Goal: Check status: Check status

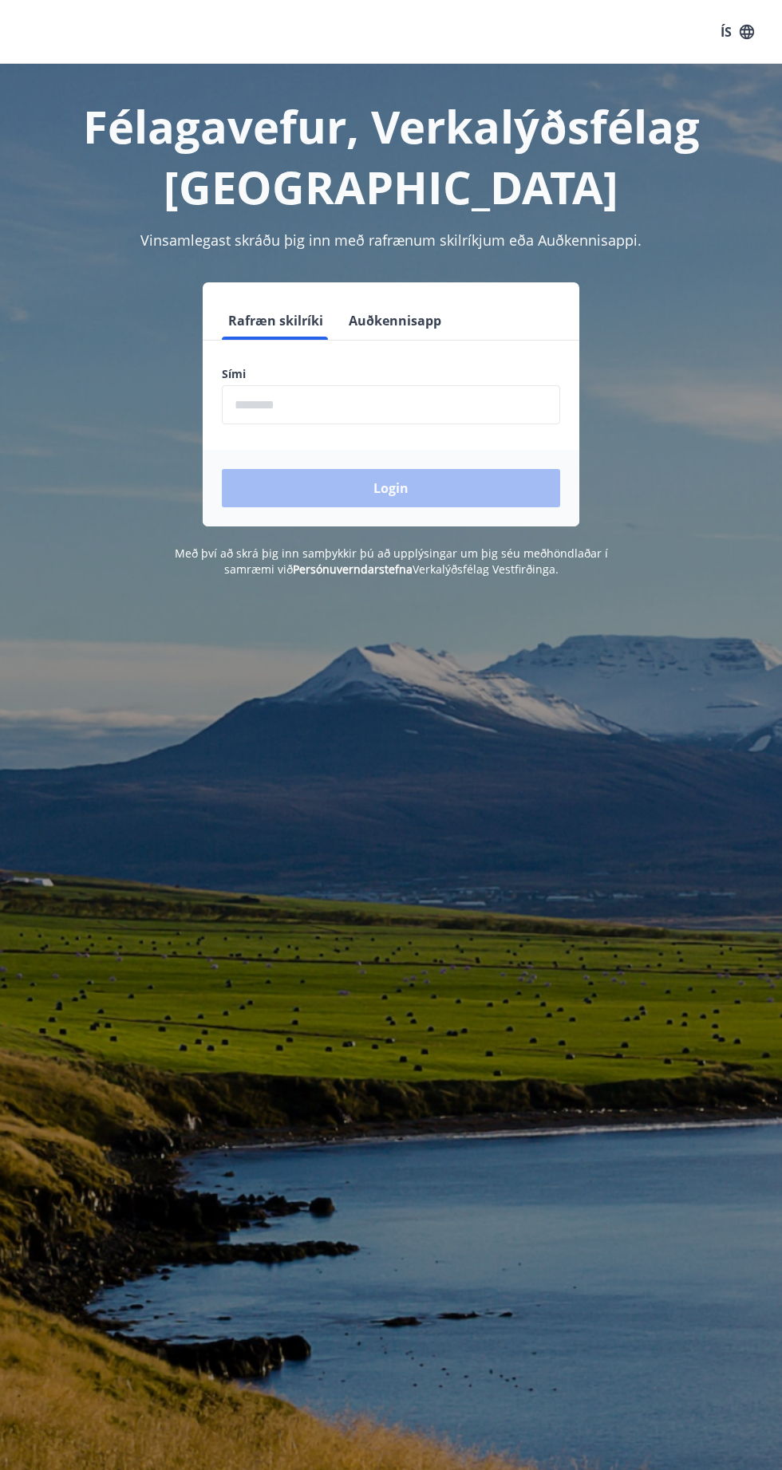
click at [295, 411] on input "phone" at bounding box center [391, 404] width 338 height 39
click at [323, 399] on input "phone" at bounding box center [391, 404] width 338 height 39
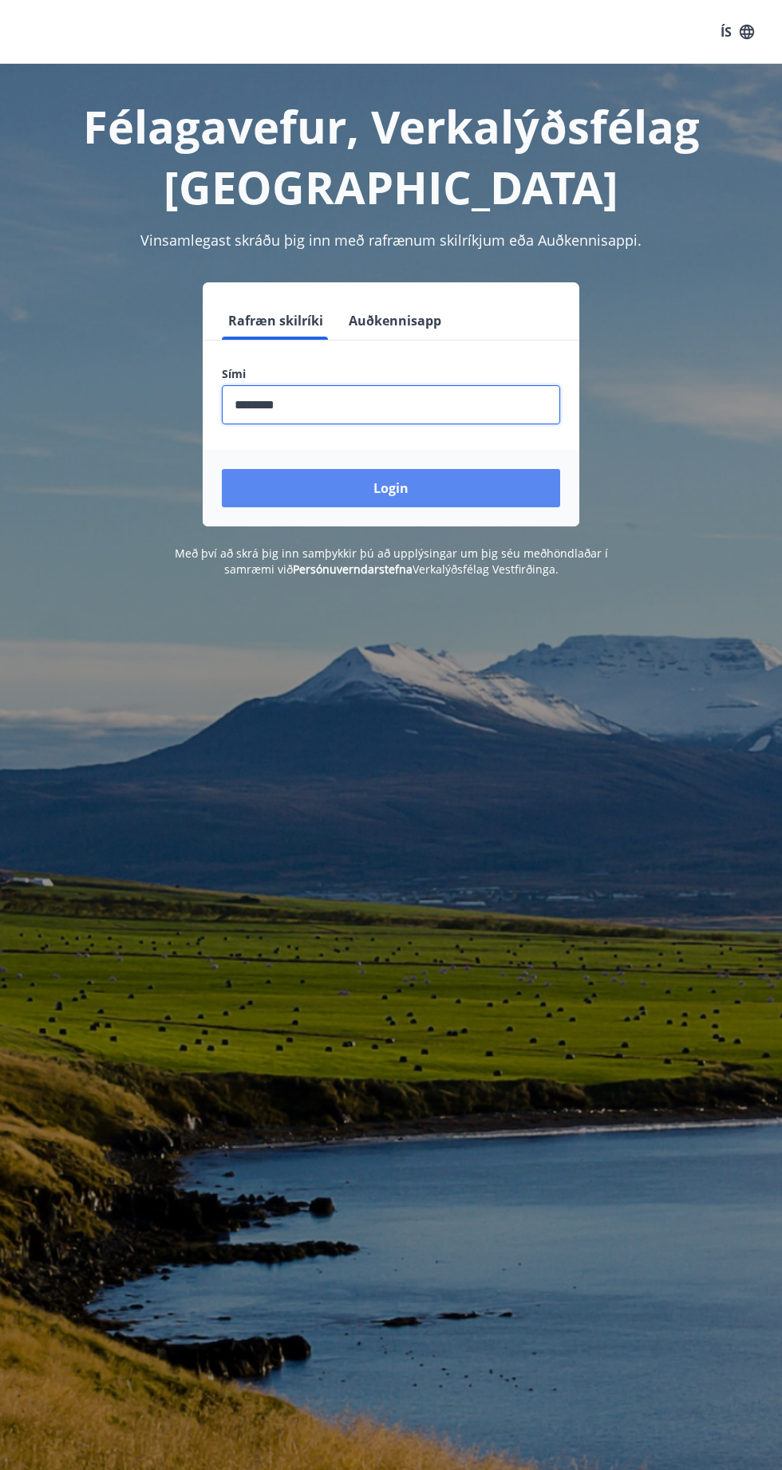
type input "********"
click at [261, 487] on button "Login" at bounding box center [391, 488] width 338 height 38
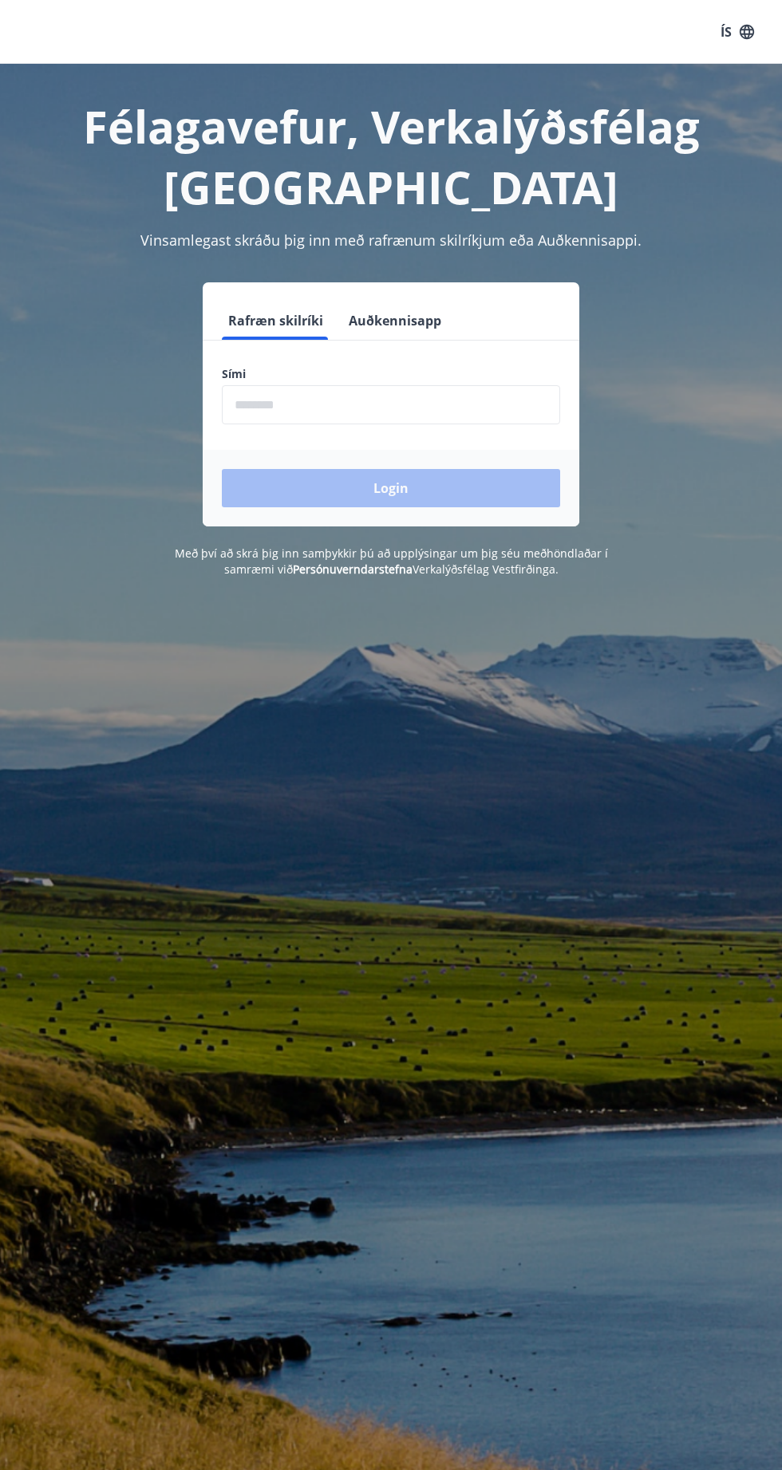
click at [402, 408] on input "phone" at bounding box center [391, 404] width 338 height 39
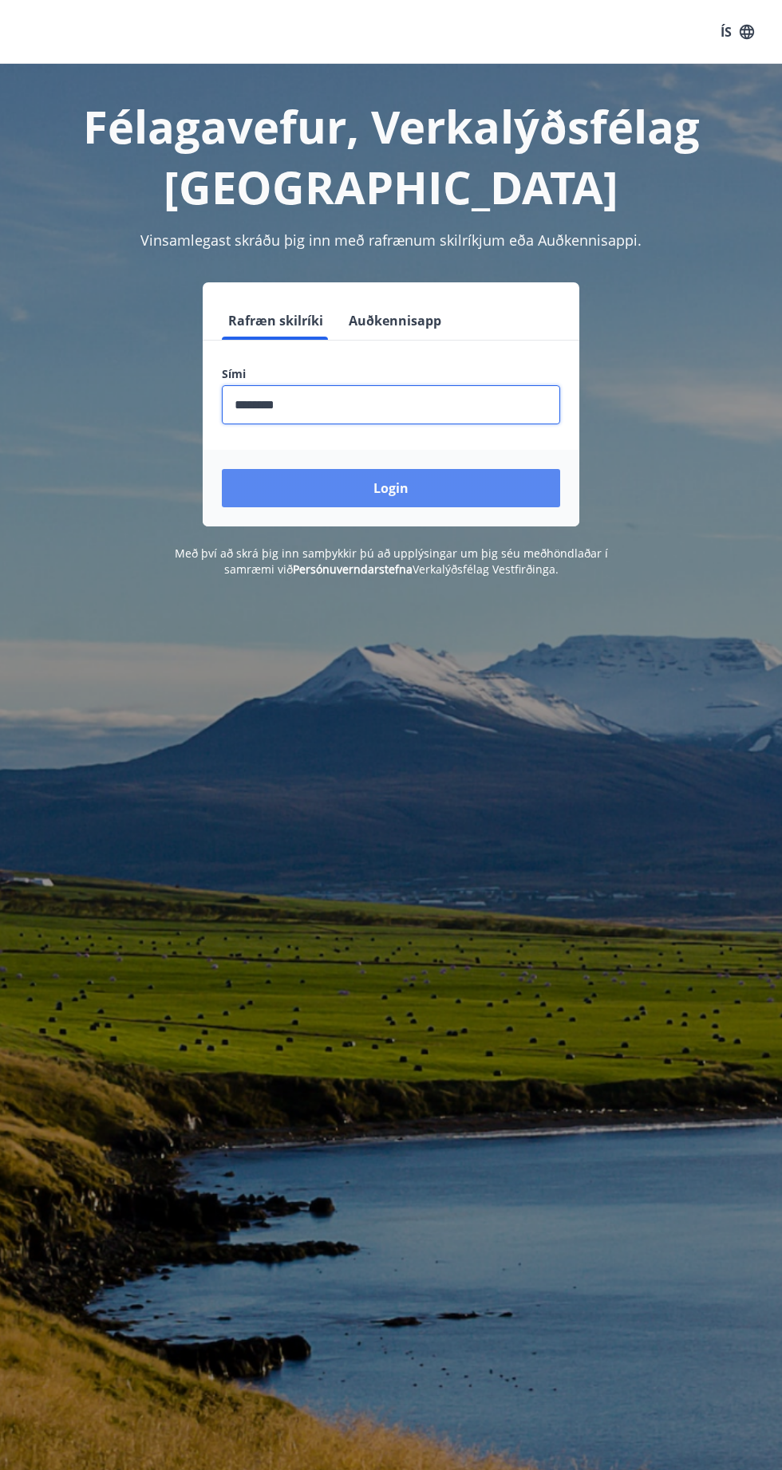
type input "********"
click at [517, 482] on button "Login" at bounding box center [391, 488] width 338 height 38
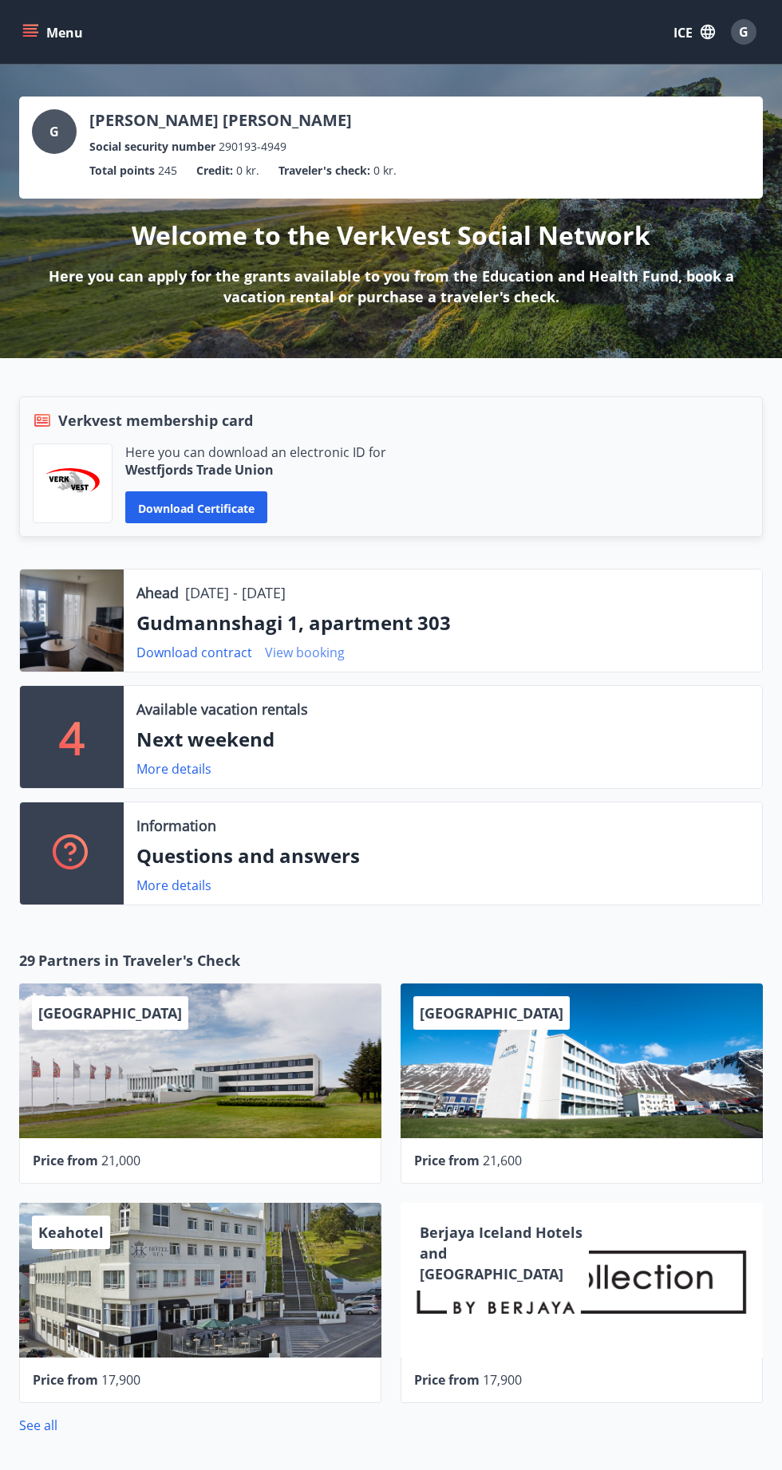
click at [314, 651] on font "View booking" at bounding box center [305, 653] width 80 height 18
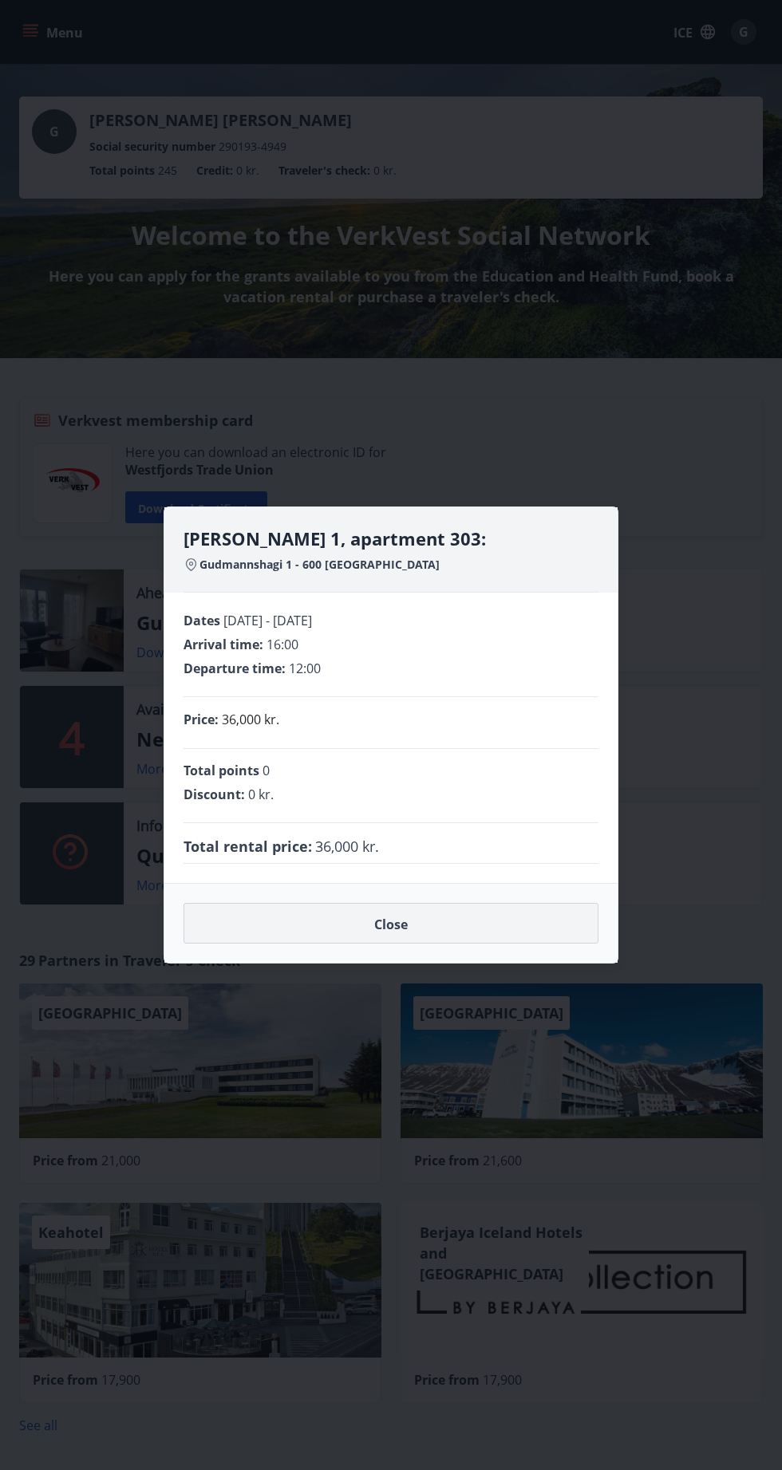
click at [515, 921] on button "Close" at bounding box center [390, 923] width 415 height 41
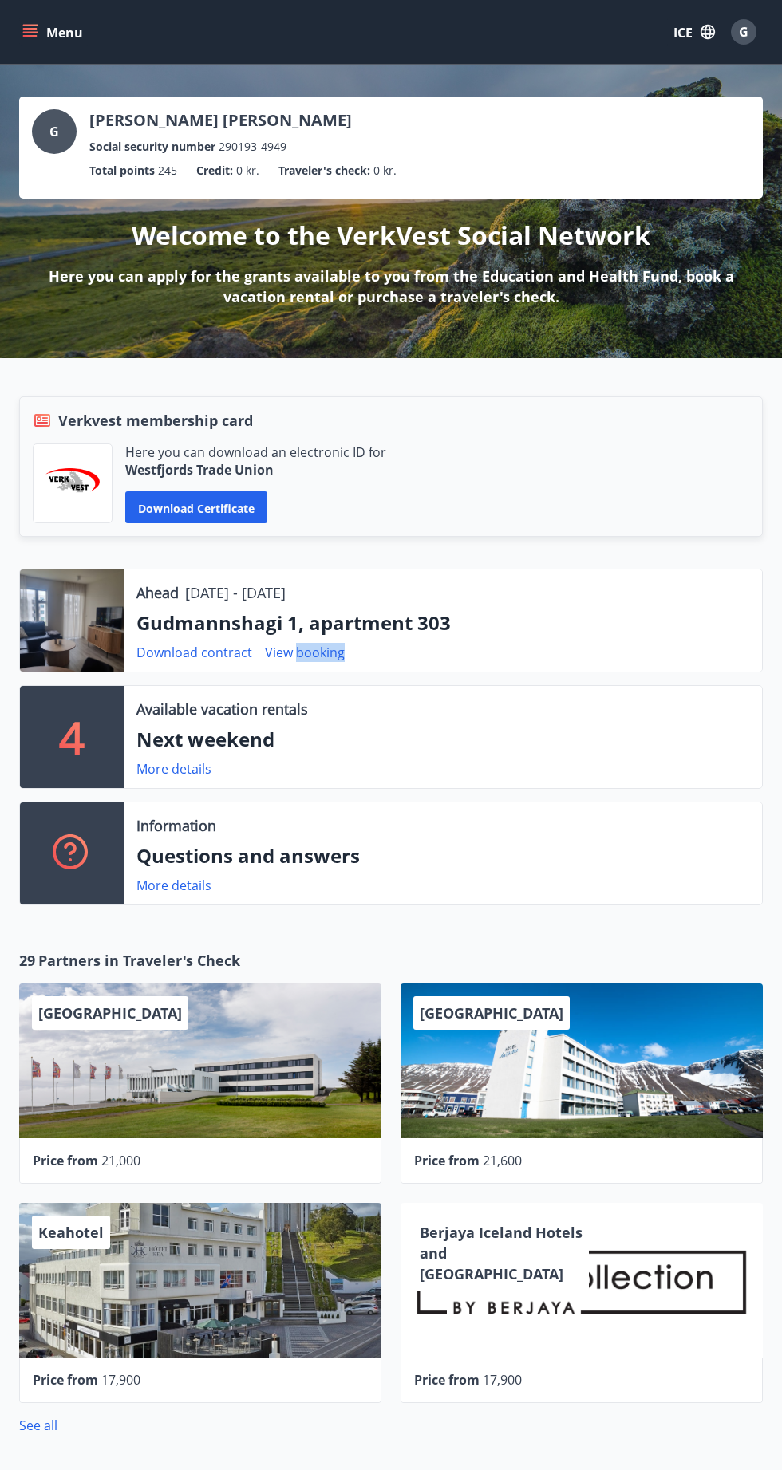
click at [63, 641] on div at bounding box center [72, 621] width 104 height 102
click at [75, 623] on div at bounding box center [72, 621] width 104 height 102
click at [132, 619] on div "Ahead 01.09.2025 - 05.09.2025 Gudmannshagi 1, apartment 303 Download contract V…" at bounding box center [443, 621] width 638 height 102
click at [148, 606] on div "Ahead 01.09.2025 - 05.09.2025 Gudmannshagi 1, apartment 303 Download contract V…" at bounding box center [443, 621] width 638 height 102
click at [178, 772] on font "More details" at bounding box center [173, 769] width 75 height 18
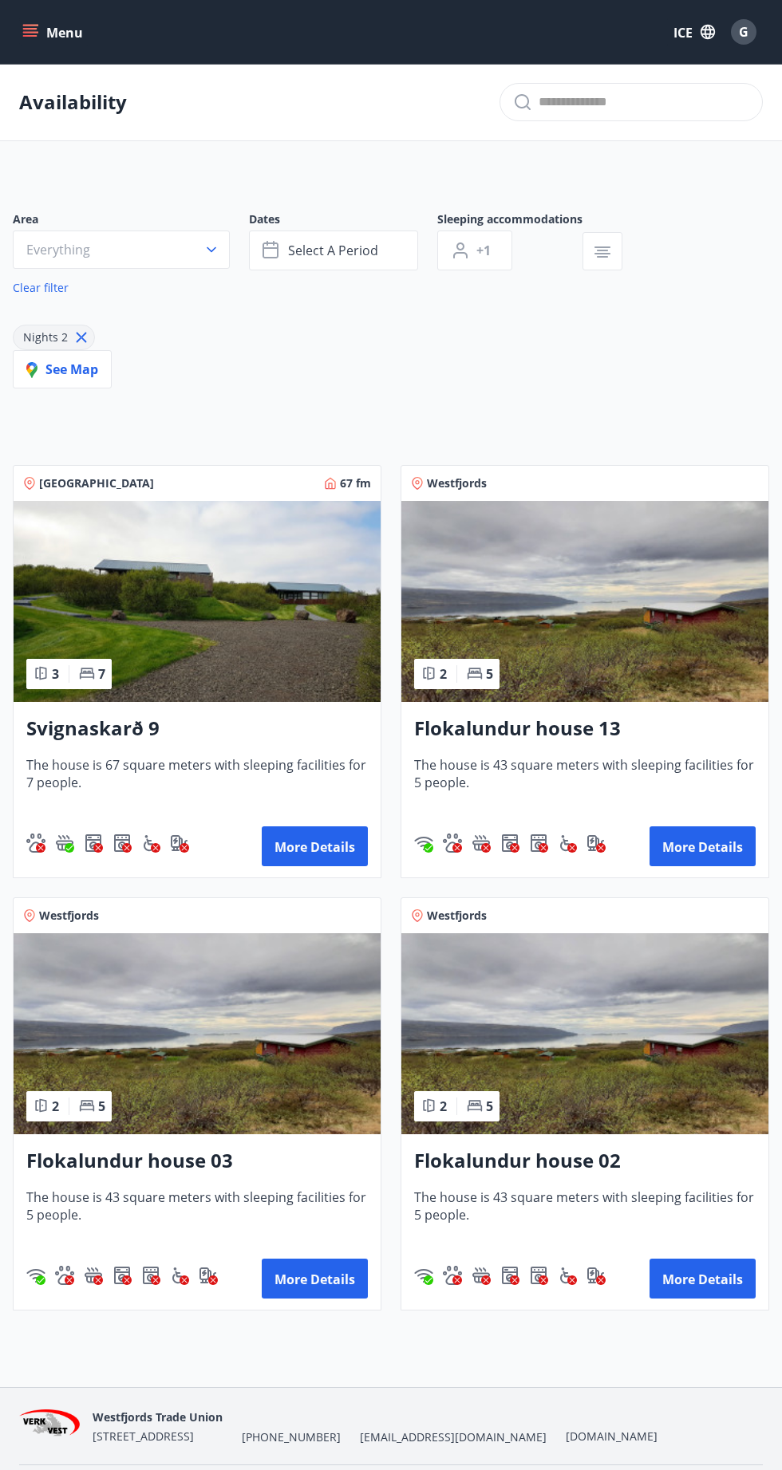
click at [31, 25] on icon "menu" at bounding box center [32, 26] width 18 height 2
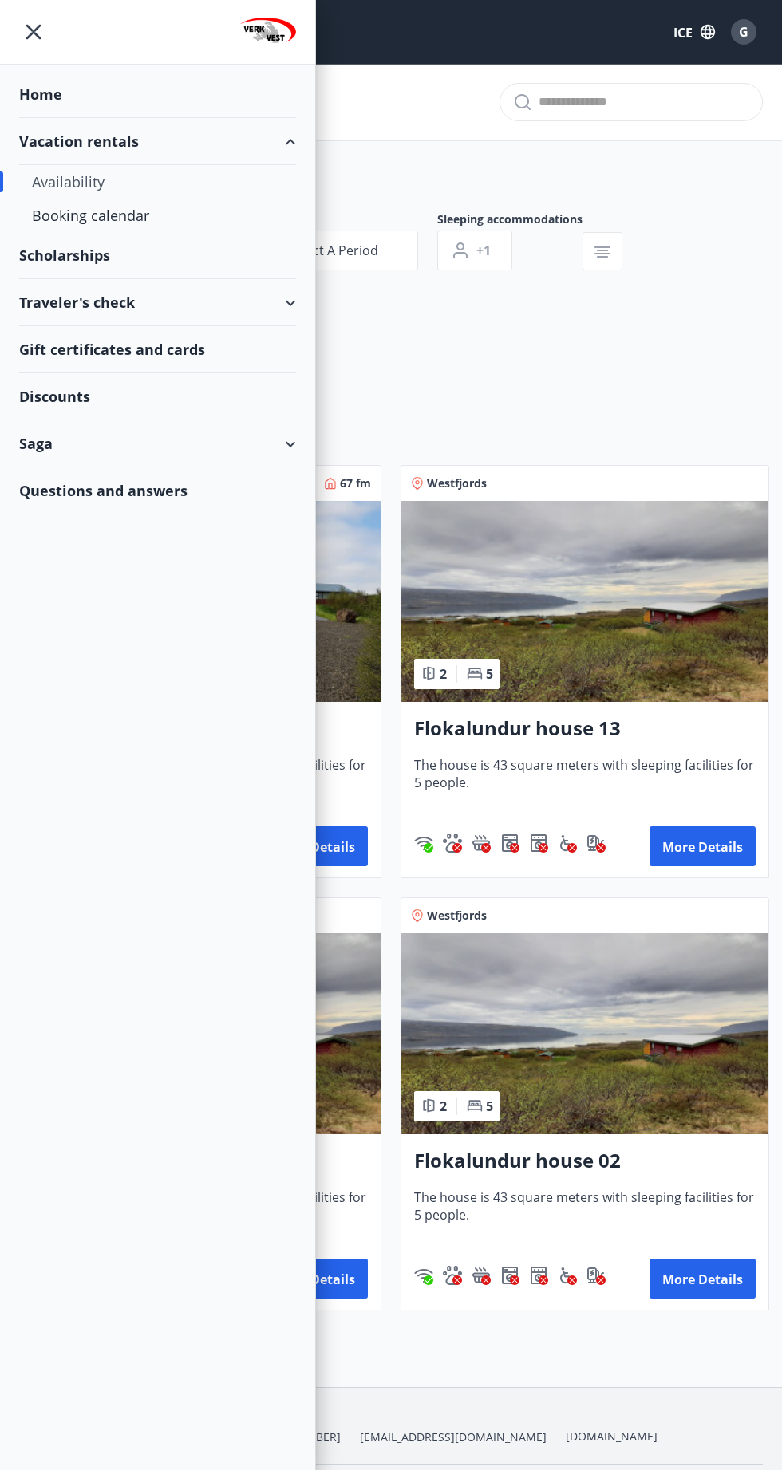
click at [123, 93] on div "Home" at bounding box center [157, 94] width 277 height 47
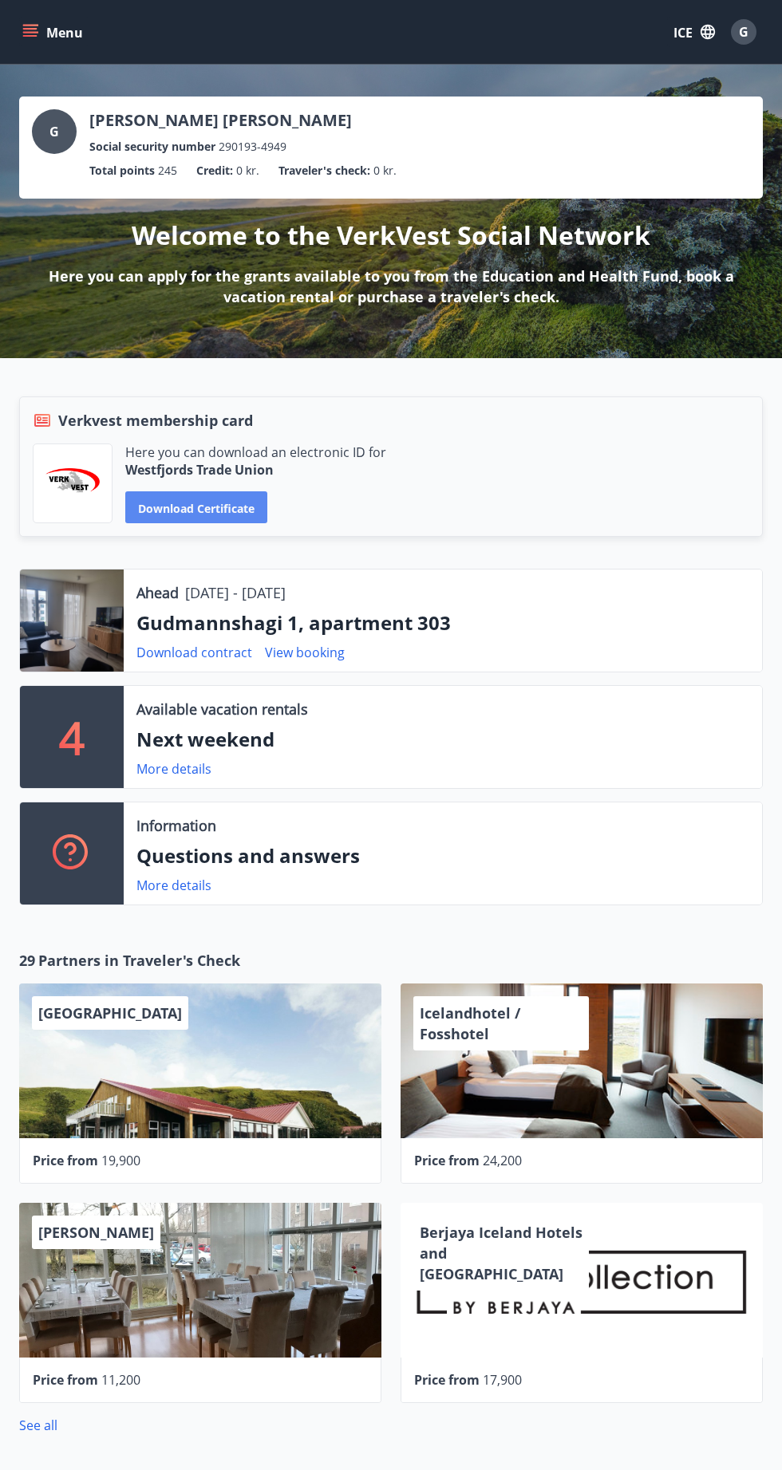
click at [188, 507] on font "Download certificate" at bounding box center [196, 507] width 116 height 15
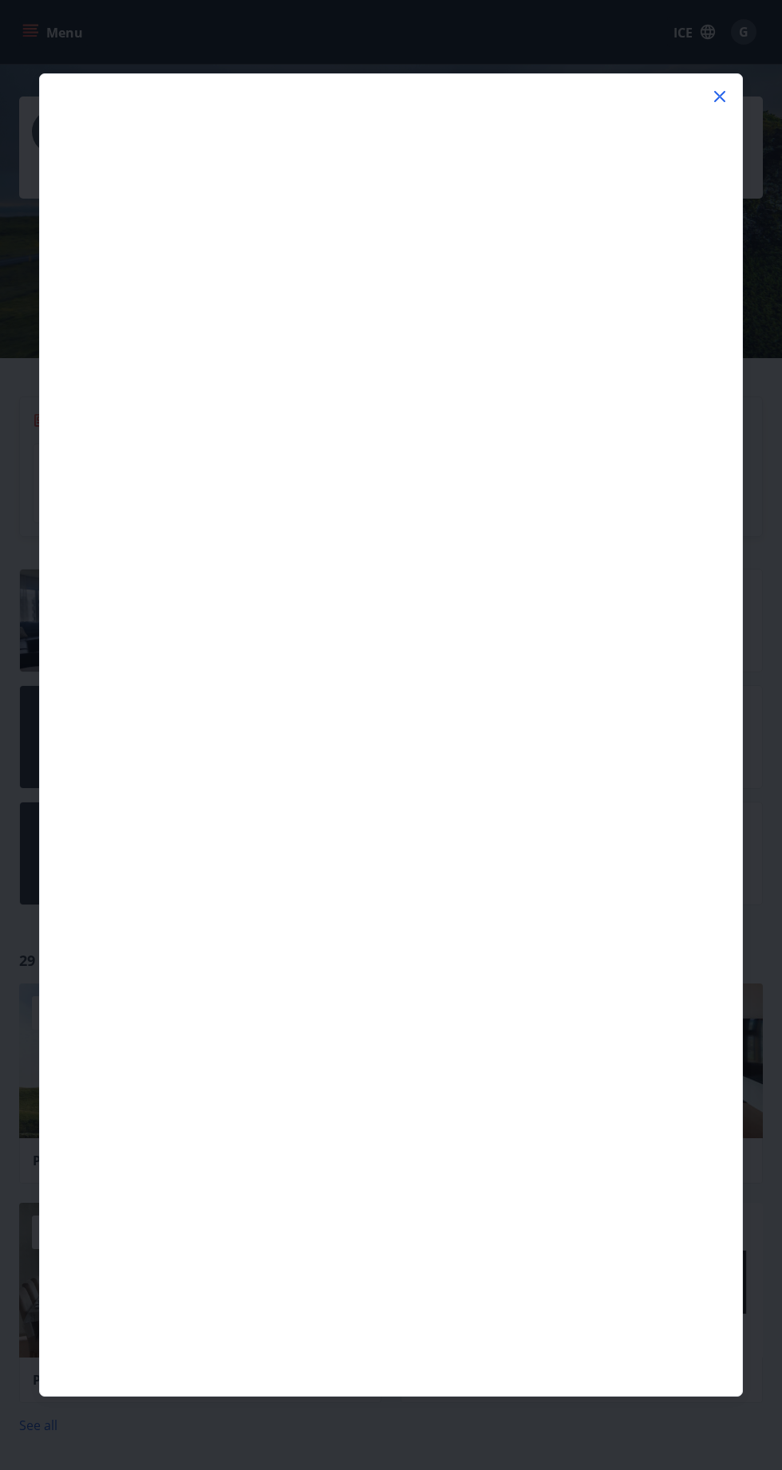
click at [720, 104] on icon at bounding box center [719, 96] width 19 height 19
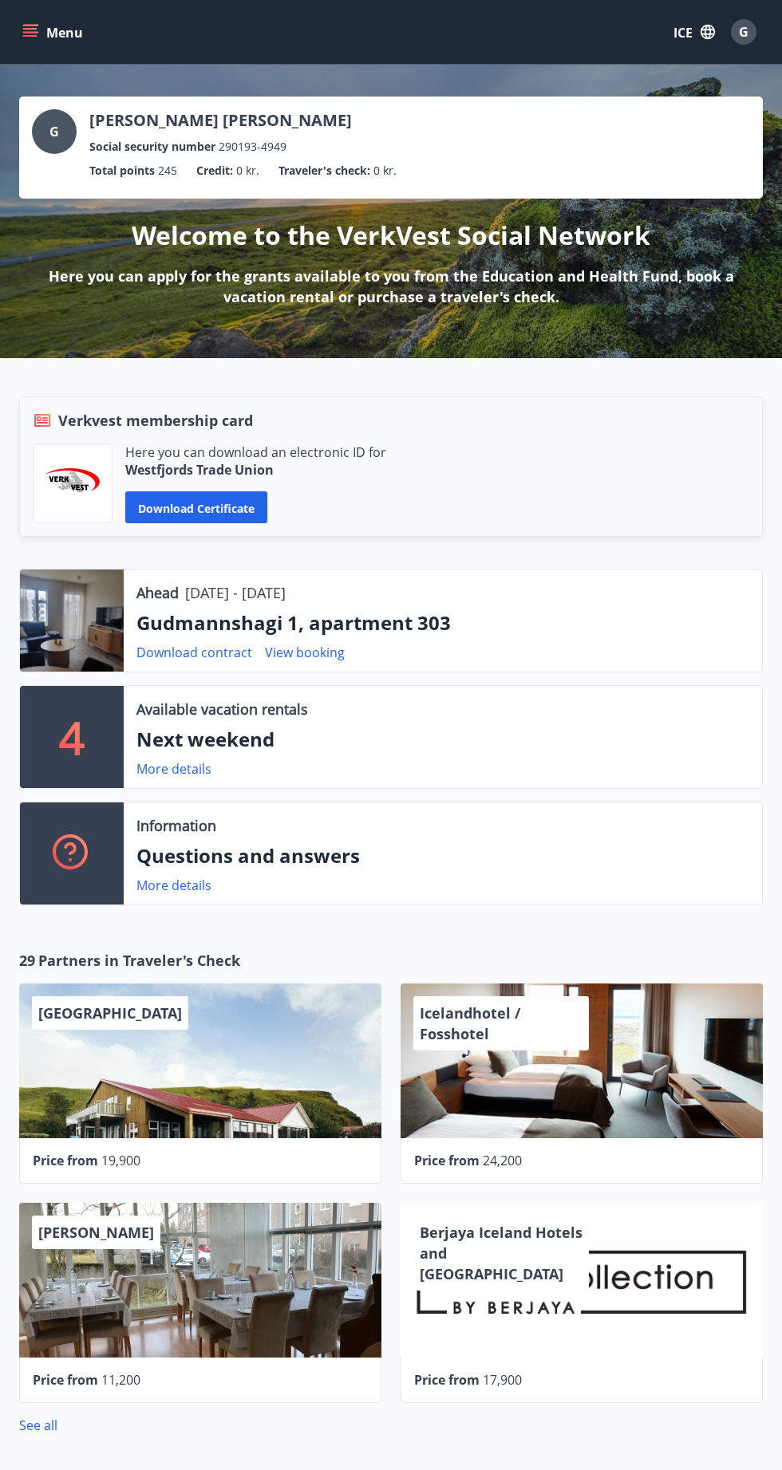
click at [358, 617] on font "Gudmannshagi 1, apartment 303" at bounding box center [293, 622] width 314 height 26
click at [276, 644] on font "View booking" at bounding box center [305, 653] width 80 height 18
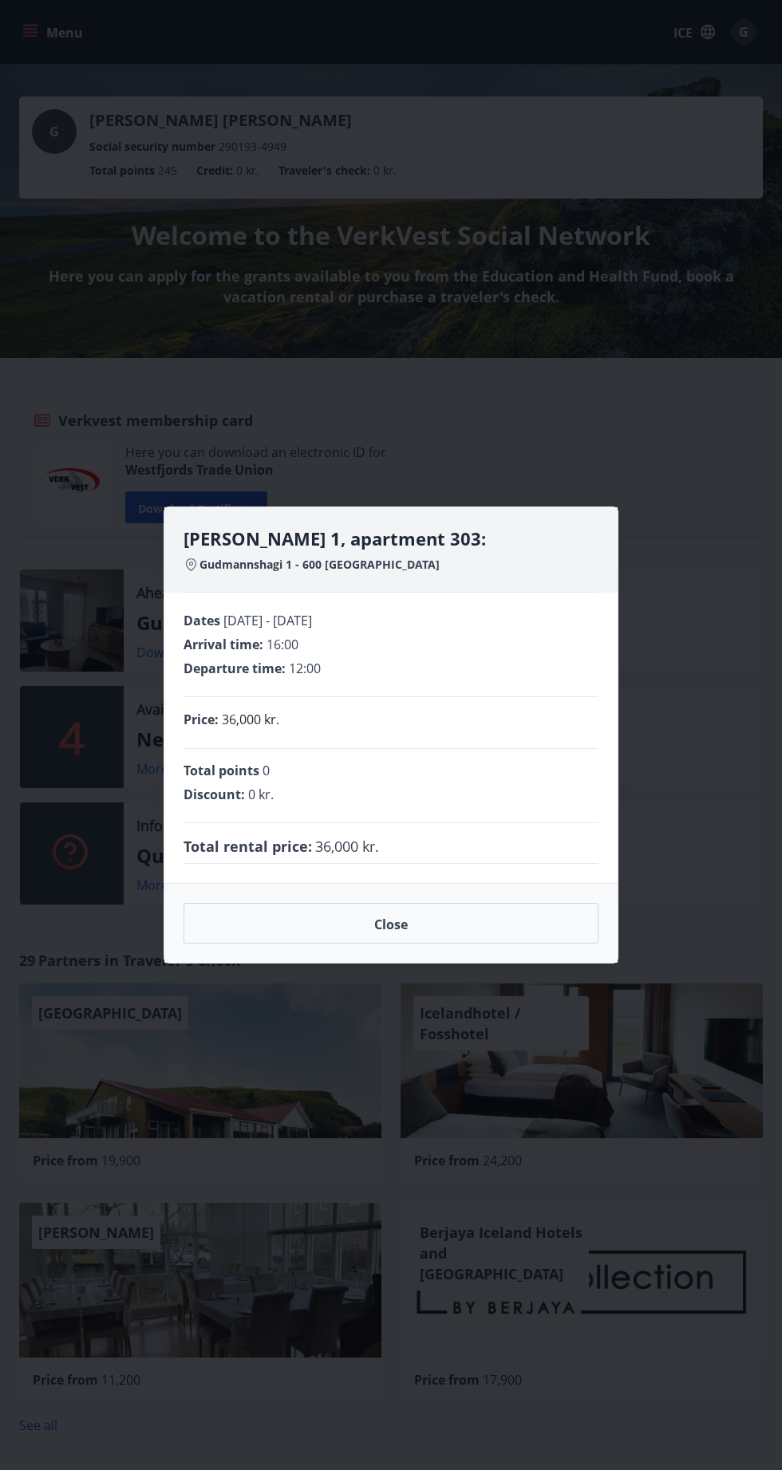
click at [358, 582] on div "Gudmannshagi 1, apartment 303: Gudmannshagi 1 - 600 Akureyri" at bounding box center [390, 559] width 415 height 66
click at [407, 917] on font "Close" at bounding box center [391, 924] width 34 height 18
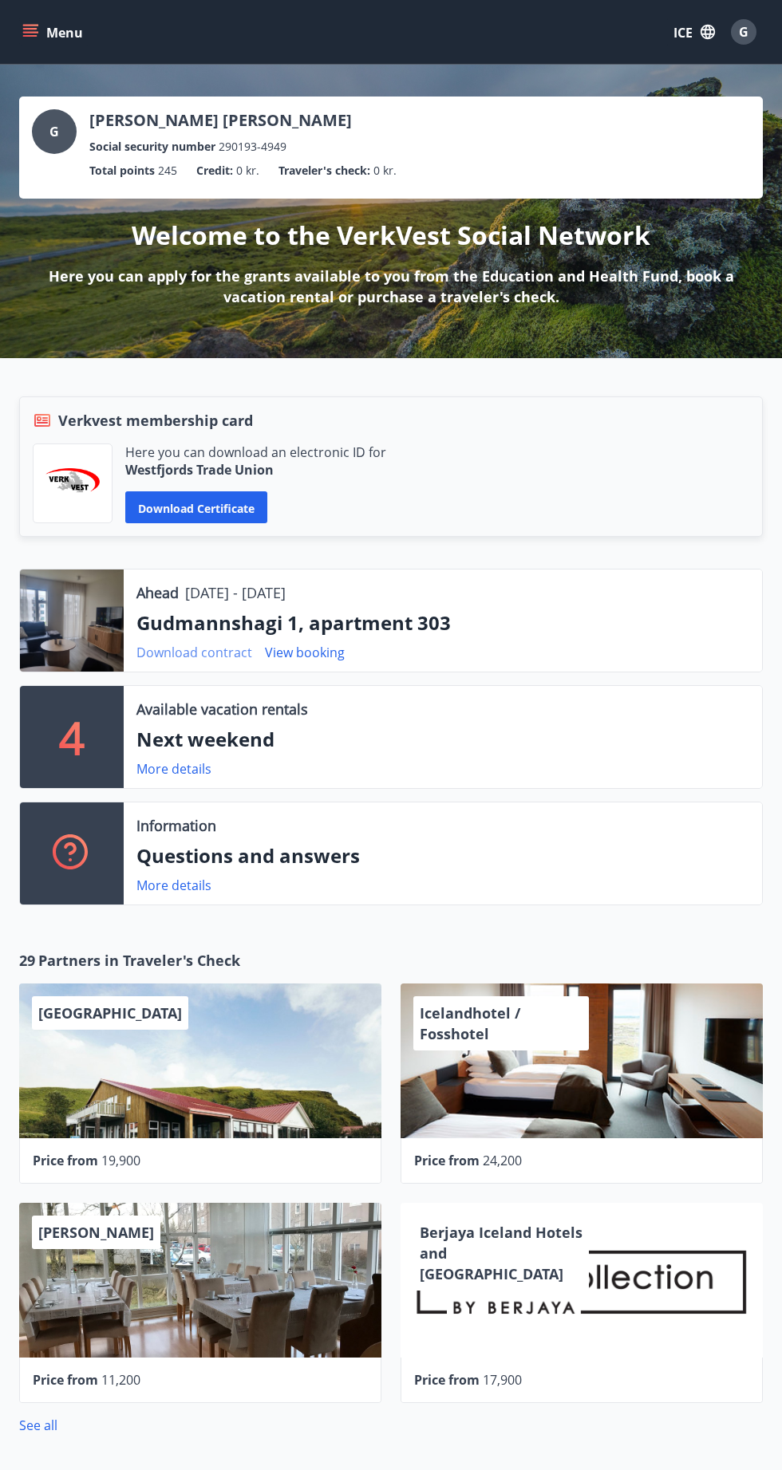
click at [209, 645] on font "Download contract" at bounding box center [194, 653] width 116 height 18
click at [336, 645] on font "View booking" at bounding box center [305, 653] width 80 height 18
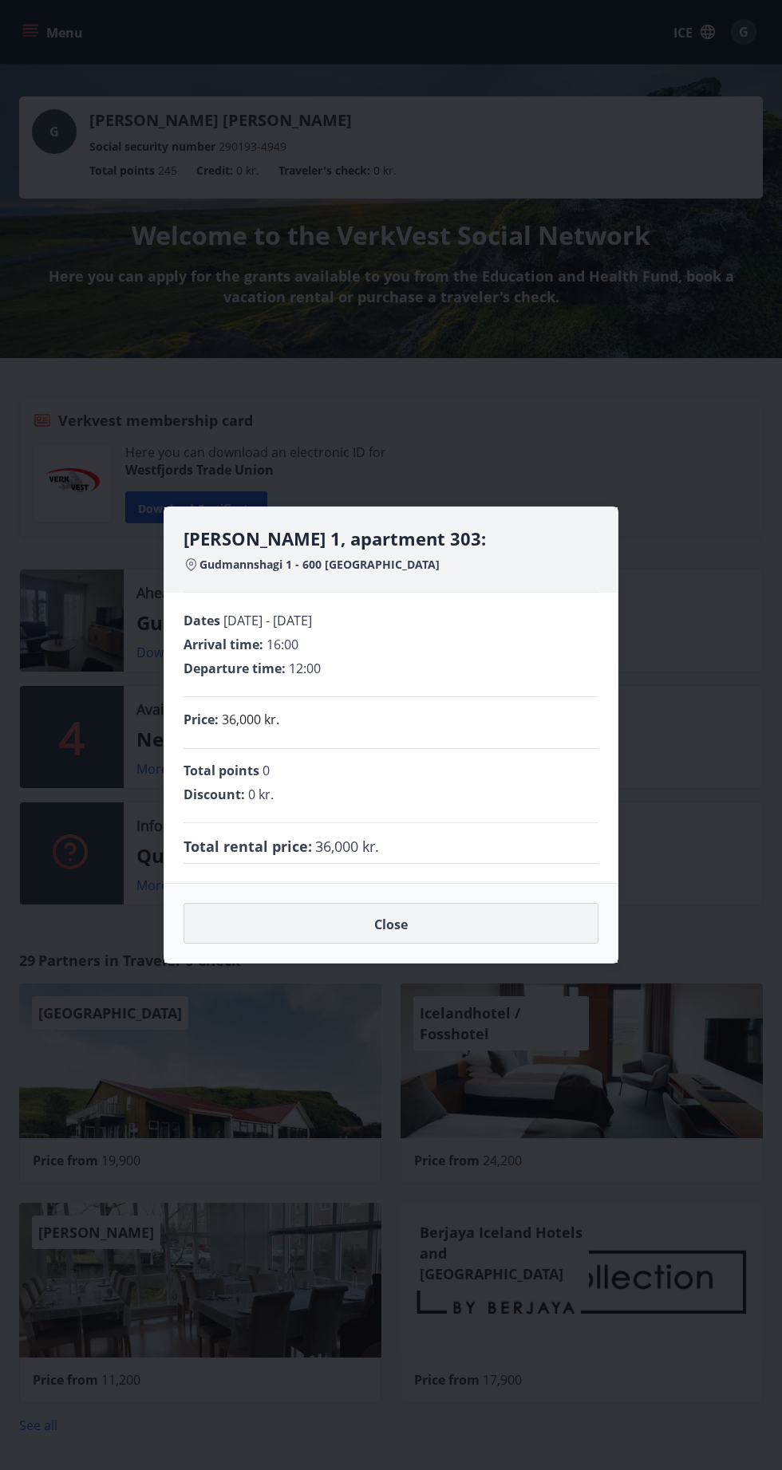
click at [487, 928] on button "Close" at bounding box center [390, 923] width 415 height 41
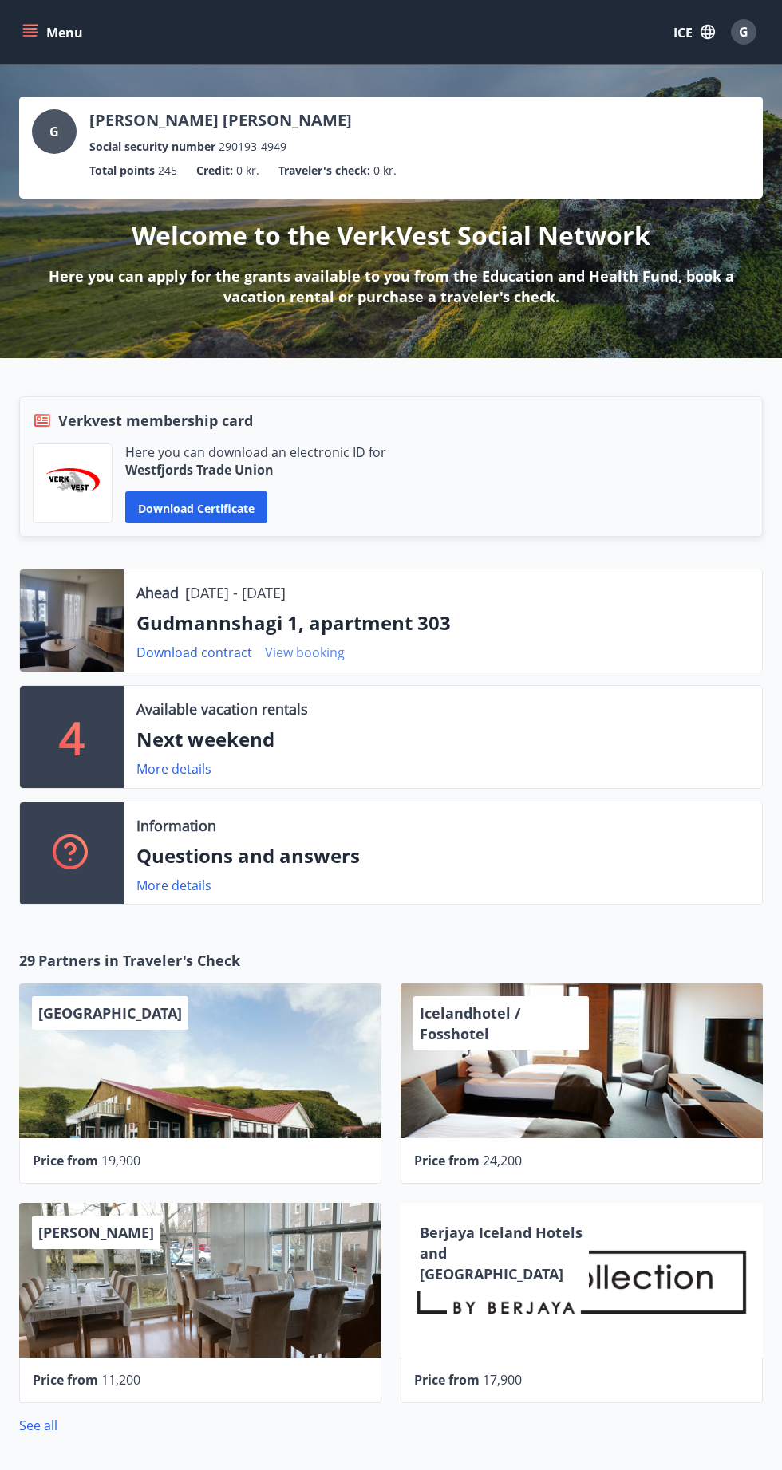
click at [312, 645] on font "View booking" at bounding box center [305, 653] width 80 height 18
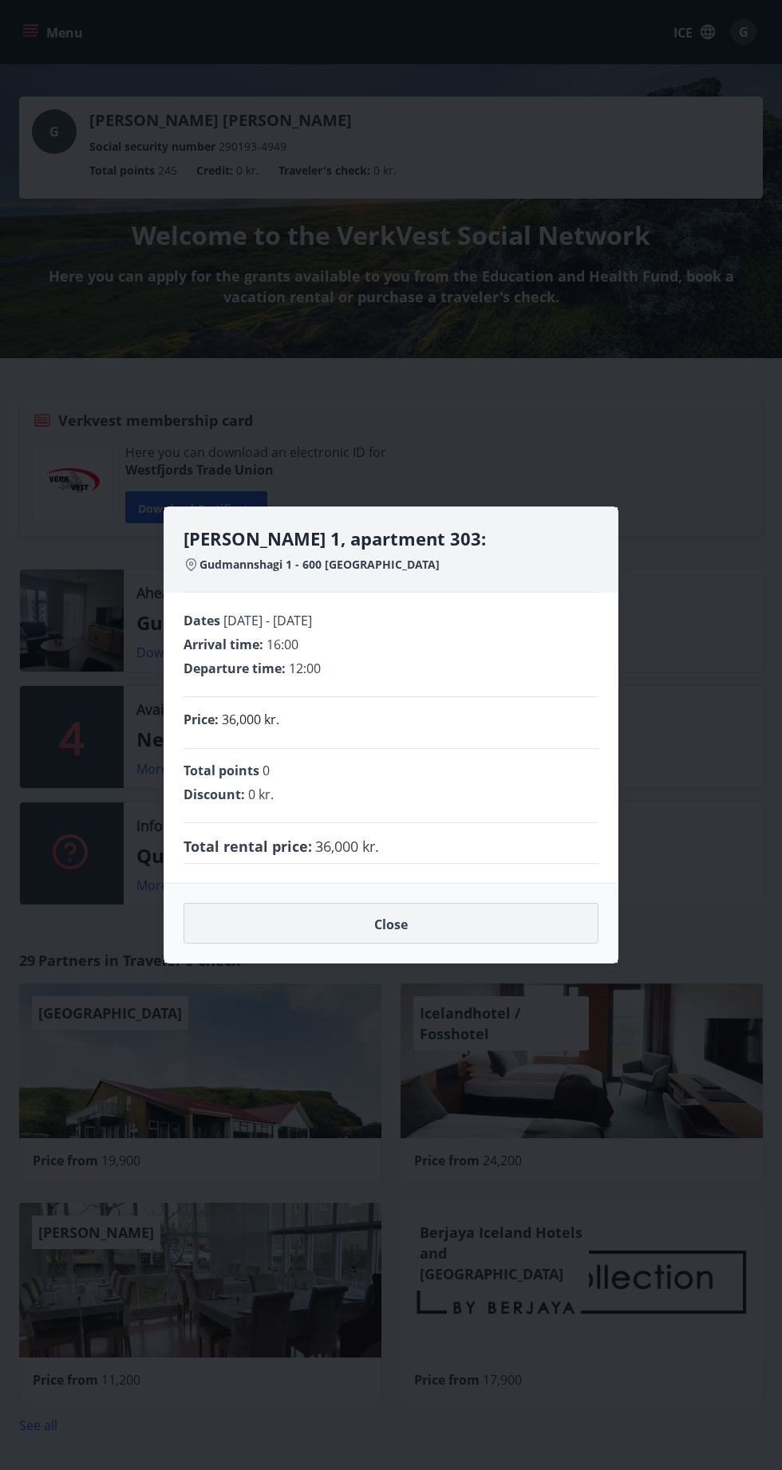
click at [500, 909] on button "Close" at bounding box center [390, 923] width 415 height 41
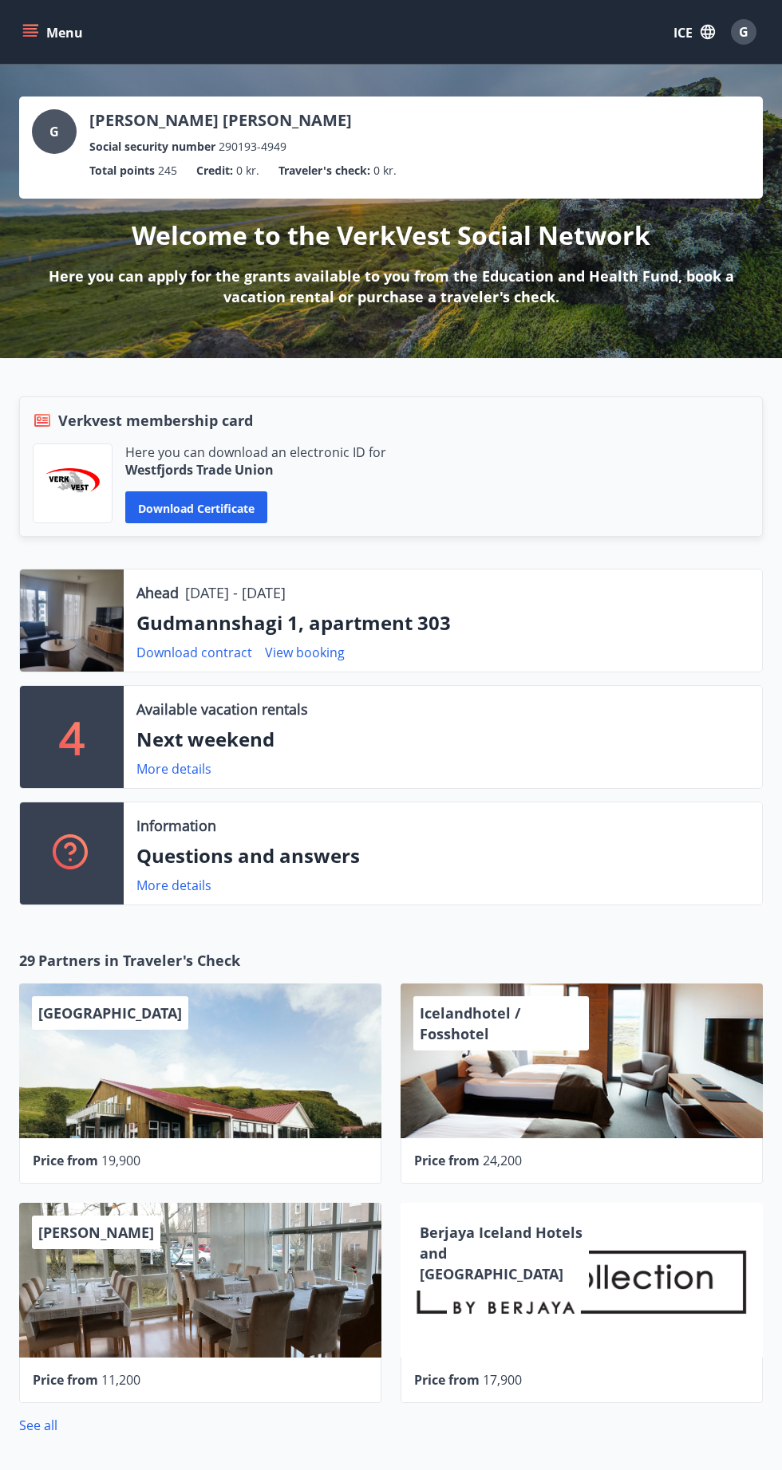
click at [743, 37] on font "G" at bounding box center [744, 32] width 10 height 18
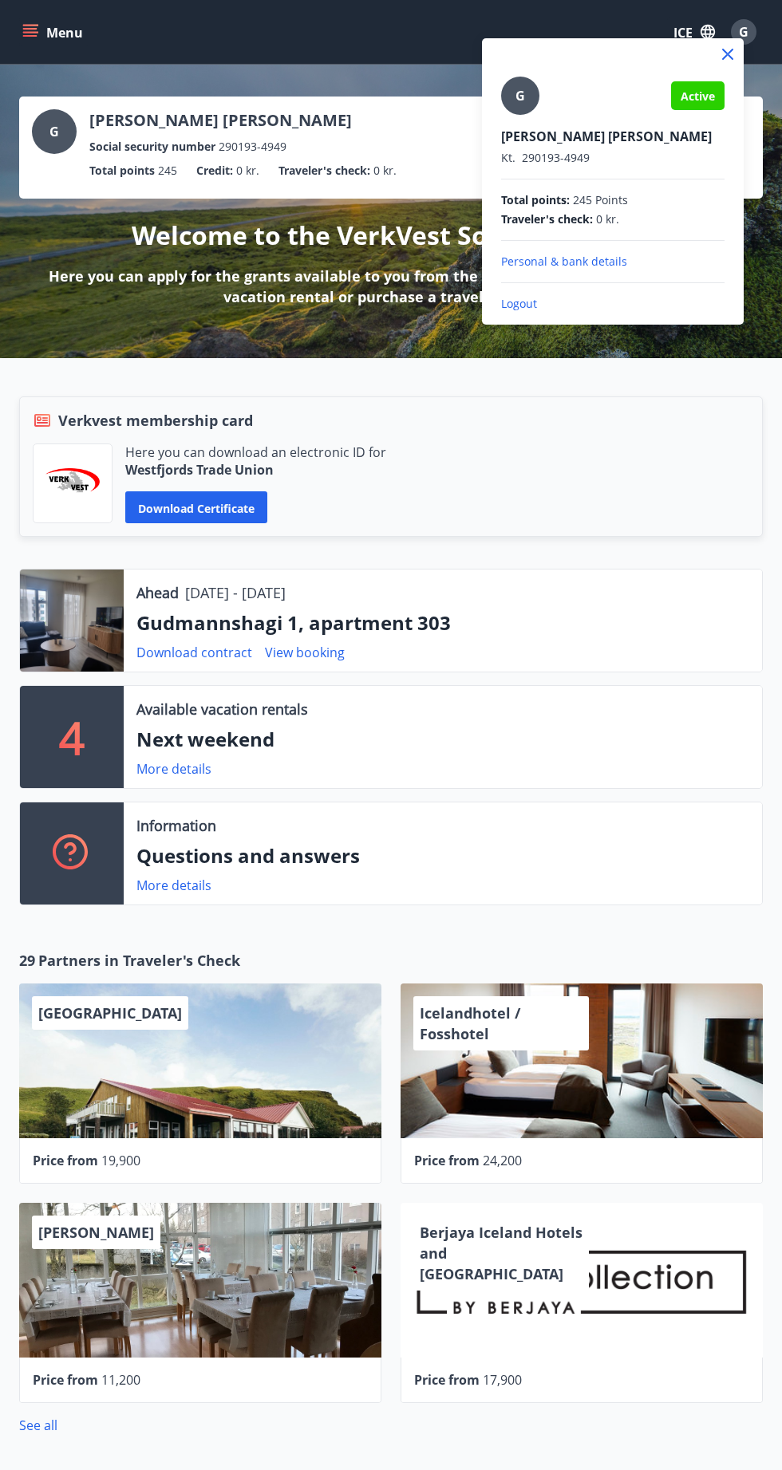
click at [619, 257] on font "Personal & bank details" at bounding box center [564, 261] width 126 height 15
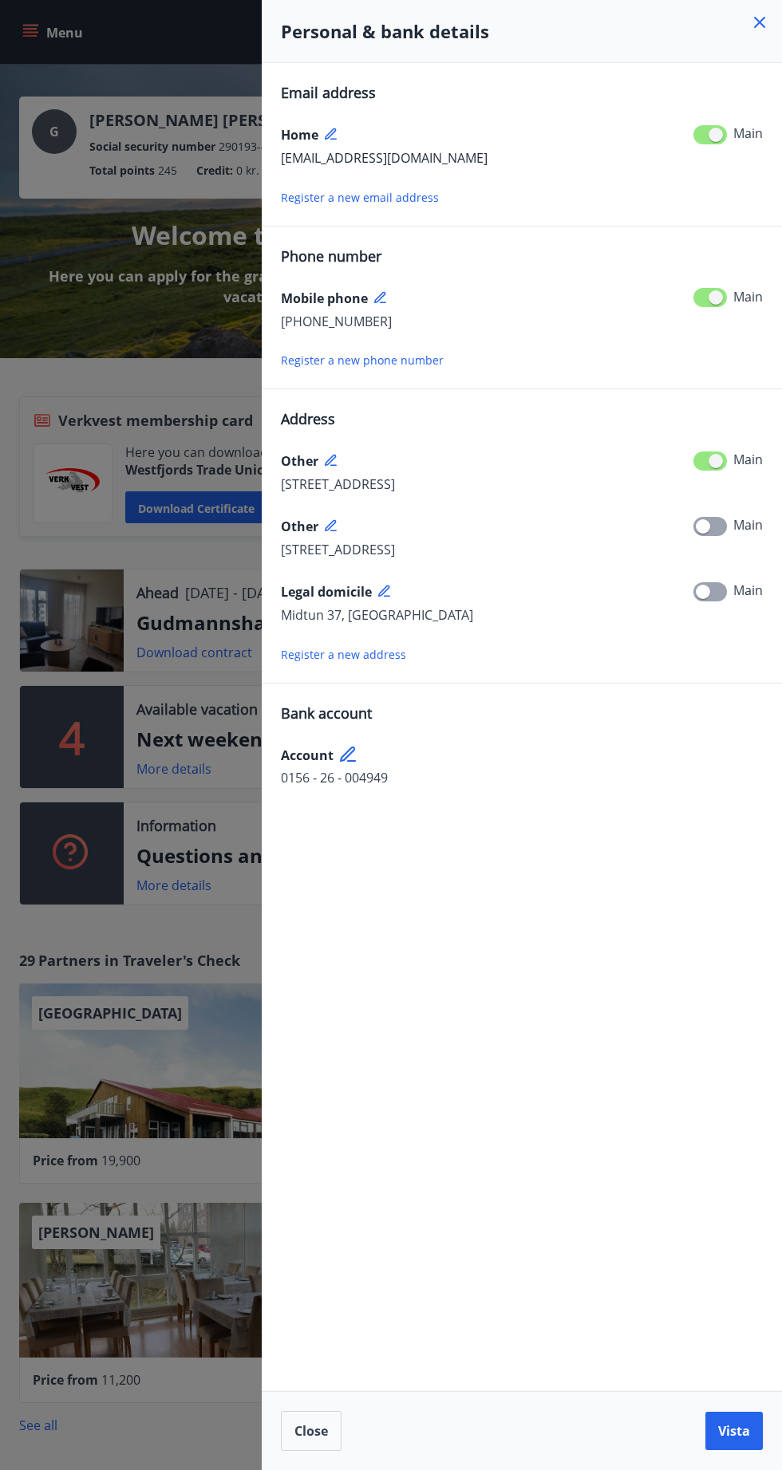
click at [759, 25] on icon at bounding box center [759, 22] width 19 height 19
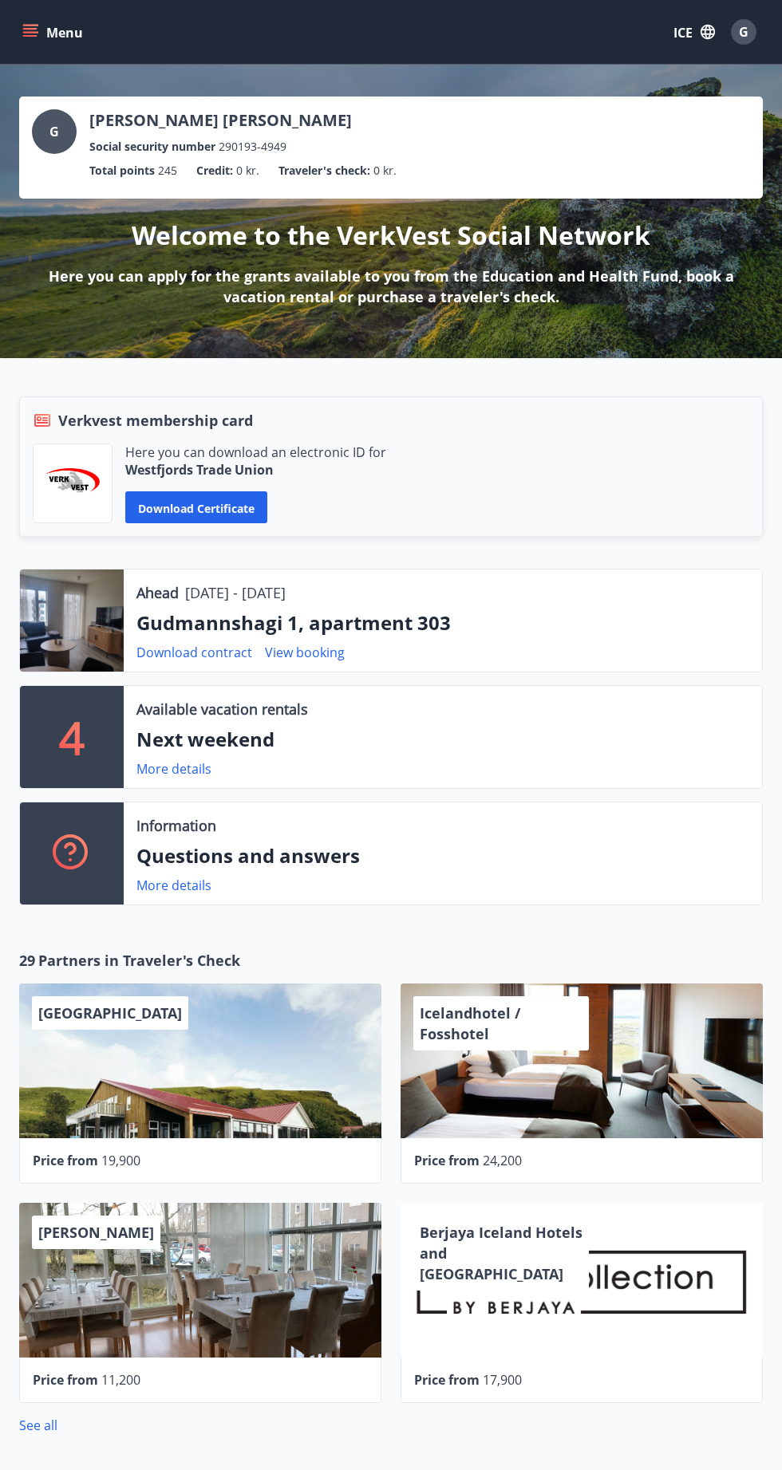
click at [26, 37] on icon "menu" at bounding box center [30, 32] width 16 height 16
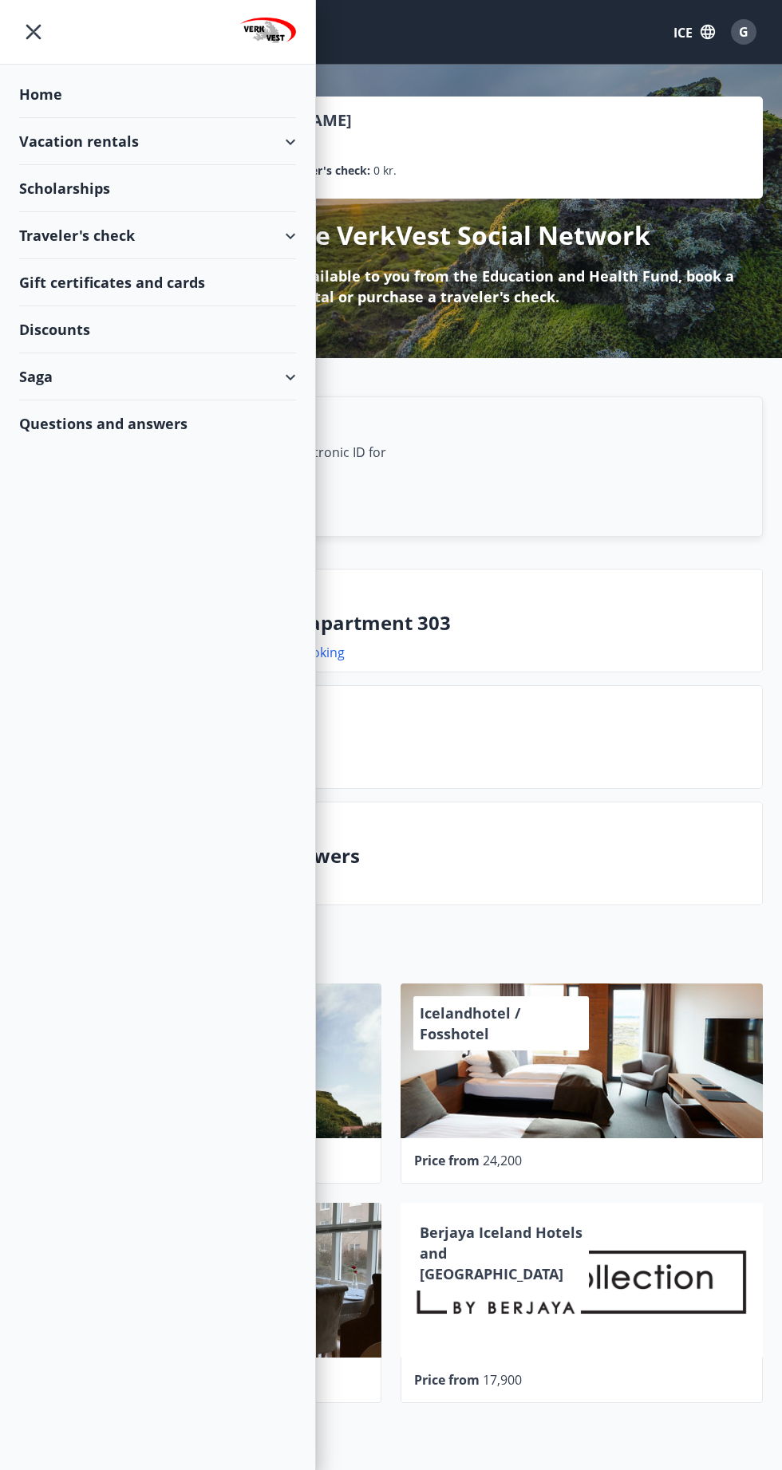
click at [43, 359] on div "Saga" at bounding box center [157, 376] width 277 height 47
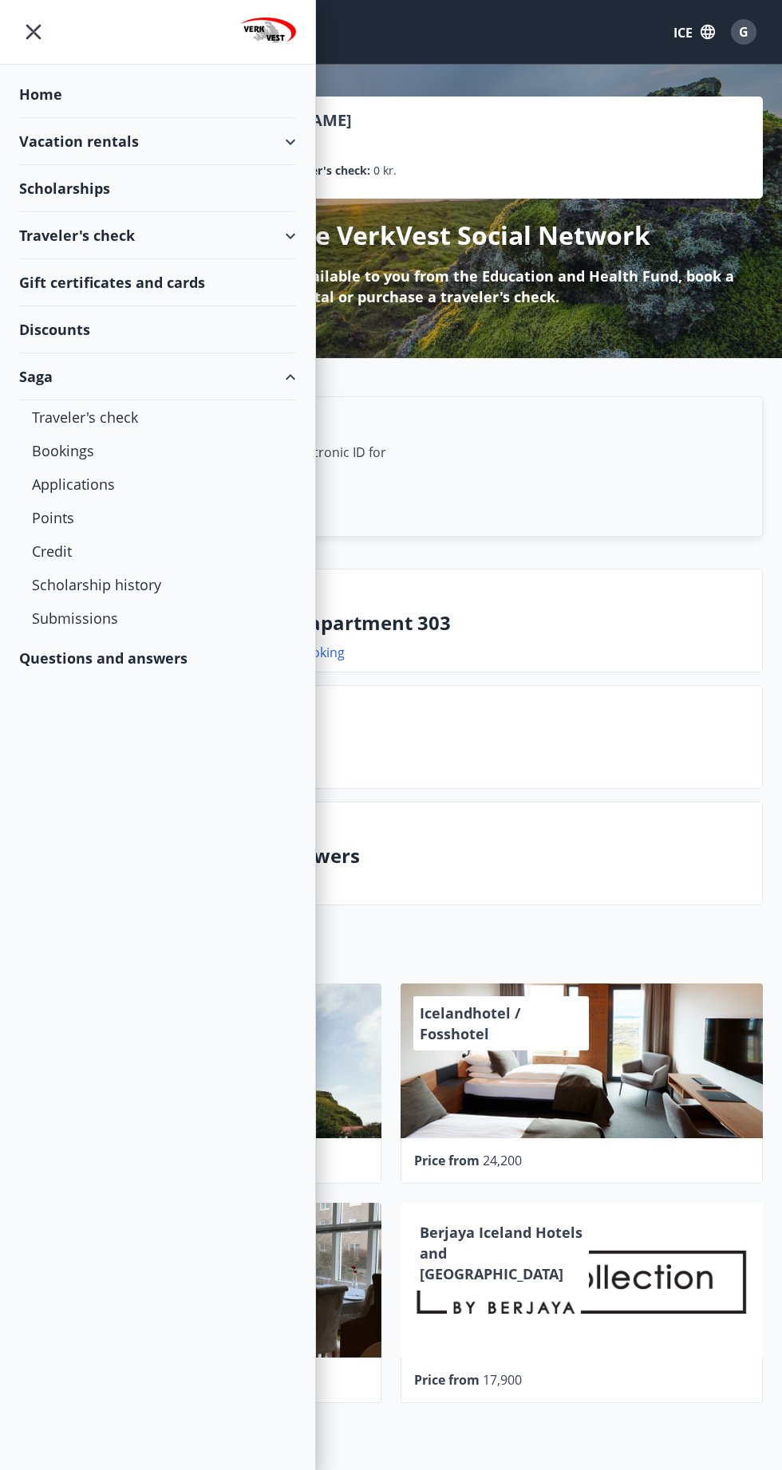
click at [199, 392] on div "Saga" at bounding box center [157, 376] width 277 height 47
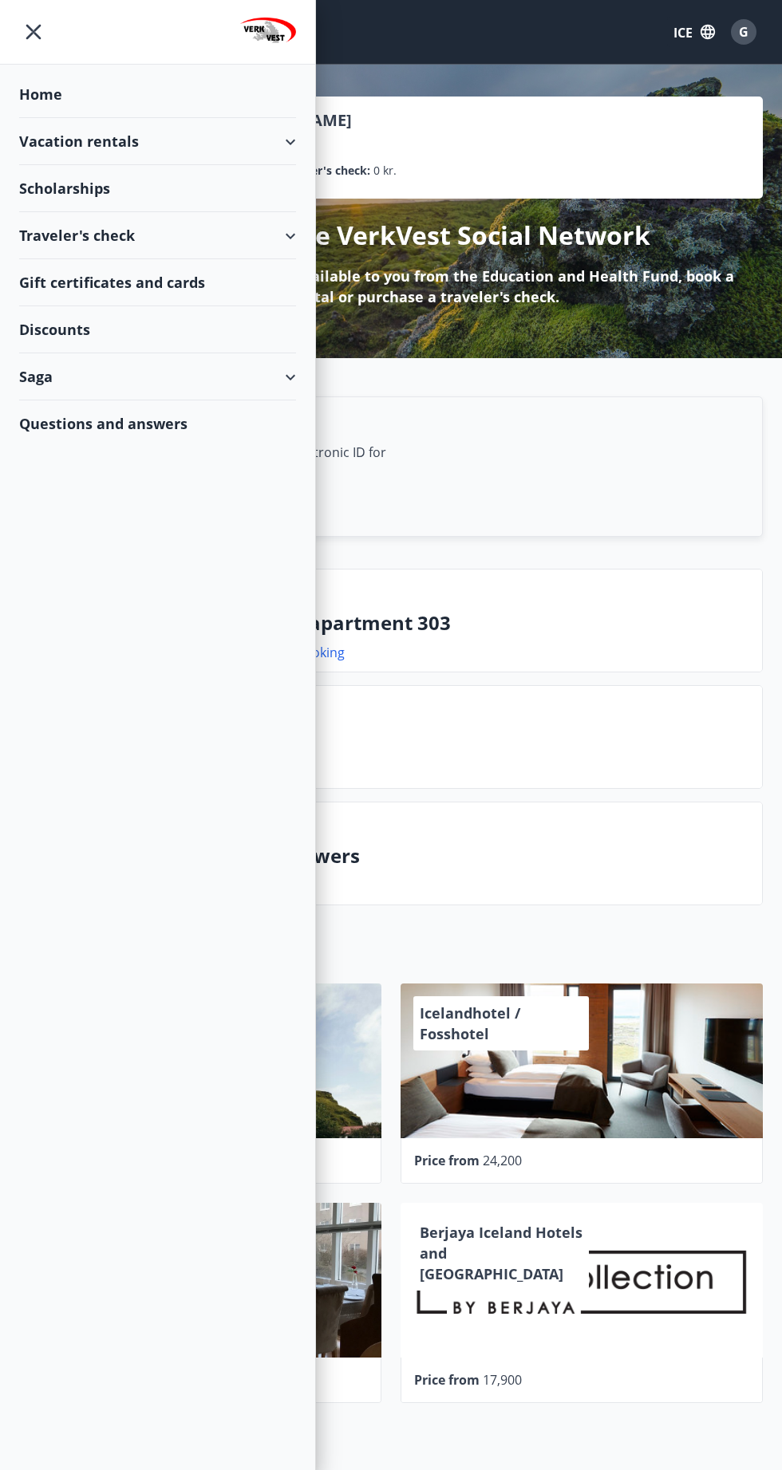
click at [40, 369] on font "Saga" at bounding box center [36, 376] width 34 height 19
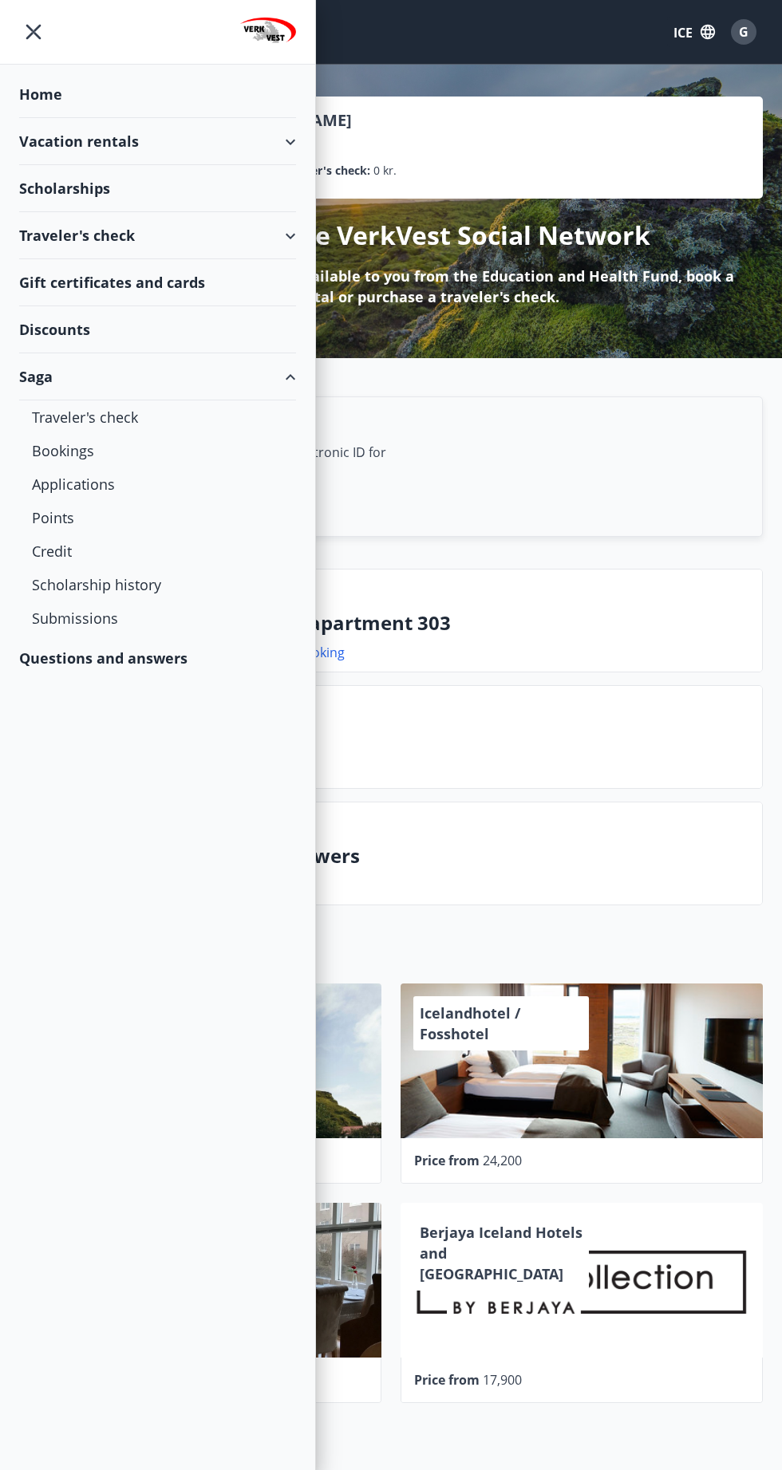
click at [49, 360] on div "Saga" at bounding box center [157, 376] width 277 height 47
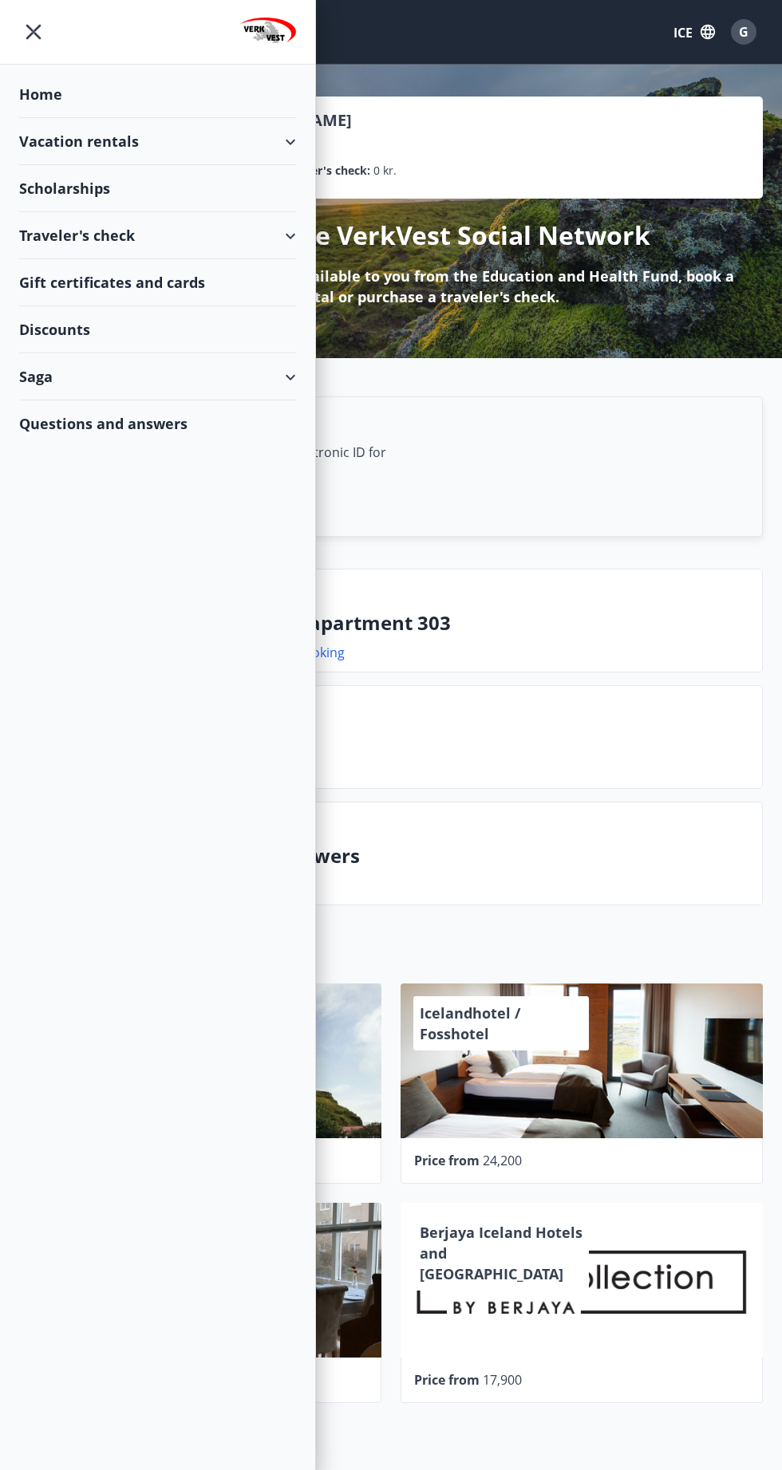
click at [288, 381] on div "Saga" at bounding box center [157, 376] width 277 height 47
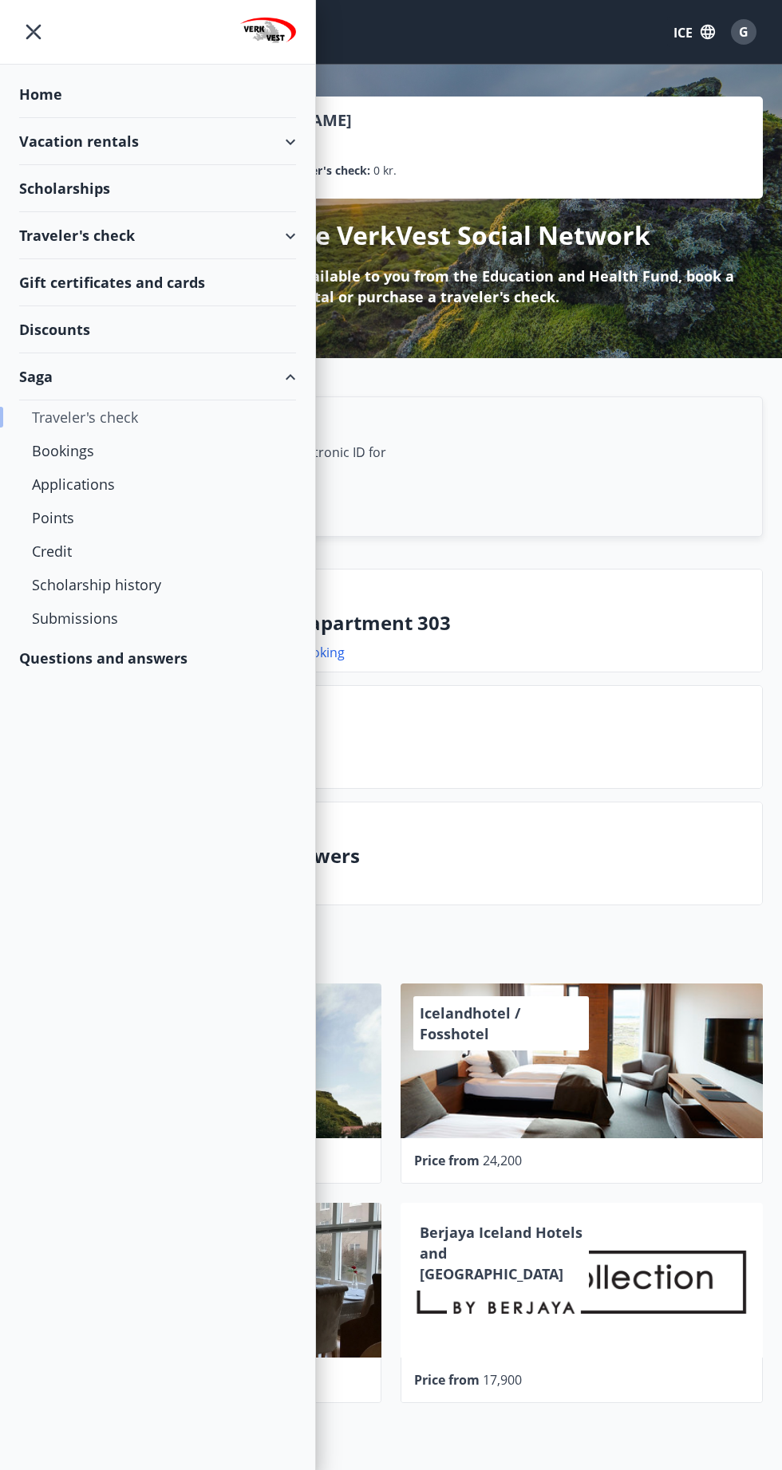
click at [118, 418] on font "Traveler's check" at bounding box center [85, 417] width 106 height 19
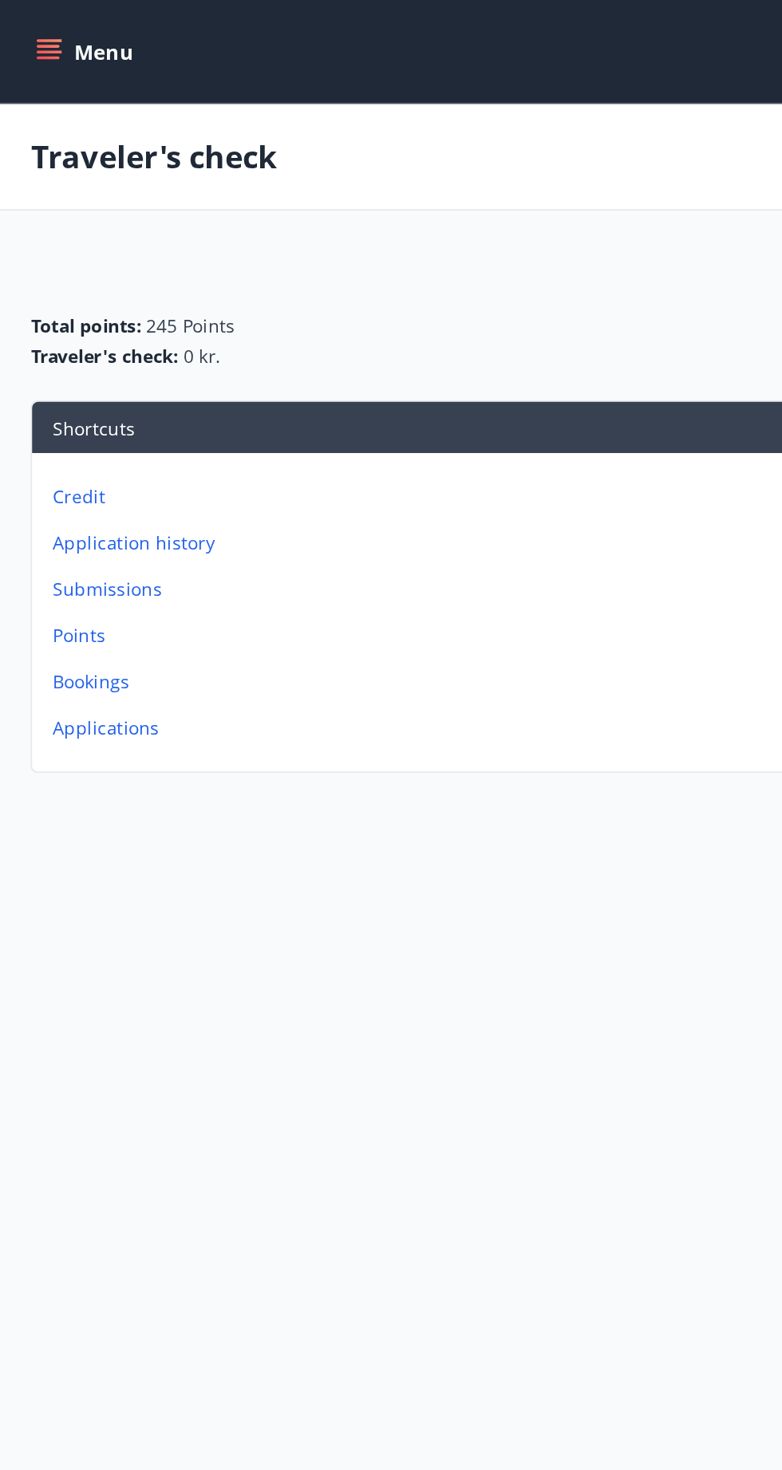
click at [42, 304] on font "Credit" at bounding box center [49, 308] width 33 height 15
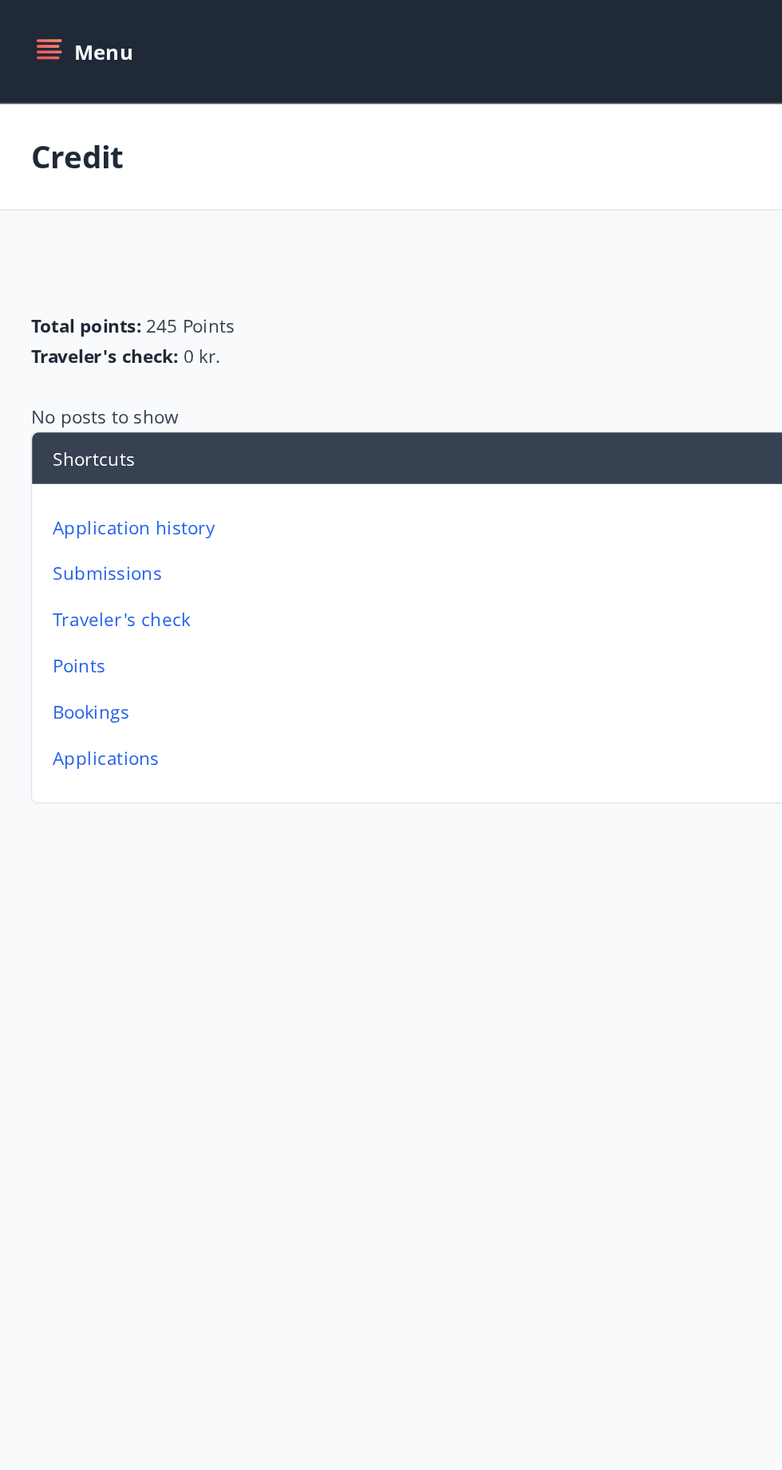
click at [36, 325] on font "Application history" at bounding box center [83, 327] width 101 height 15
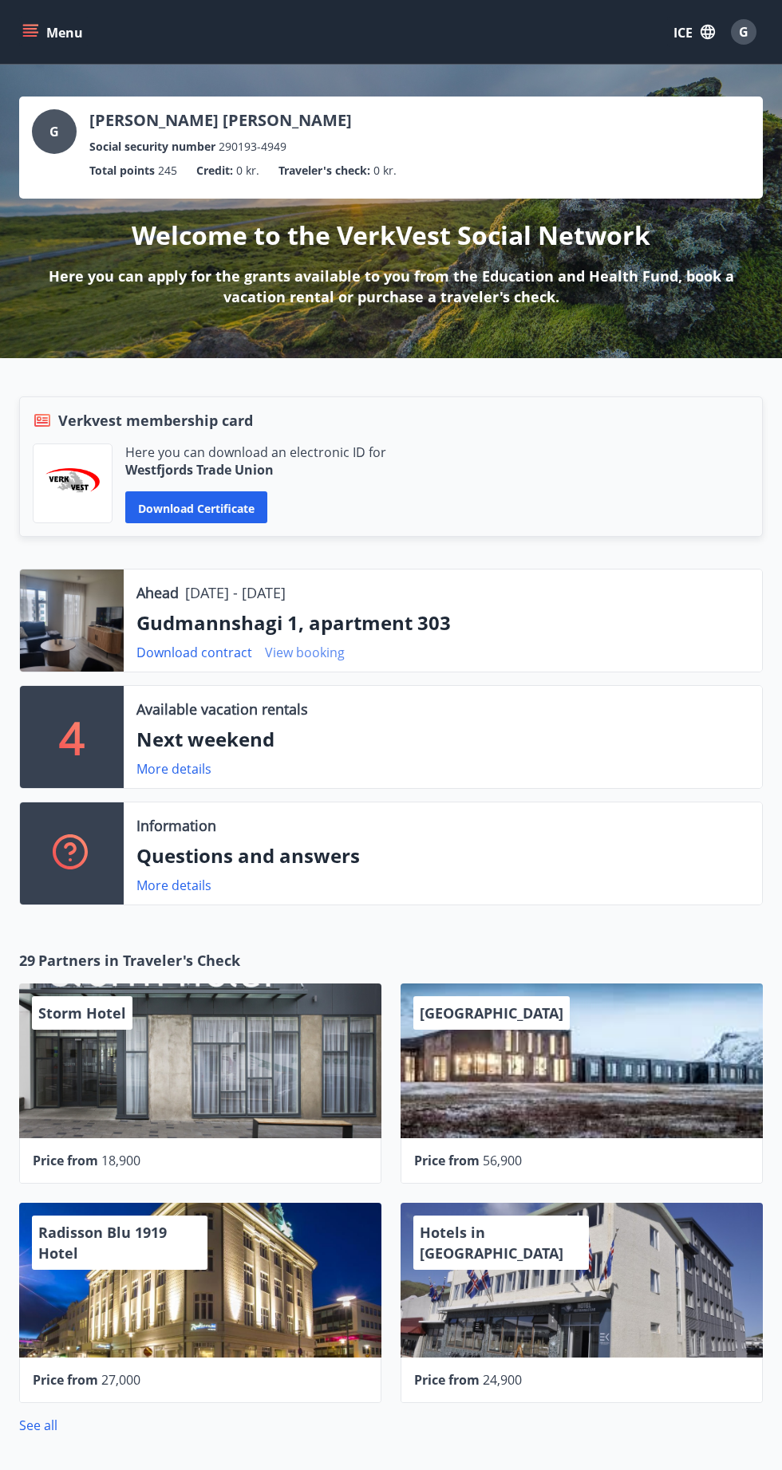
click at [324, 653] on font "View booking" at bounding box center [305, 653] width 80 height 18
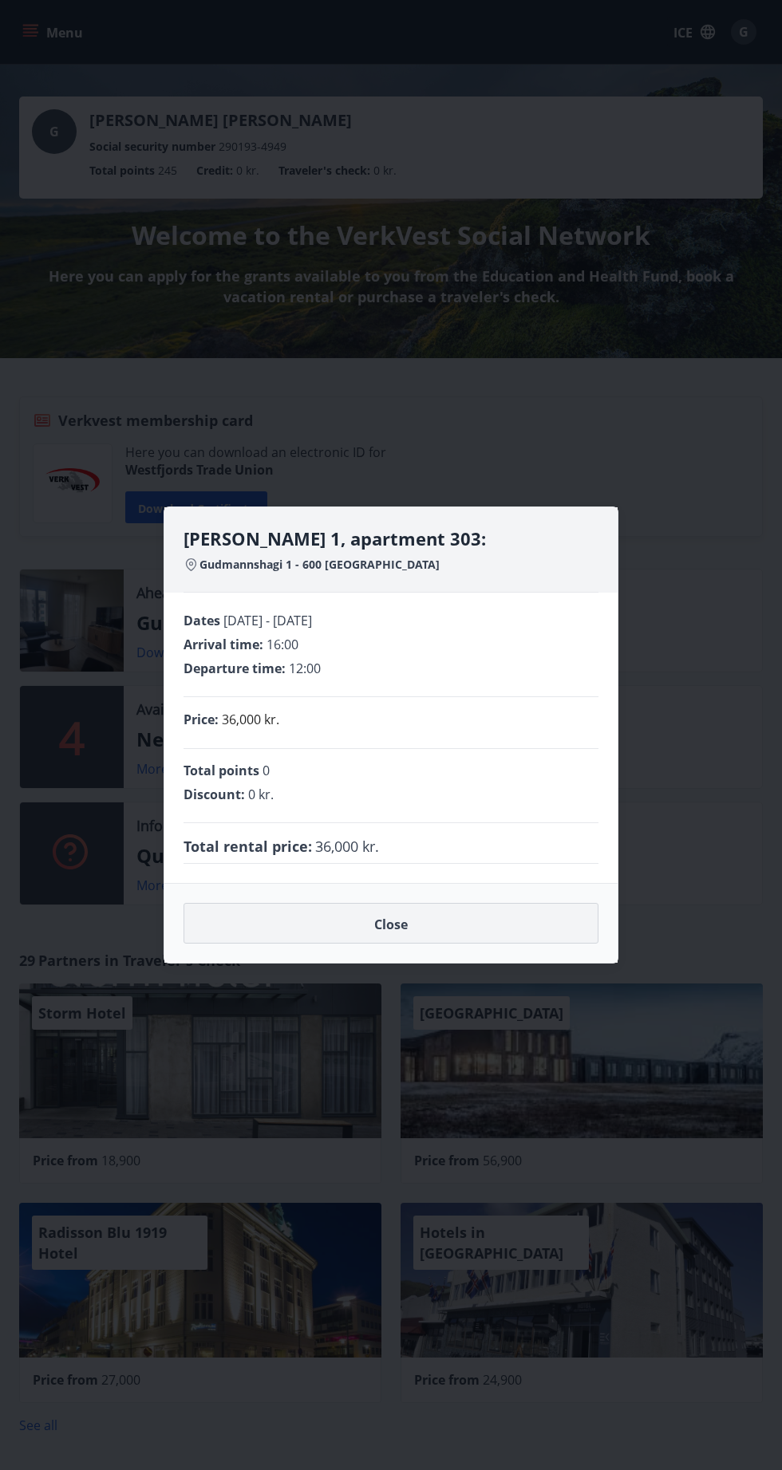
click at [412, 903] on button "Close" at bounding box center [390, 923] width 415 height 41
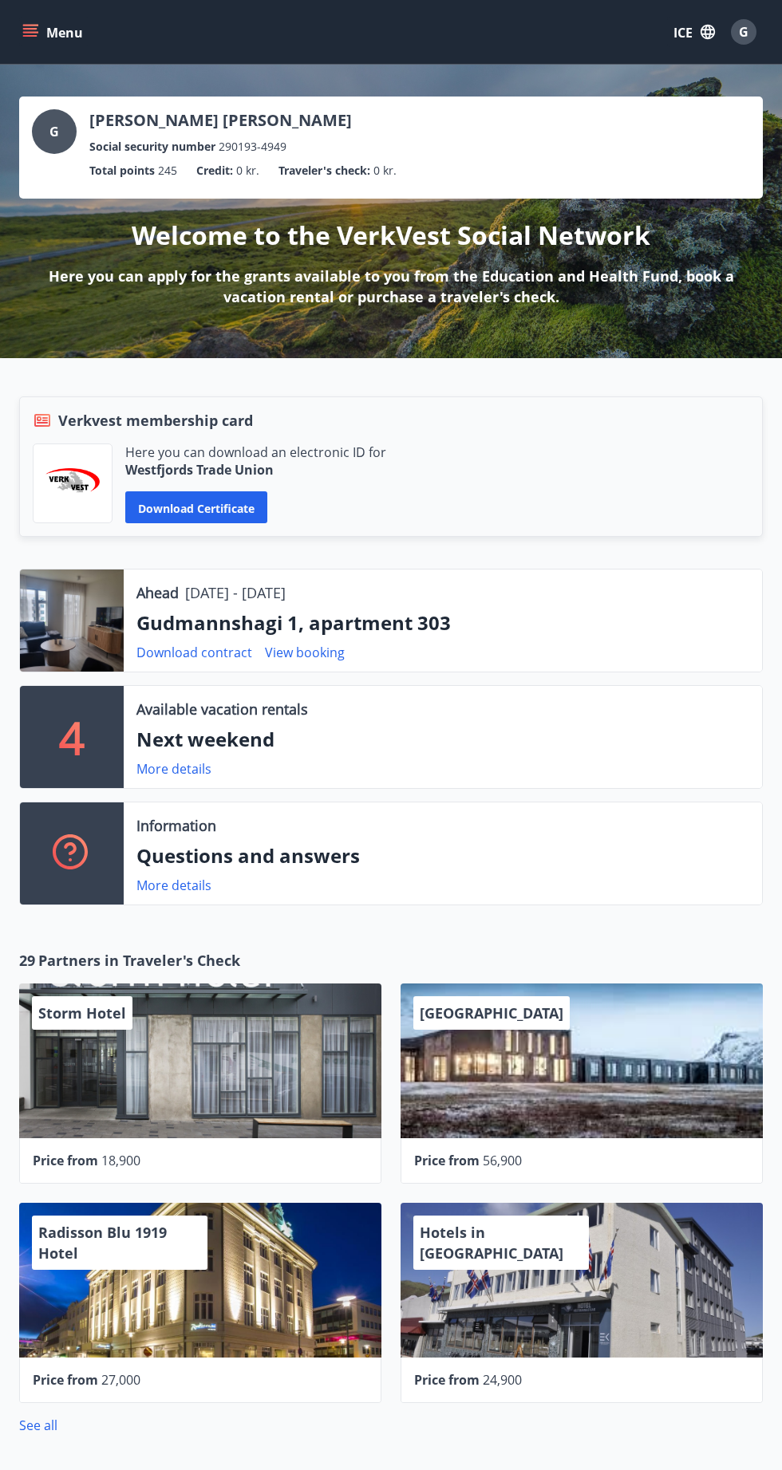
click at [30, 29] on icon "menu" at bounding box center [30, 29] width 14 height 2
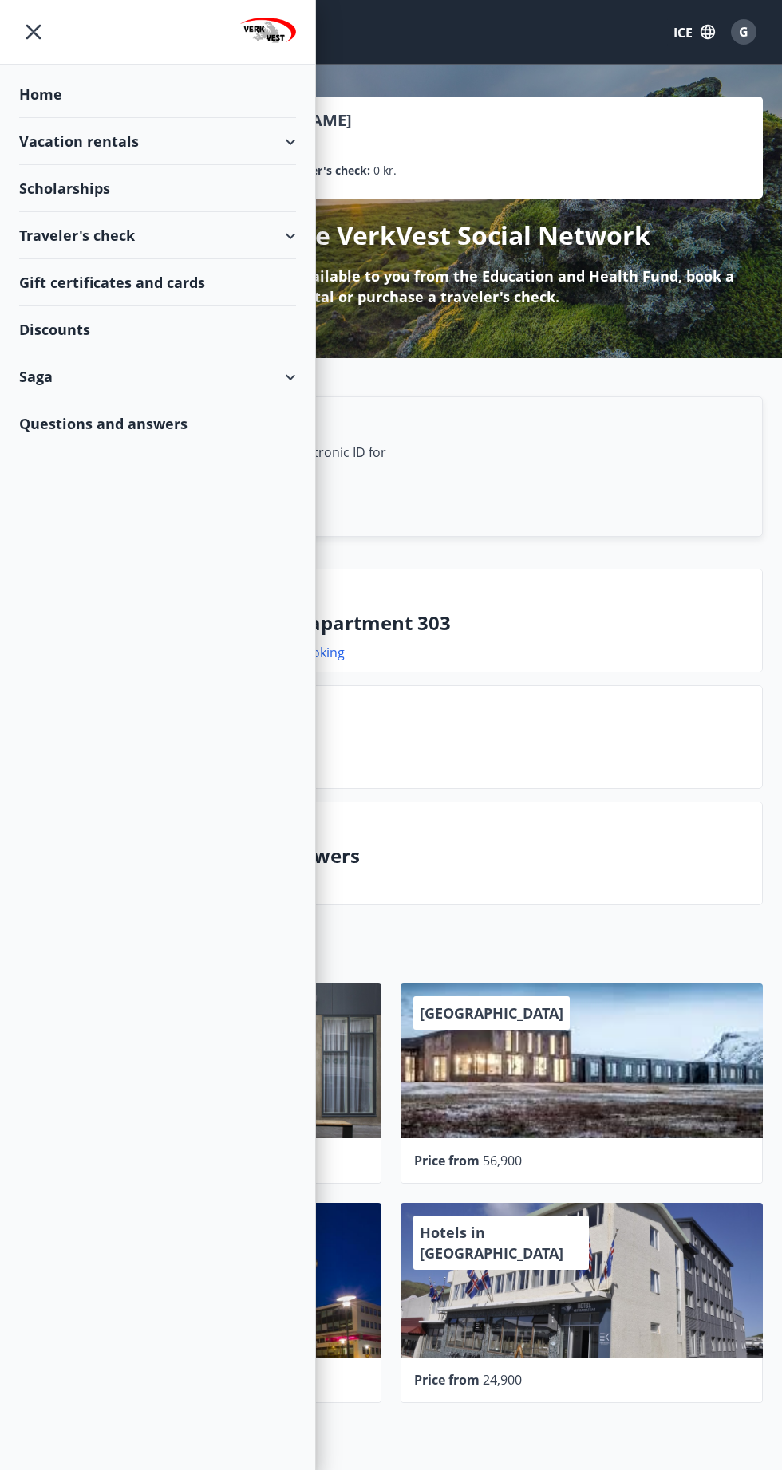
click at [258, 132] on div "Vacation rentals" at bounding box center [157, 141] width 277 height 47
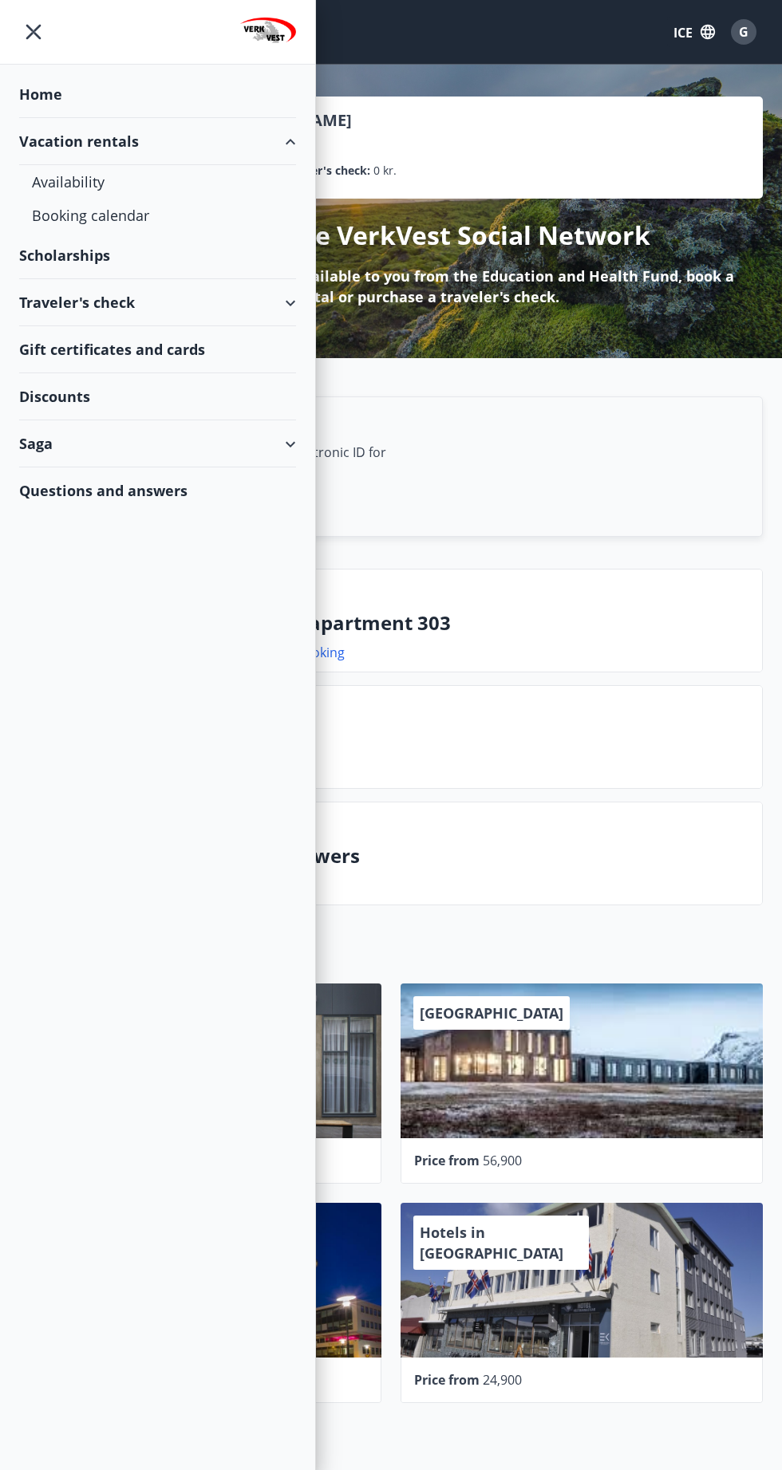
click at [286, 297] on div "Traveler's check" at bounding box center [157, 302] width 277 height 47
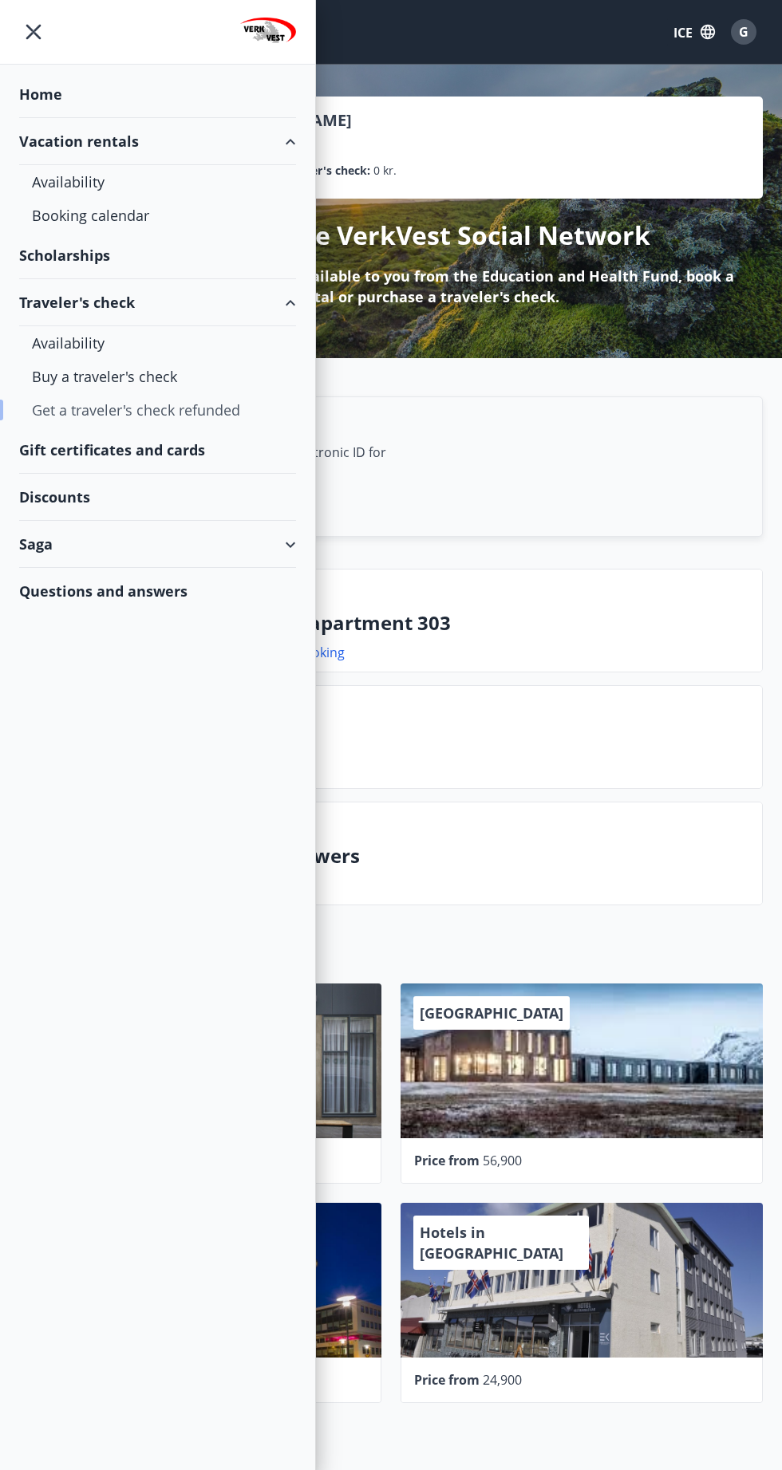
click at [219, 413] on font "Get a traveler's check refunded" at bounding box center [136, 409] width 208 height 19
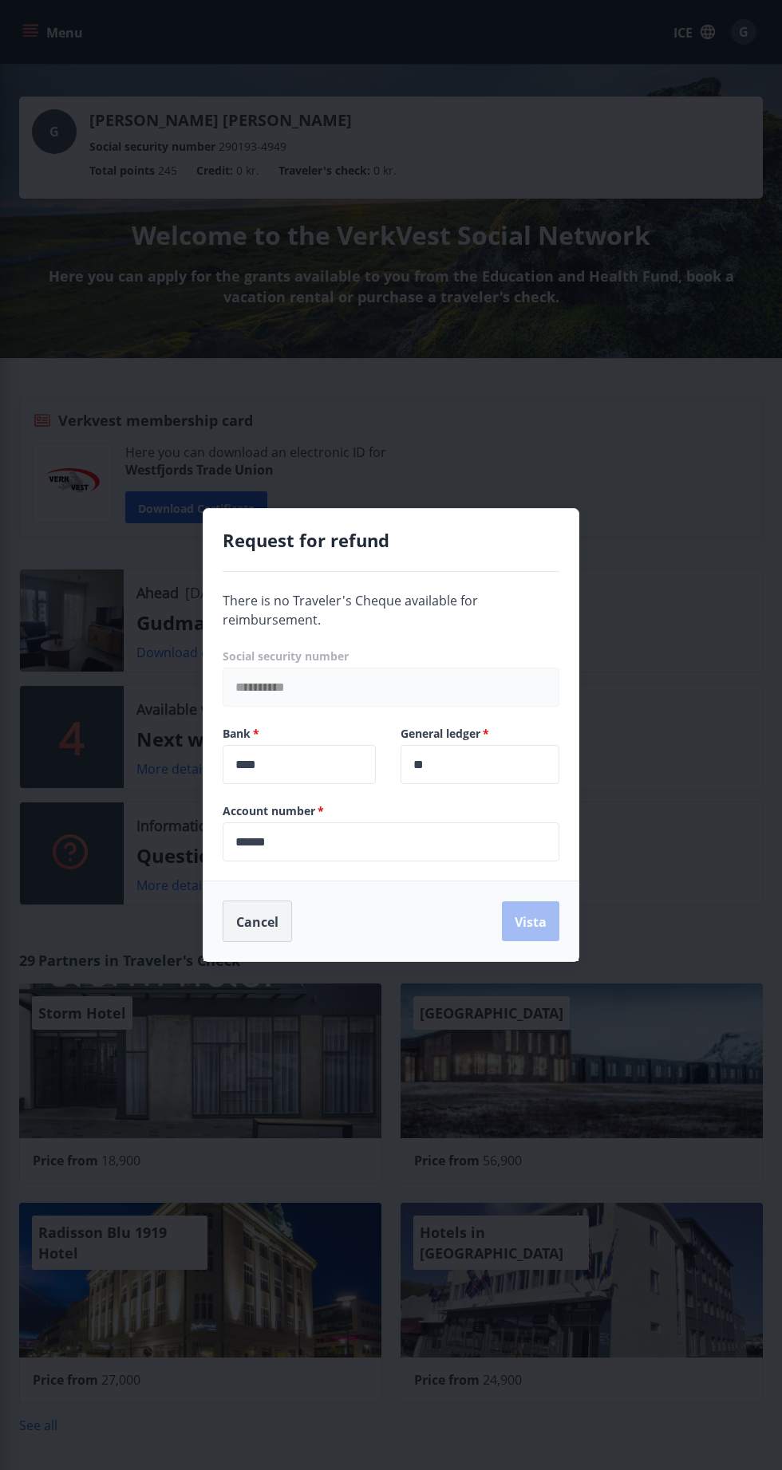
click at [238, 937] on button "Cancel" at bounding box center [257, 921] width 69 height 41
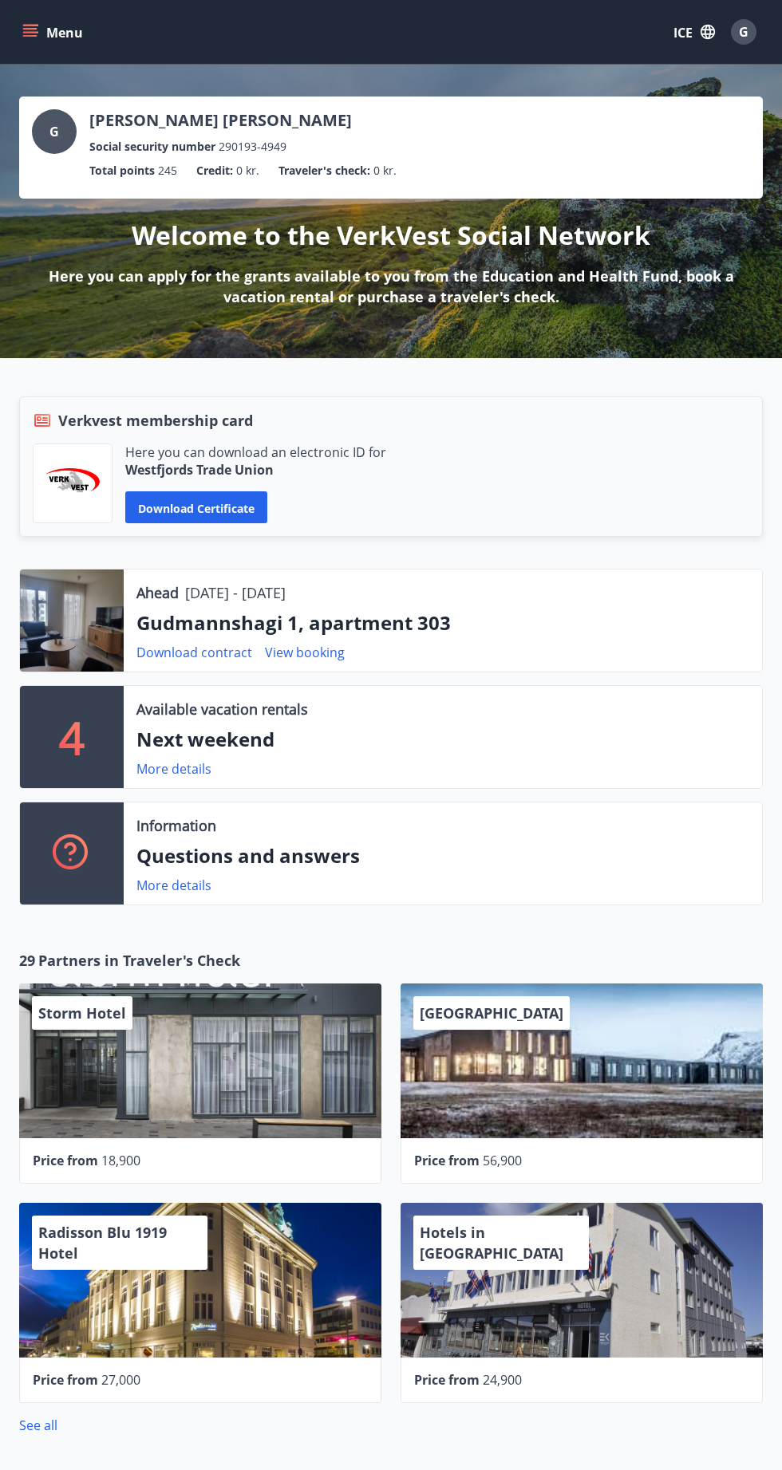
click at [781, 98] on div "G Guilherme A. Silva Leocádio Social security number 290193-4949 Total points 2…" at bounding box center [391, 212] width 782 height 294
click at [781, 205] on div "G Guilherme A. Silva Leocádio Social security number 290193-4949 Total points 2…" at bounding box center [391, 212] width 782 height 294
click at [781, 153] on div "G Guilherme A. Silva Leocádio Social security number 290193-4949 Total points 2…" at bounding box center [391, 212] width 782 height 294
click at [30, 35] on icon "menu" at bounding box center [30, 36] width 14 height 2
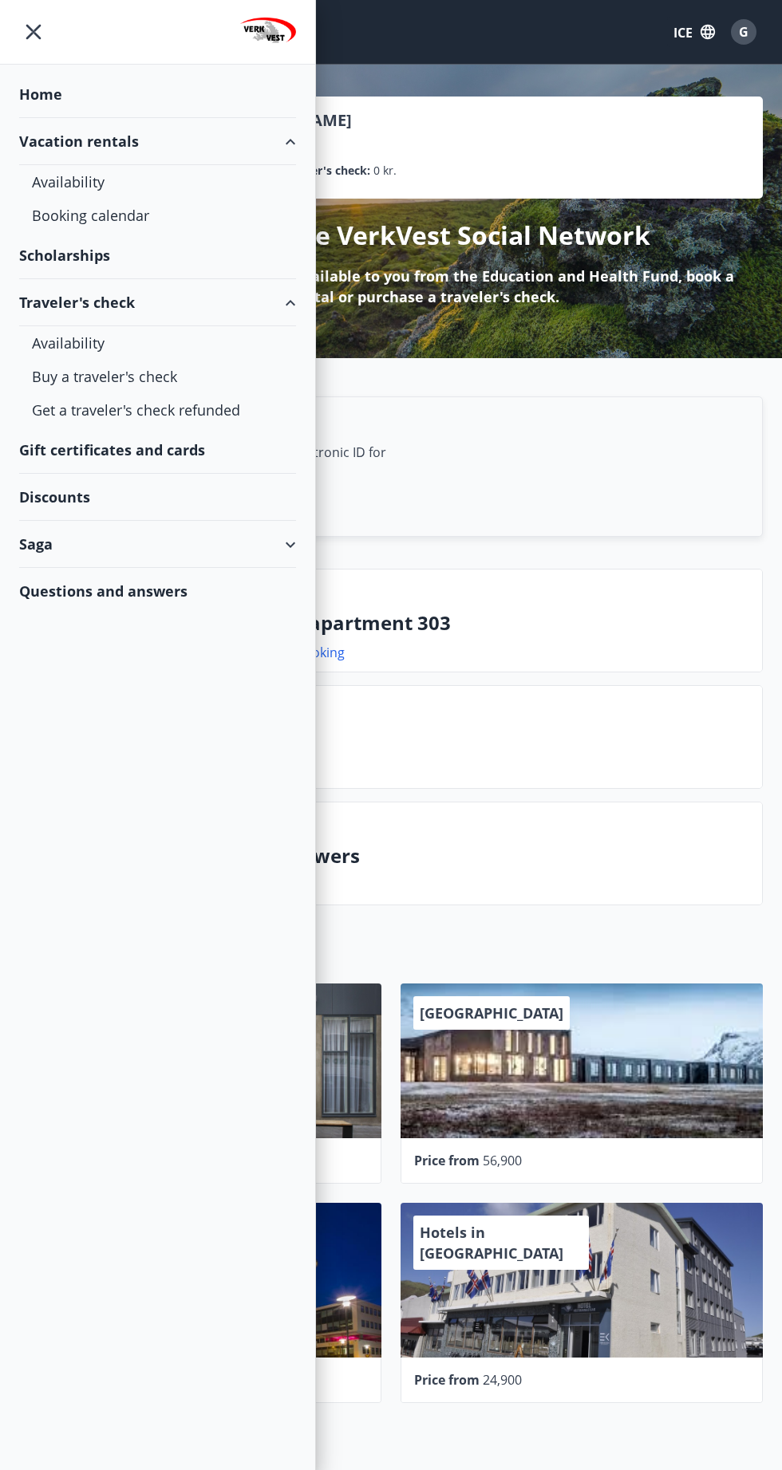
click at [41, 42] on icon "menu" at bounding box center [33, 32] width 29 height 29
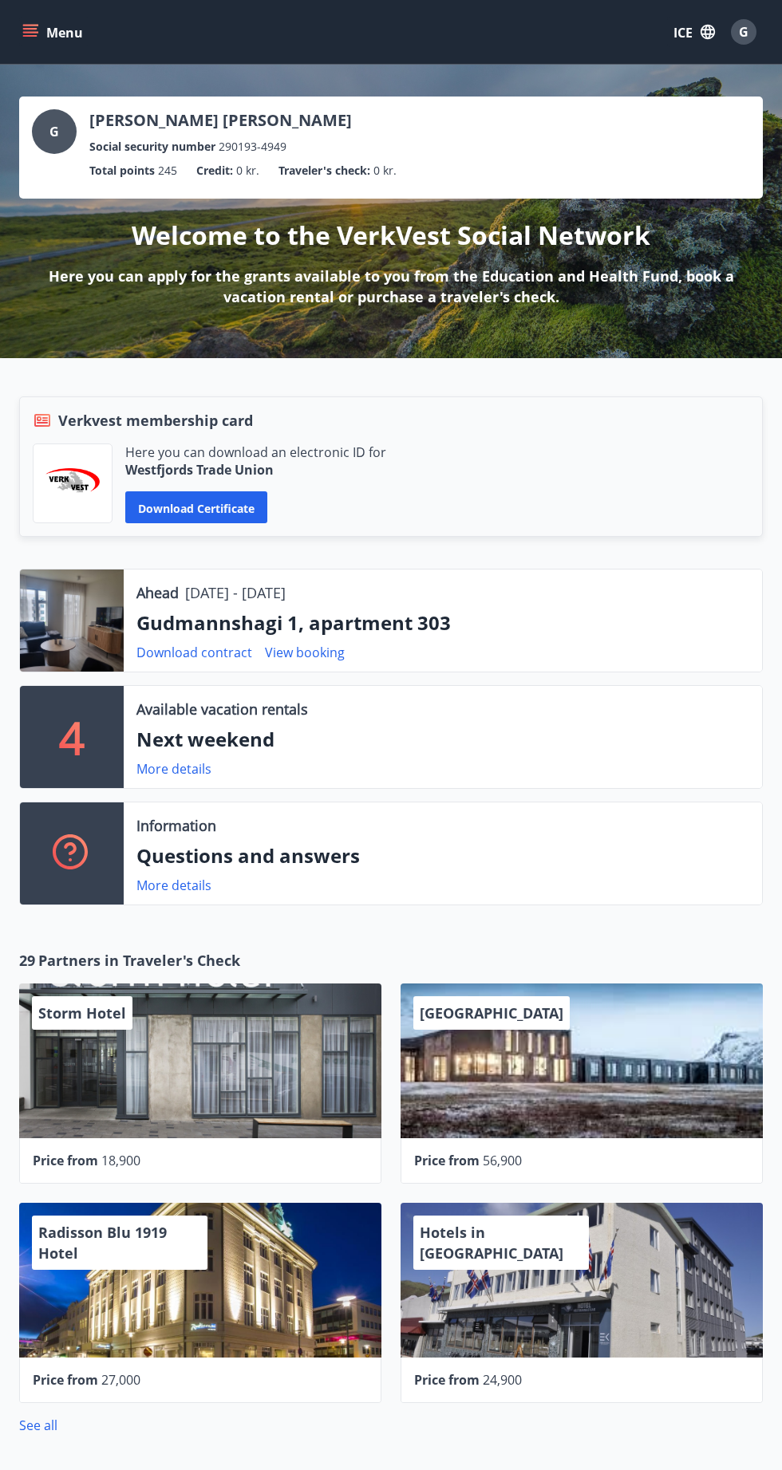
click at [52, 36] on font "Menu" at bounding box center [64, 33] width 37 height 18
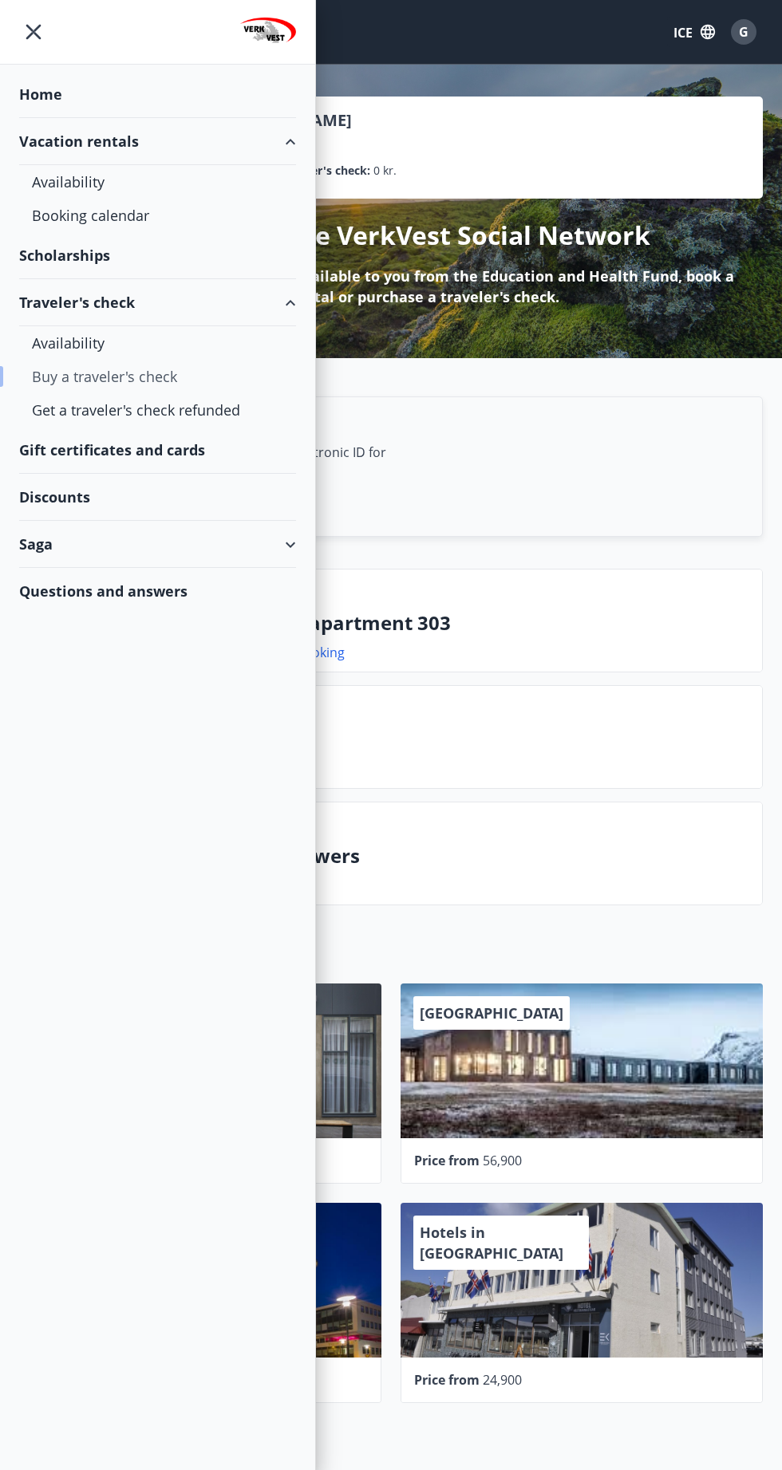
click at [179, 378] on div "Buy a traveler's check" at bounding box center [157, 377] width 251 height 34
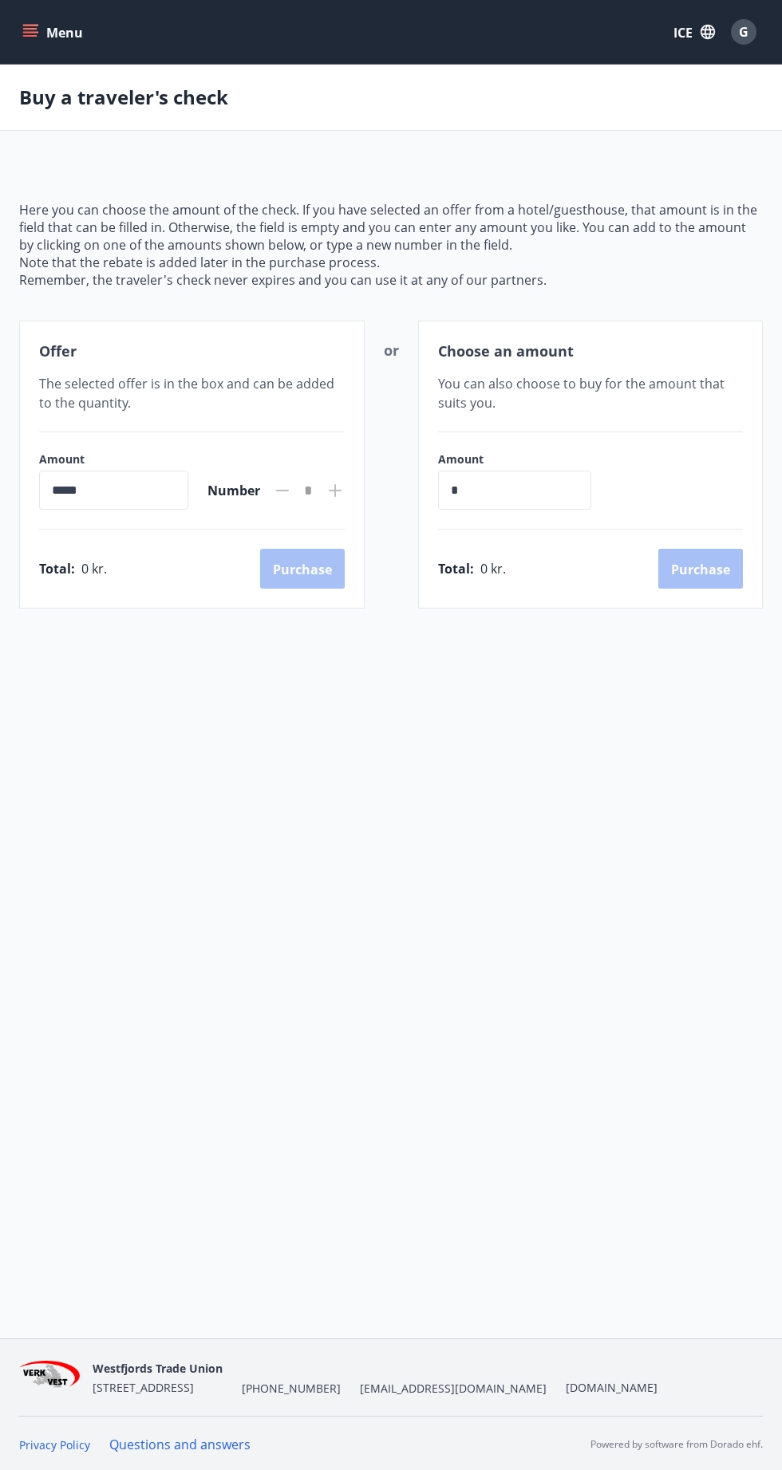
click at [47, 34] on font "Menu" at bounding box center [64, 33] width 37 height 18
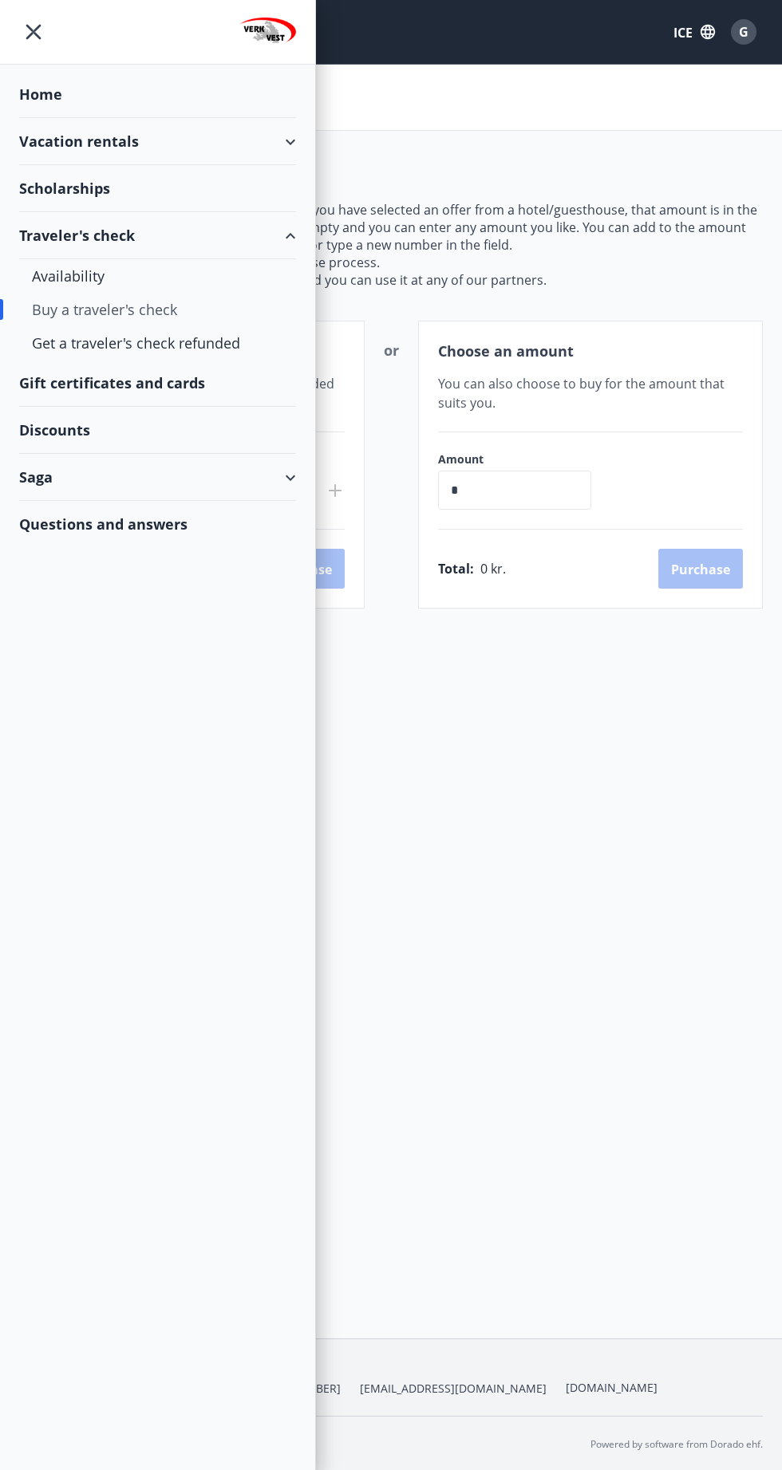
click at [277, 136] on div "Vacation rentals" at bounding box center [157, 141] width 277 height 47
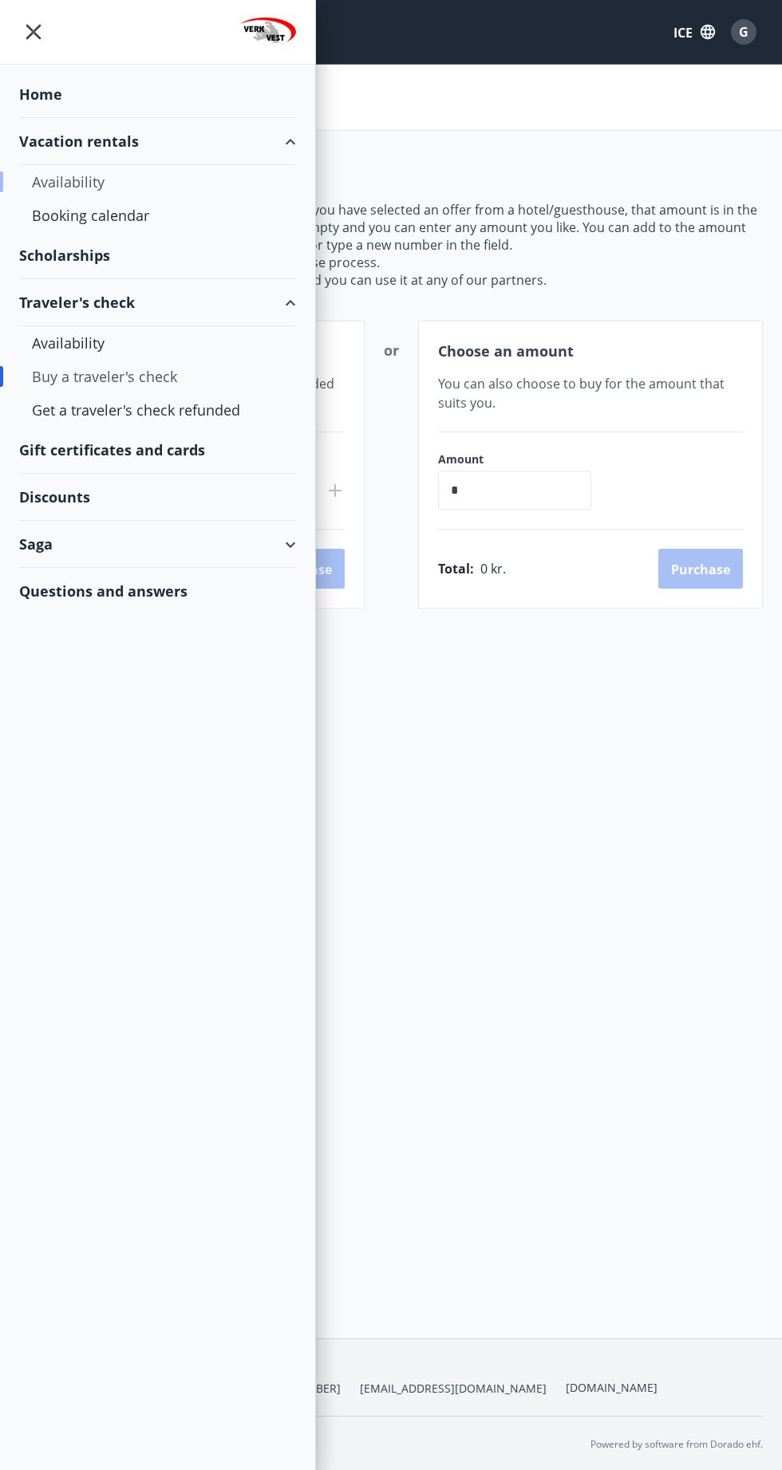
click at [96, 180] on font "Availability" at bounding box center [68, 181] width 73 height 19
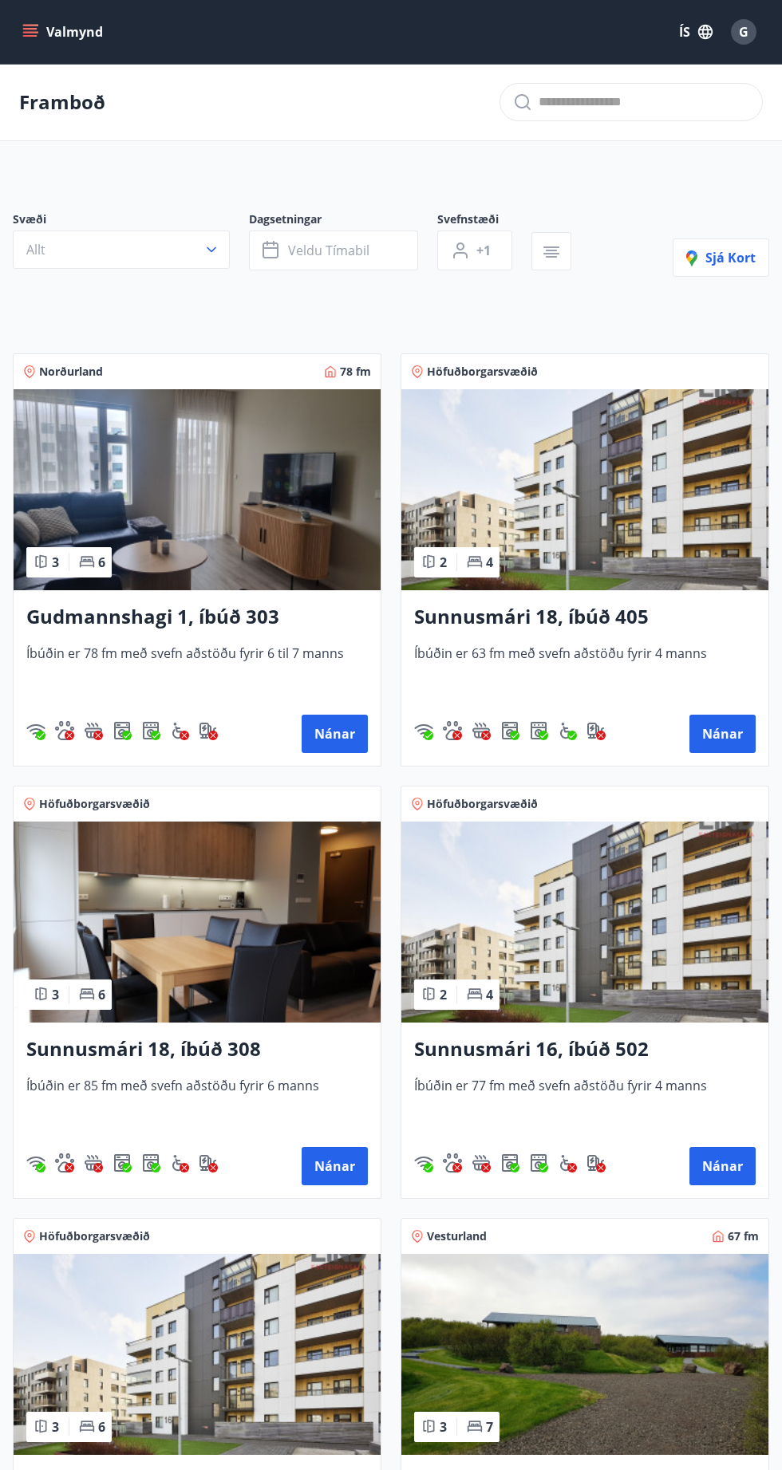
click at [23, 36] on icon "menu" at bounding box center [30, 36] width 14 height 2
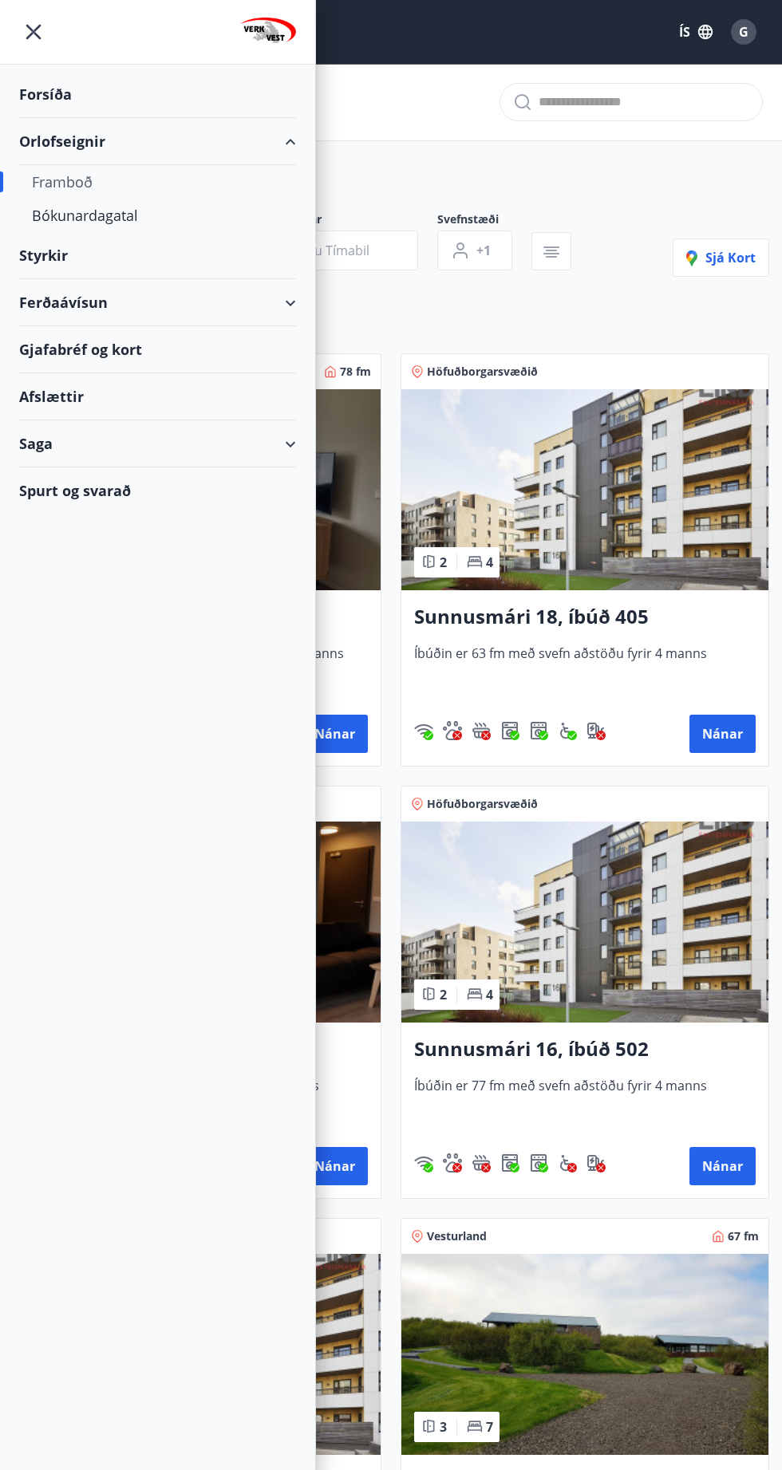
click at [45, 534] on div "Forsíða Orlofseignir Framboð Bókunardagatal Styrkir Ferðaávísun Gjafabréf og ko…" at bounding box center [158, 735] width 316 height 1470
click at [45, 503] on div "Spurt og svarað" at bounding box center [157, 490] width 277 height 46
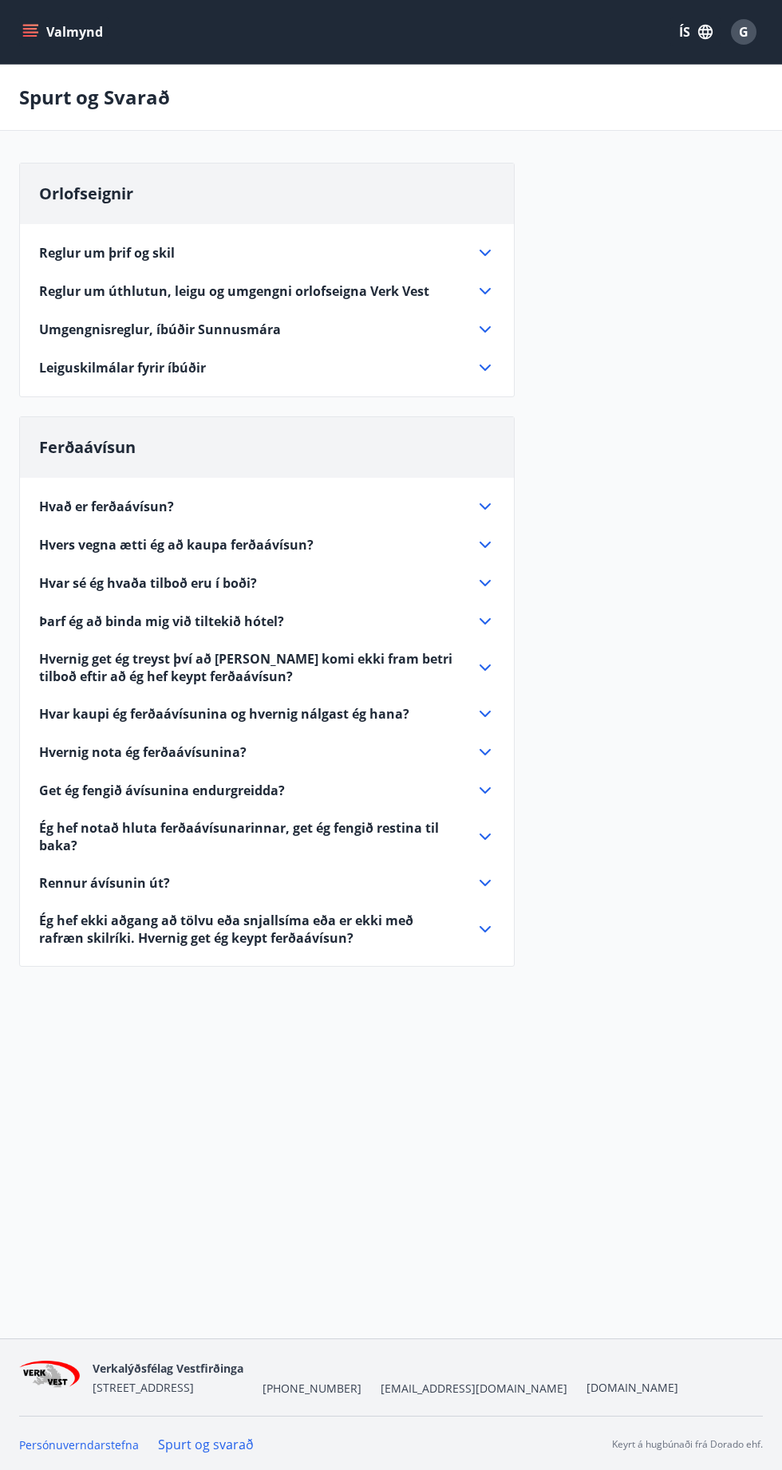
click at [30, 42] on button "Valmynd" at bounding box center [64, 32] width 90 height 29
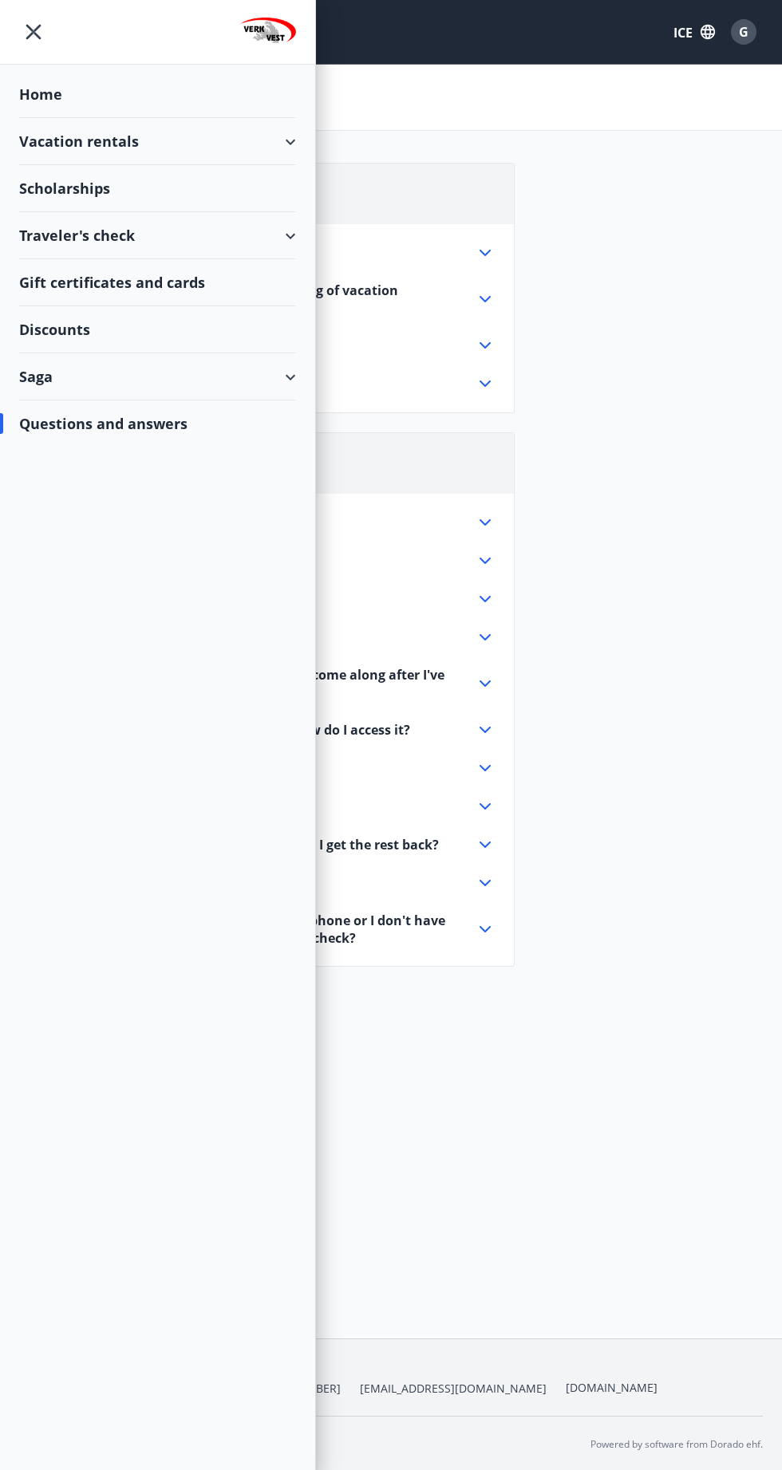
click at [259, 386] on div "Saga" at bounding box center [157, 376] width 277 height 47
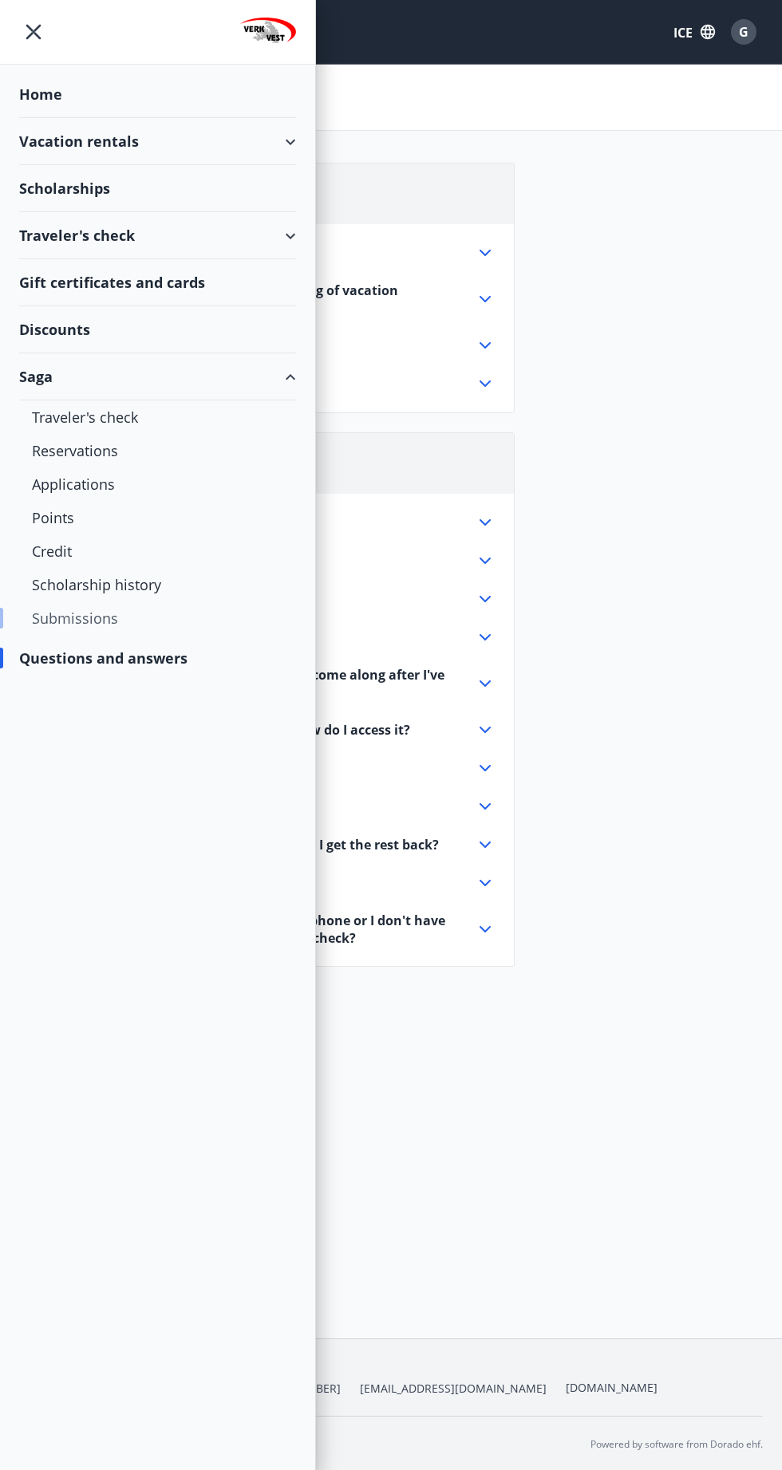
click at [132, 620] on div "Submissions" at bounding box center [157, 618] width 251 height 34
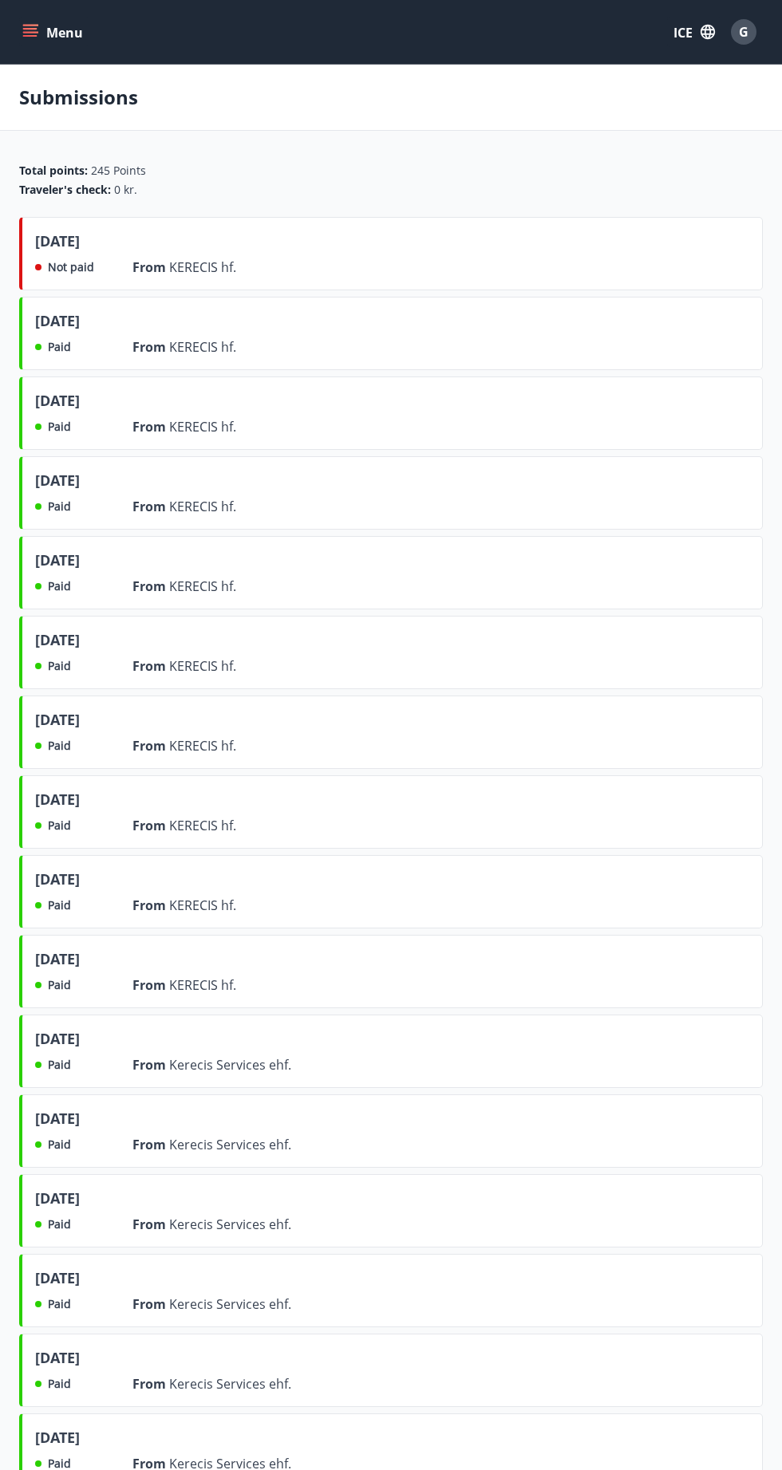
click at [518, 262] on div "July 2025 Not paid From KERECIS hf." at bounding box center [390, 253] width 743 height 73
click at [184, 250] on div "July 2025" at bounding box center [135, 244] width 201 height 27
click at [66, 219] on div "July 2025 Not paid From KERECIS hf." at bounding box center [390, 253] width 743 height 73
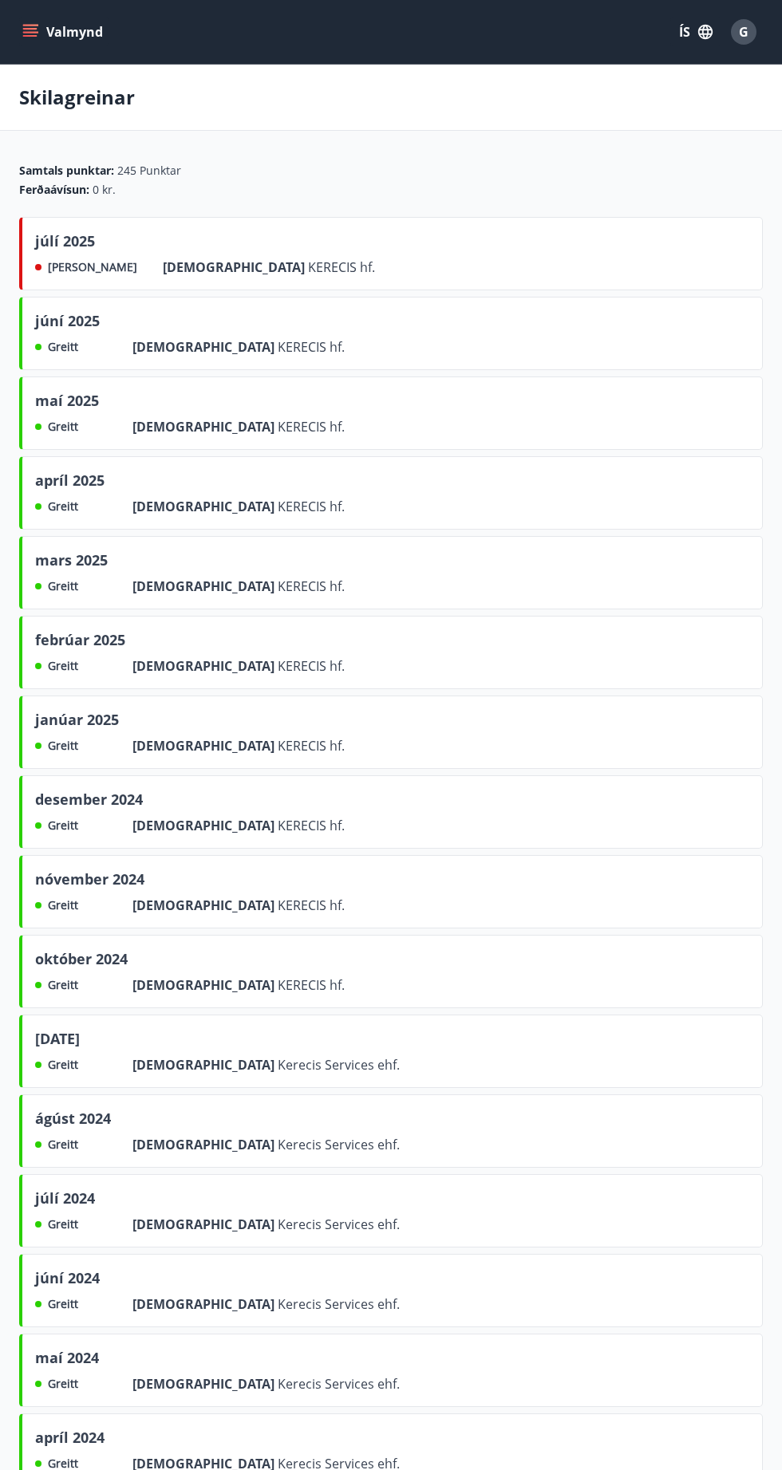
click at [30, 41] on button "Valmynd" at bounding box center [64, 32] width 90 height 29
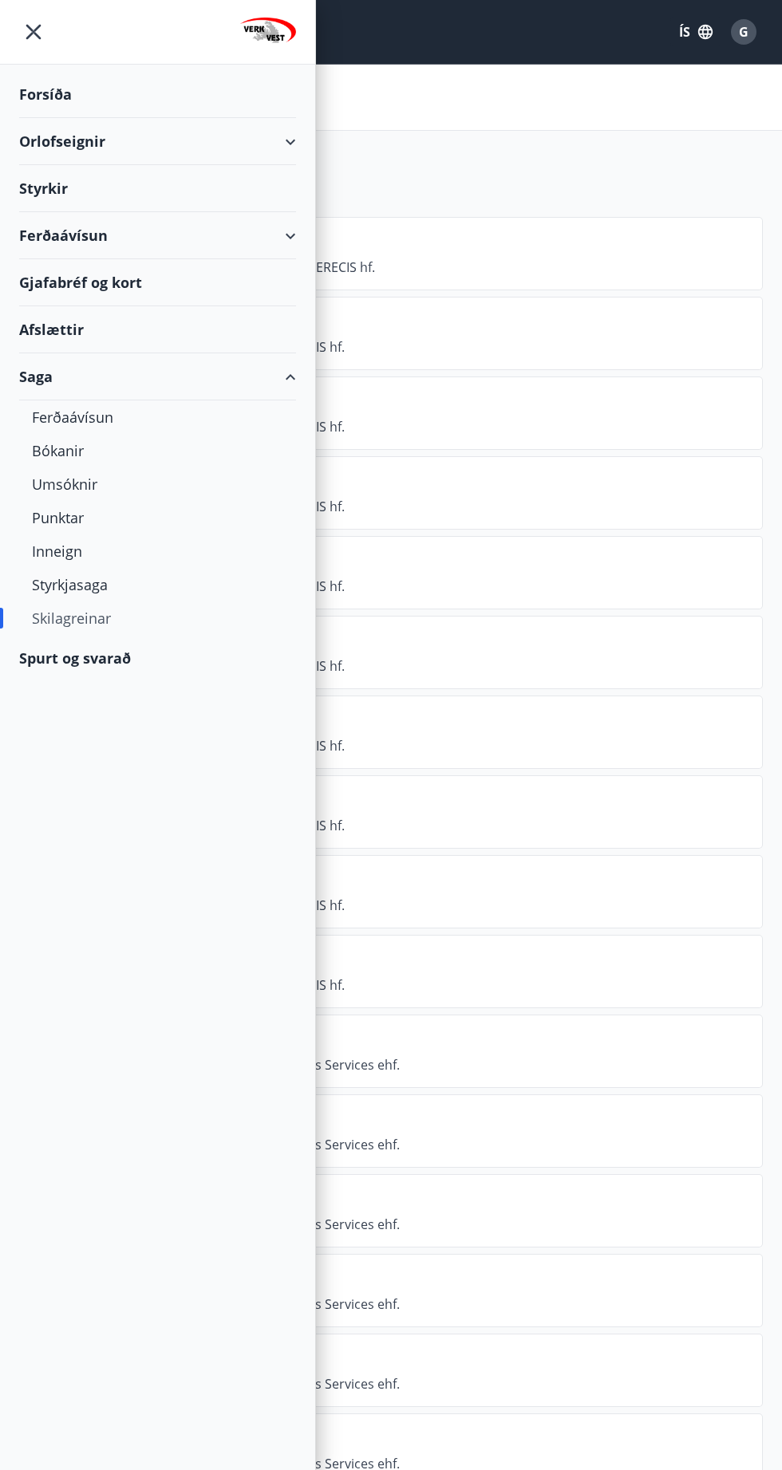
click at [13, 32] on div at bounding box center [157, 32] width 315 height 65
click at [24, 591] on div "Styrkjasaga" at bounding box center [157, 585] width 315 height 34
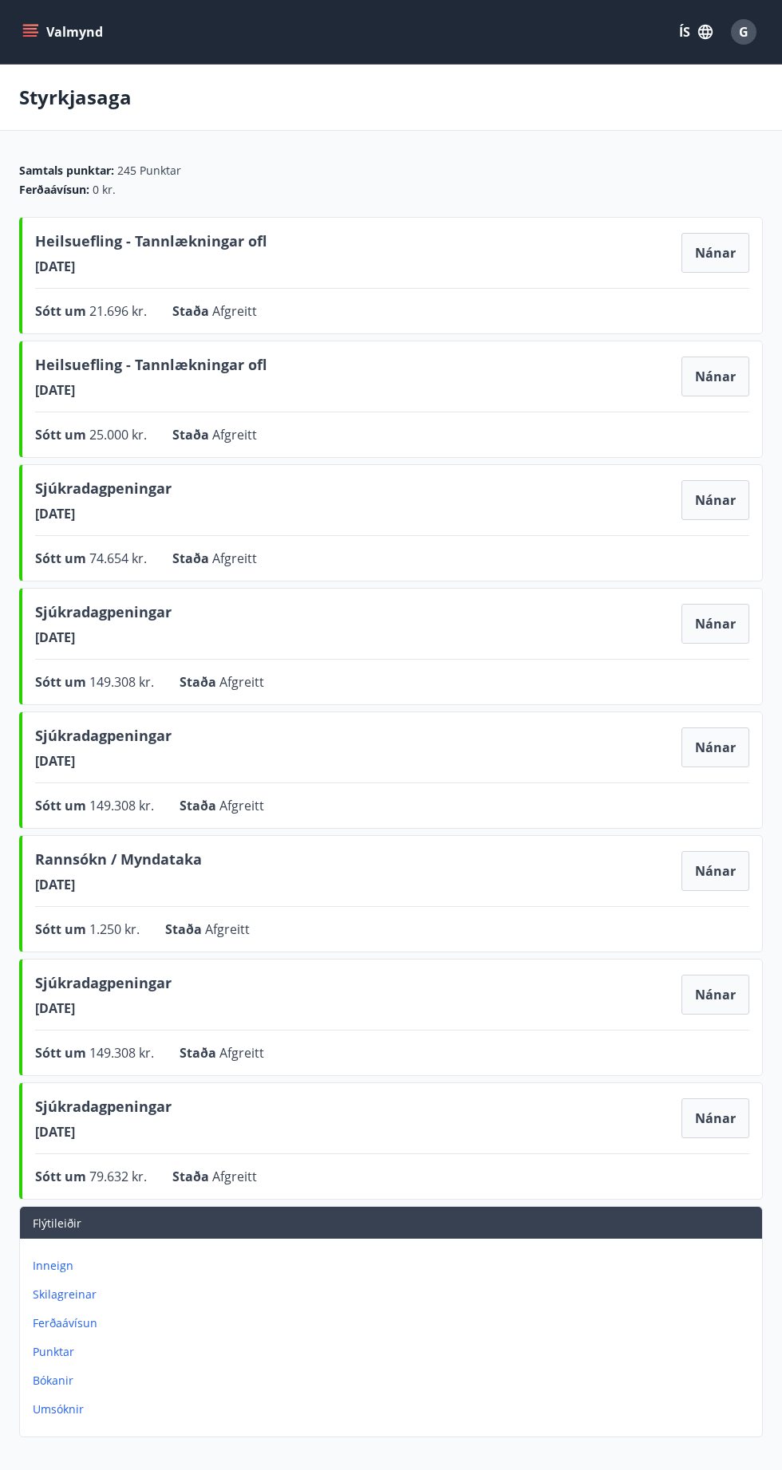
click at [30, 32] on icon "menu" at bounding box center [32, 32] width 18 height 2
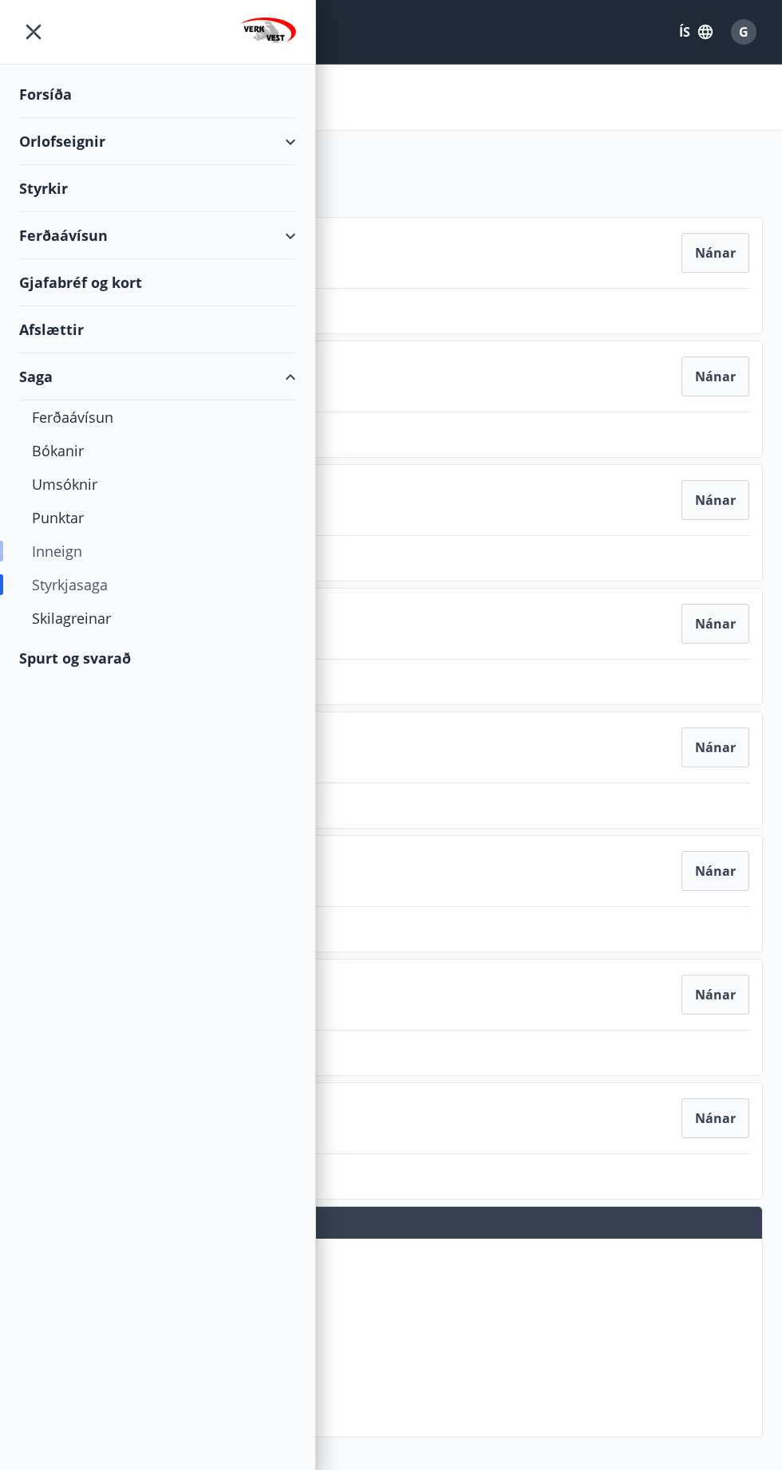
click at [28, 547] on div "Inneign" at bounding box center [157, 551] width 315 height 34
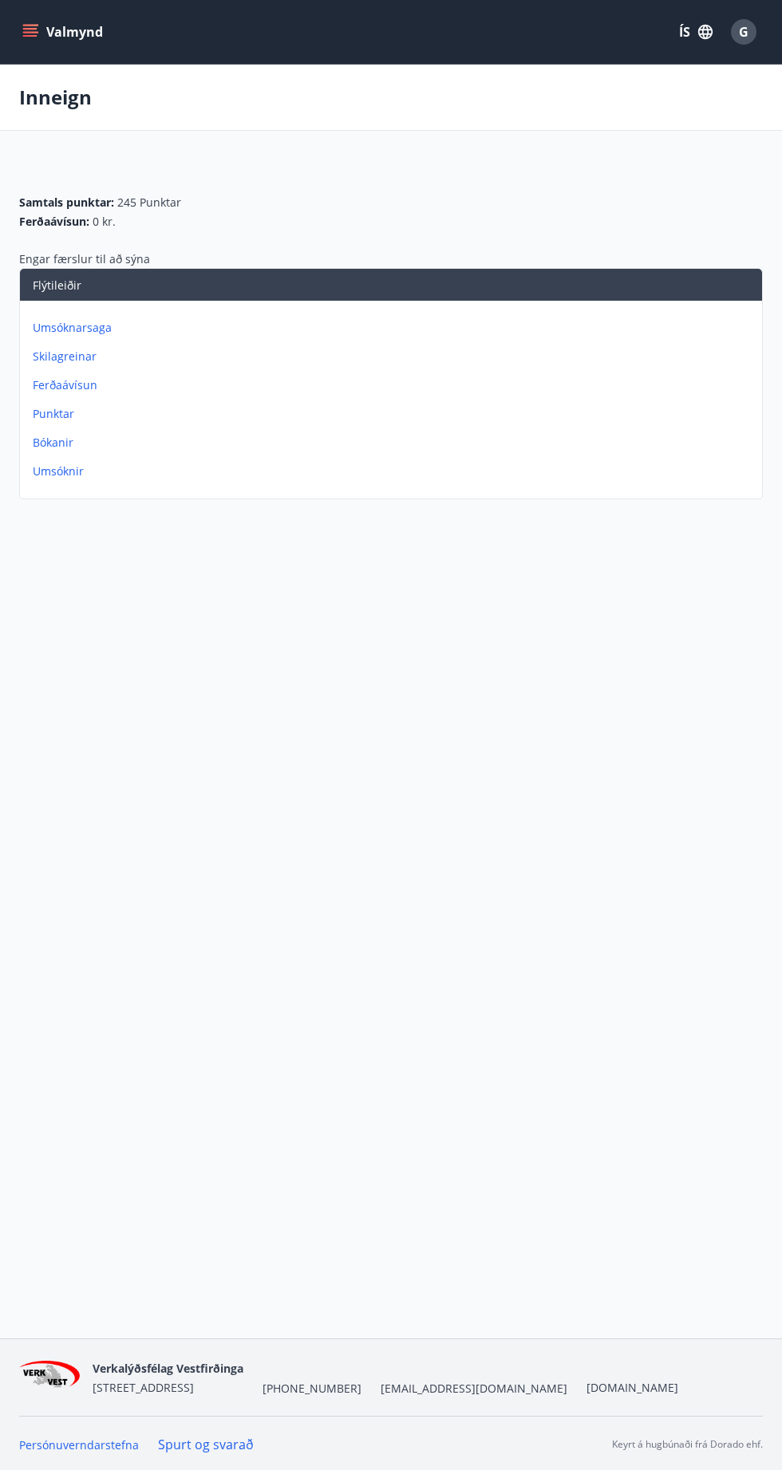
click at [30, 35] on icon "menu" at bounding box center [30, 36] width 14 height 2
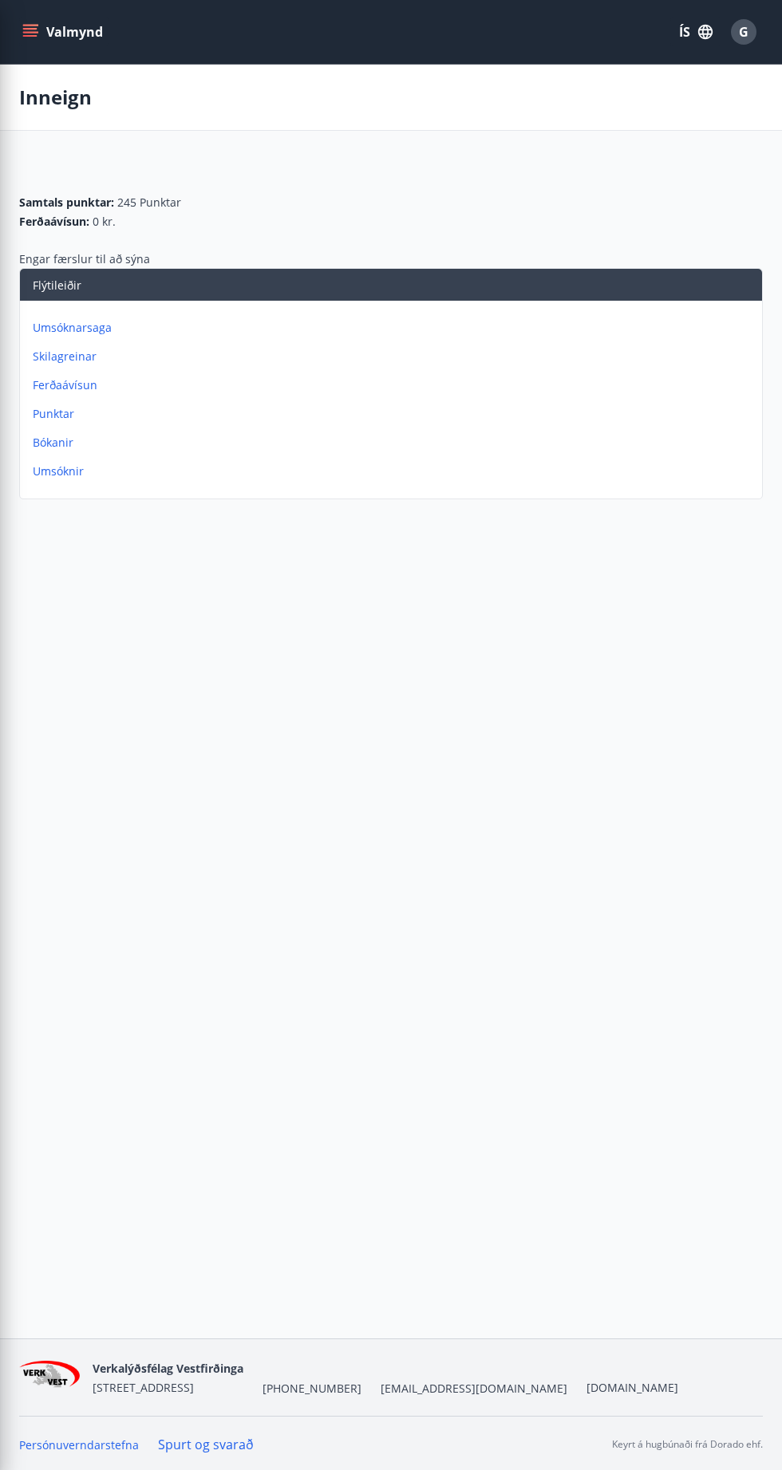
click at [624, 1008] on div "Valmynd ÍS G Inneign Samtals punktar : 245 Punktar Ferðaávísun : 0 kr. Engar fæ…" at bounding box center [391, 669] width 782 height 1339
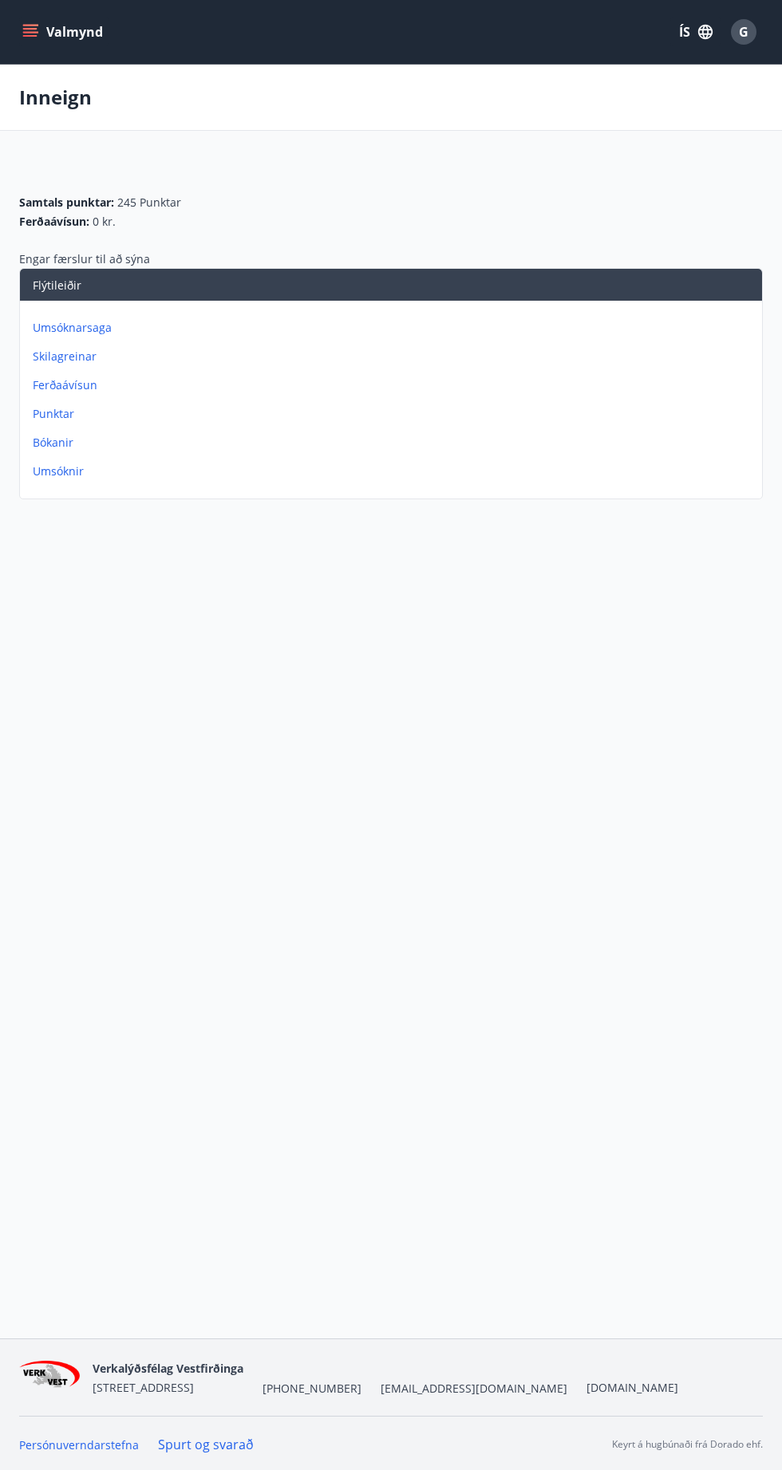
click at [35, 43] on button "Valmynd" at bounding box center [64, 32] width 90 height 29
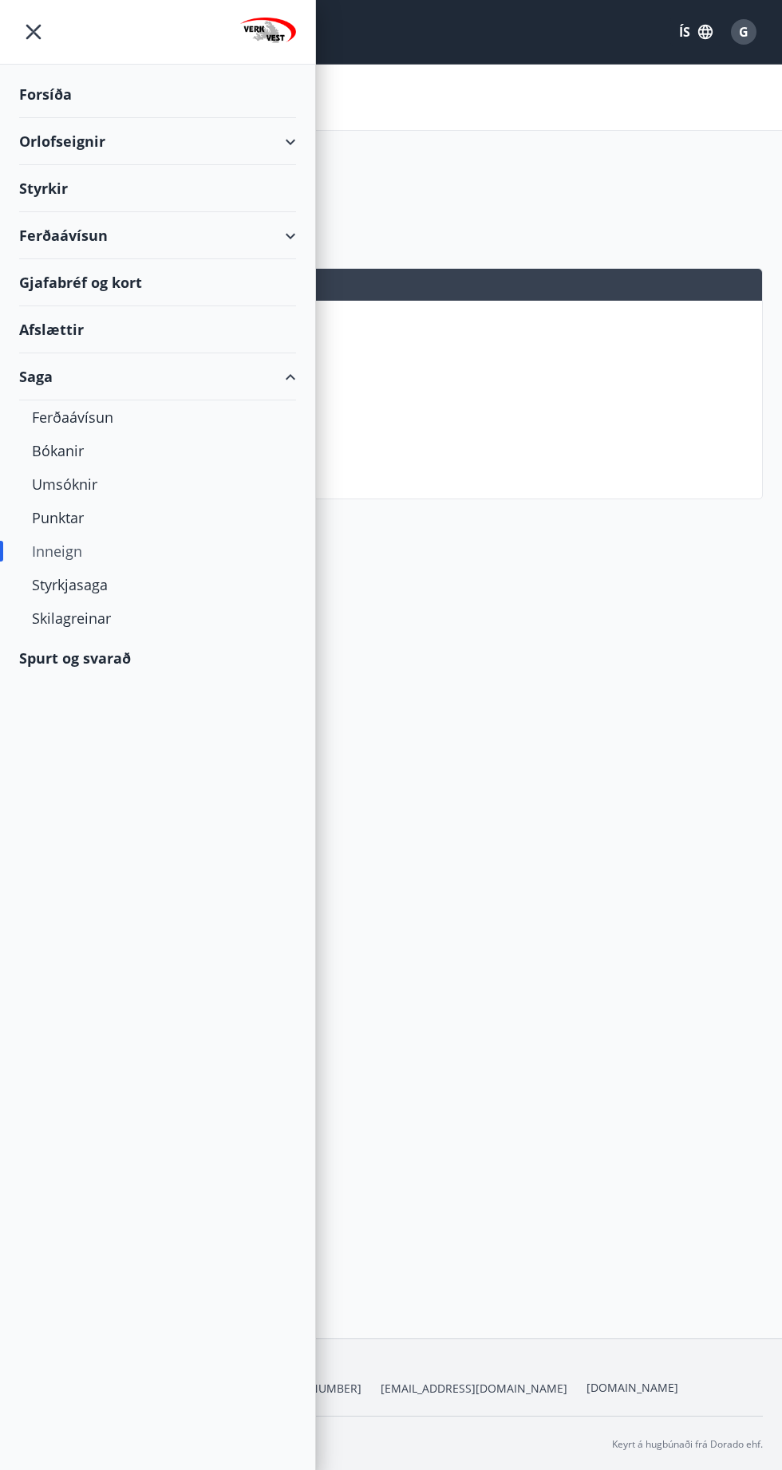
click at [37, 93] on div "Forsíða" at bounding box center [157, 94] width 277 height 47
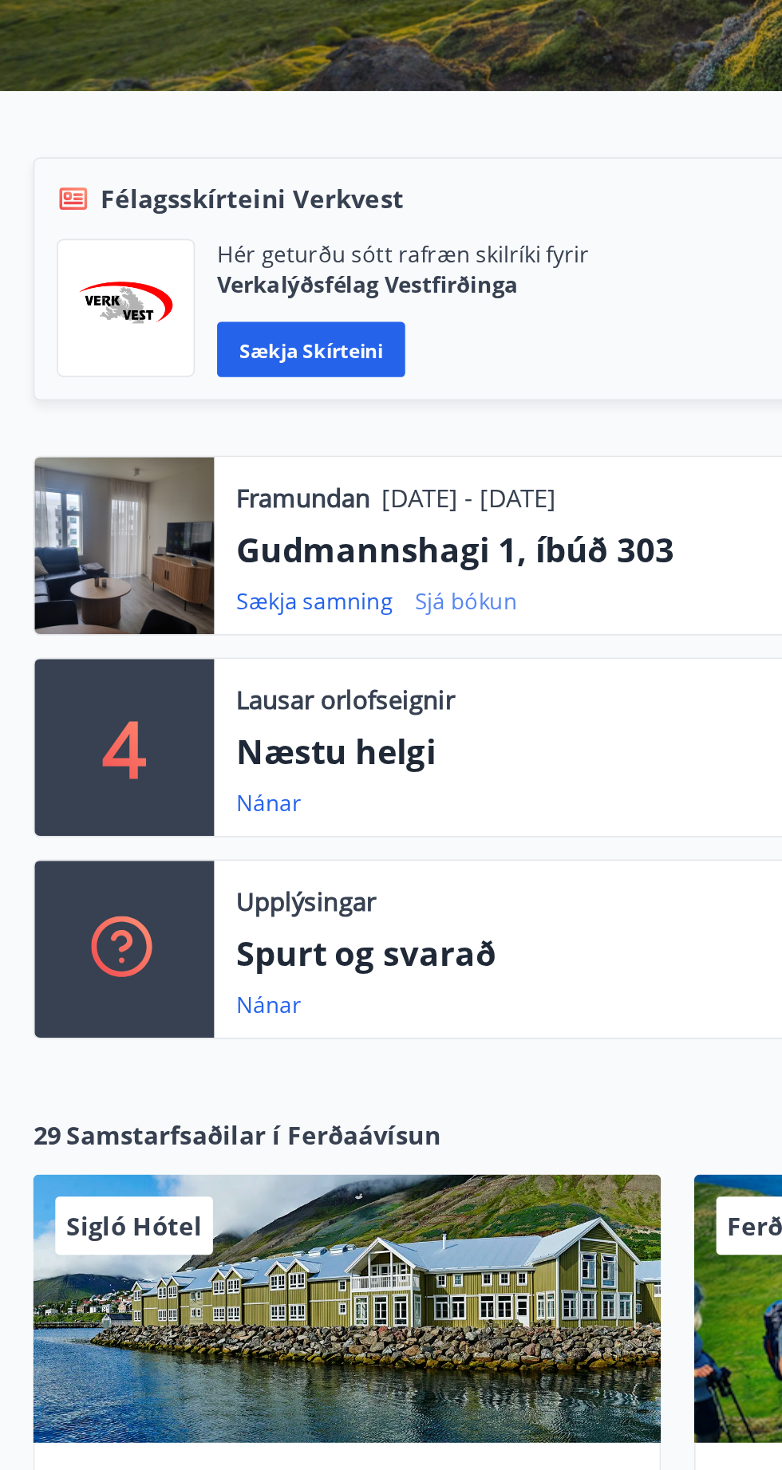
click at [274, 649] on link "Sjá bókun" at bounding box center [268, 653] width 59 height 18
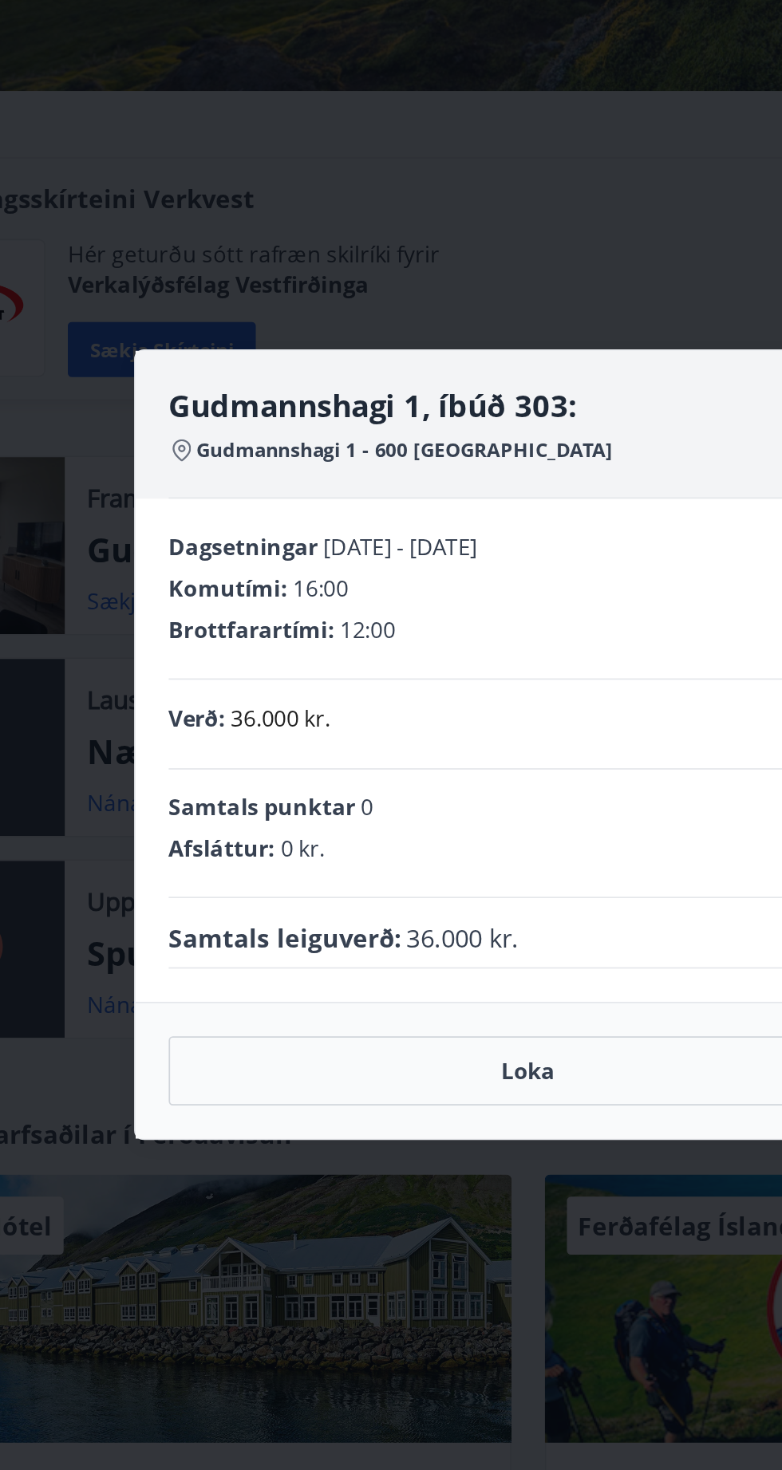
click at [445, 403] on div "Gudmannshagi 1, íbúð 303: Gudmannshagi 1 - 600 Akureyri Dagsetningar [DATE] - […" at bounding box center [391, 735] width 782 height 1470
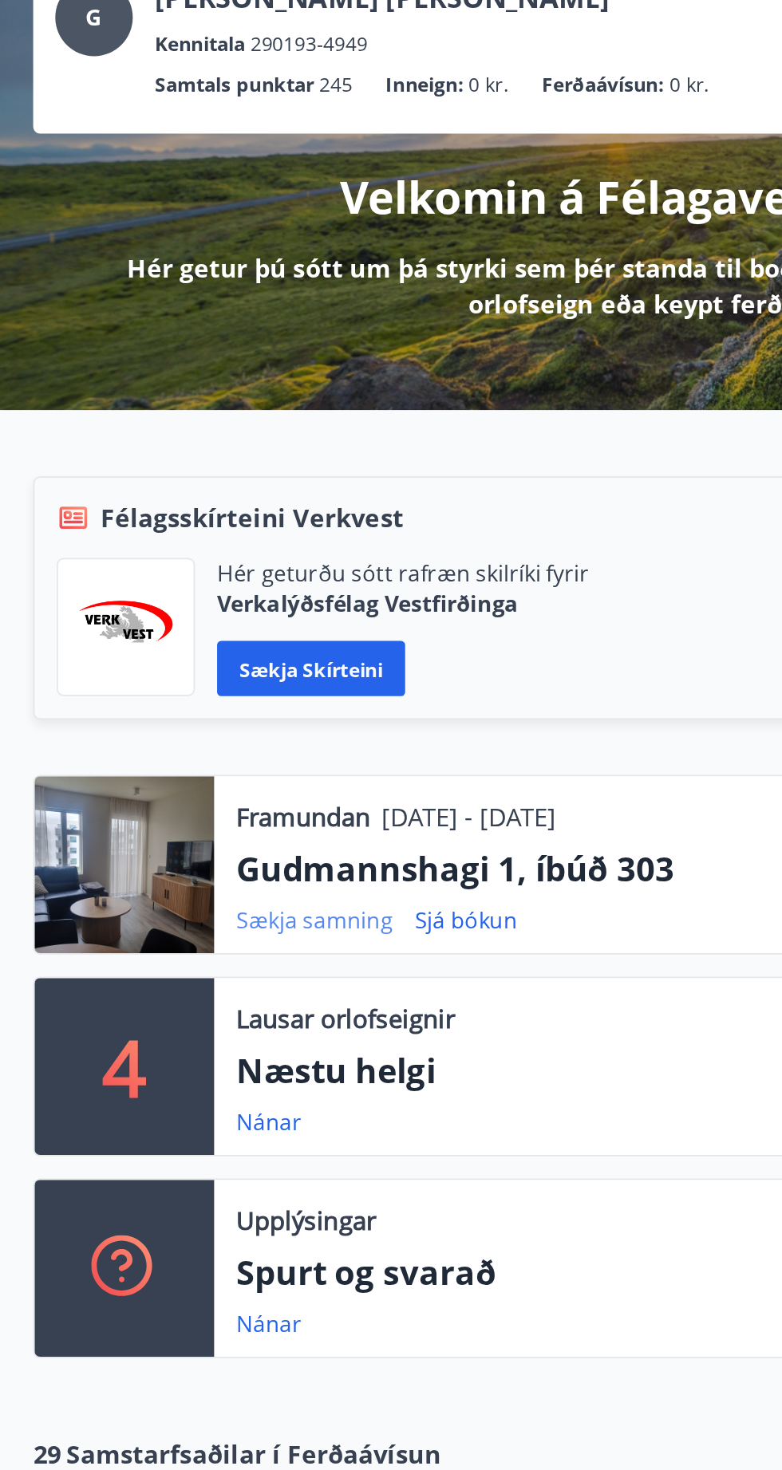
click at [173, 655] on link "Sækja samning" at bounding box center [181, 653] width 90 height 18
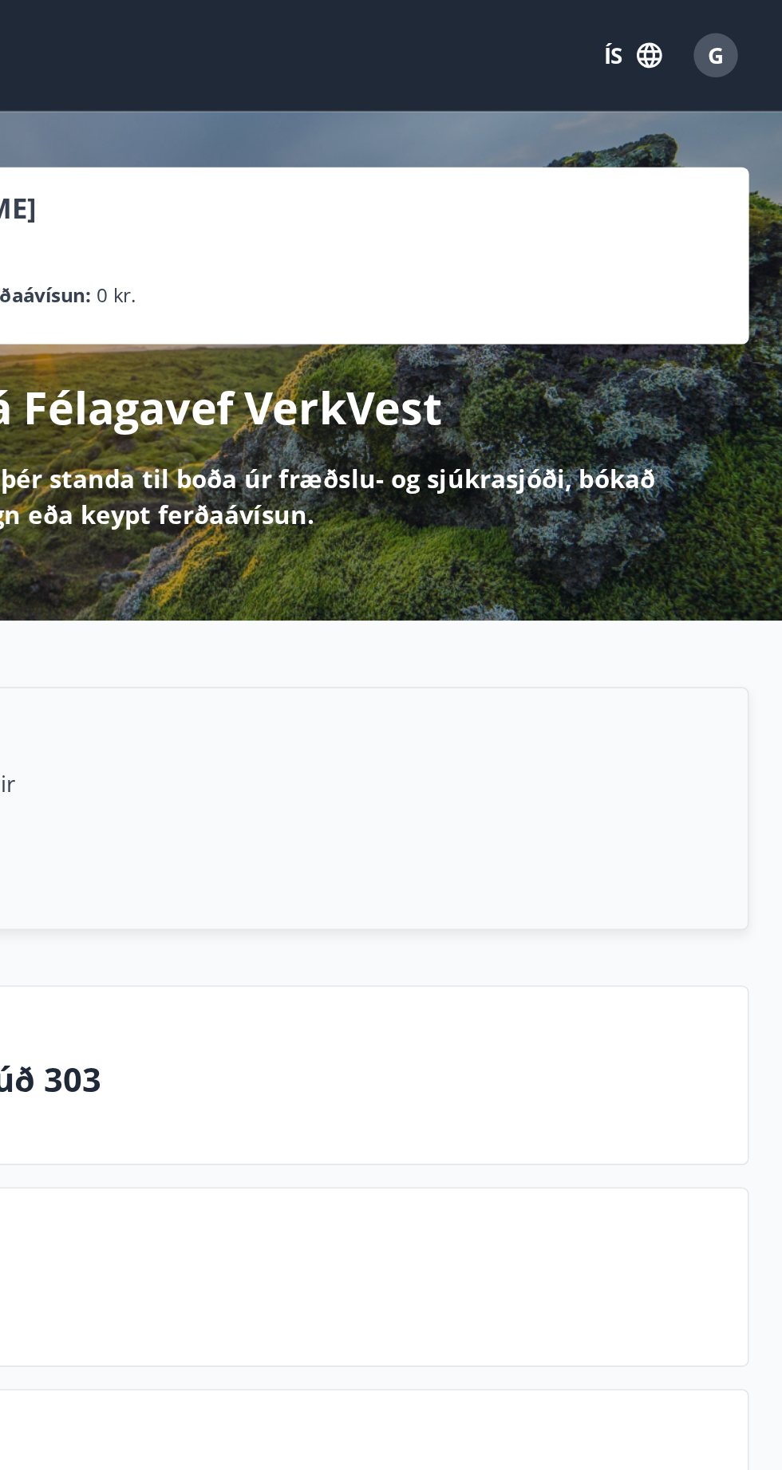
click at [747, 39] on span "G" at bounding box center [744, 32] width 10 height 18
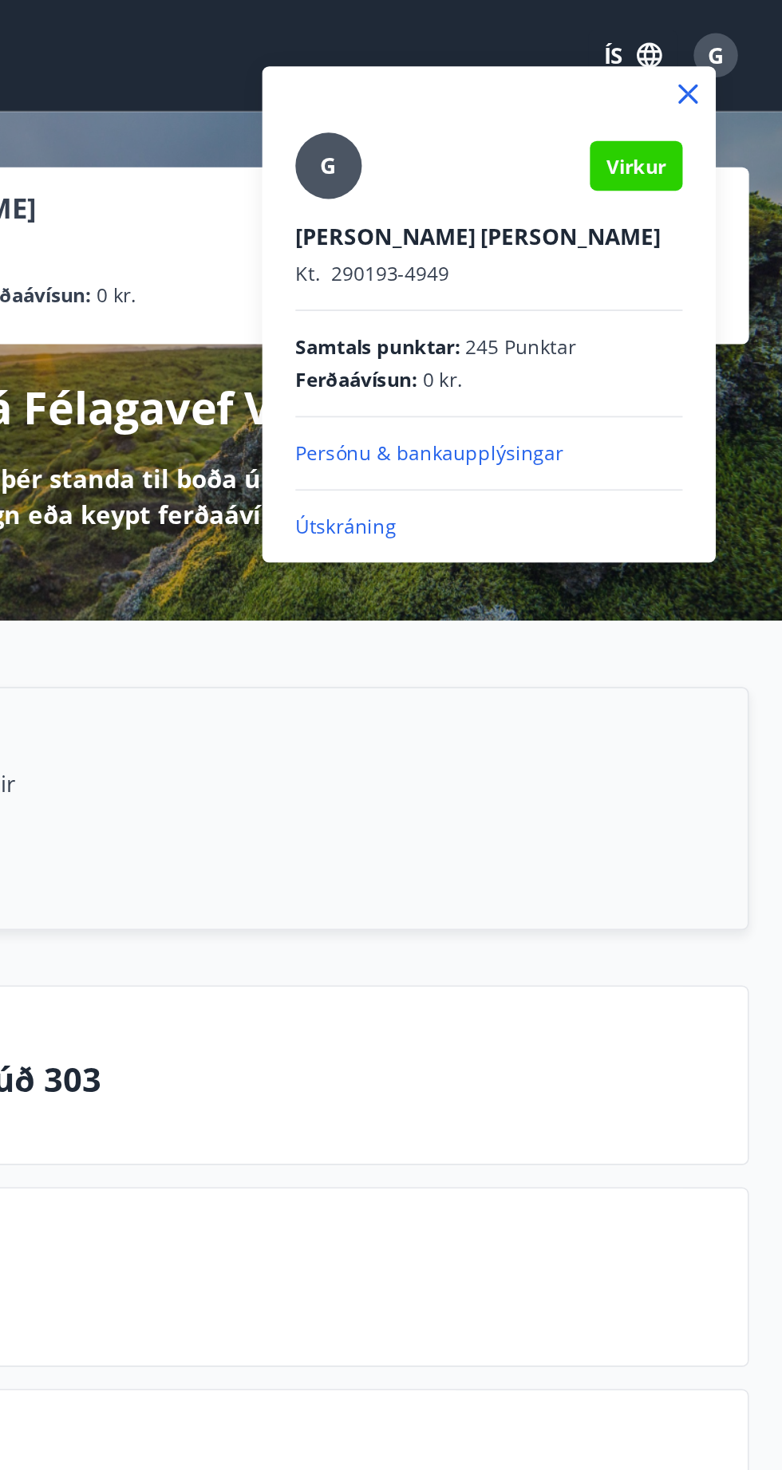
click at [728, 57] on icon at bounding box center [727, 54] width 19 height 19
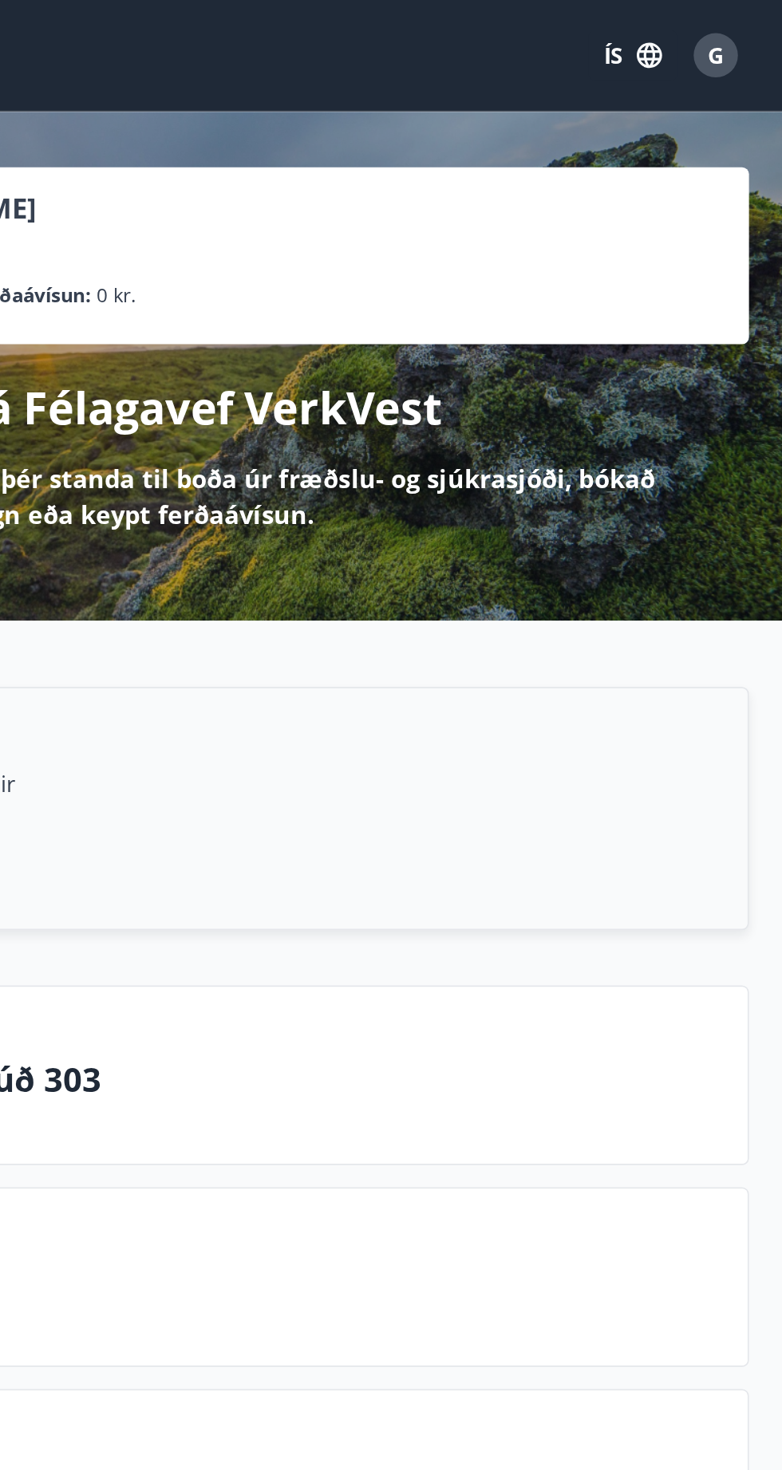
click at [706, 37] on icon "button" at bounding box center [705, 32] width 14 height 14
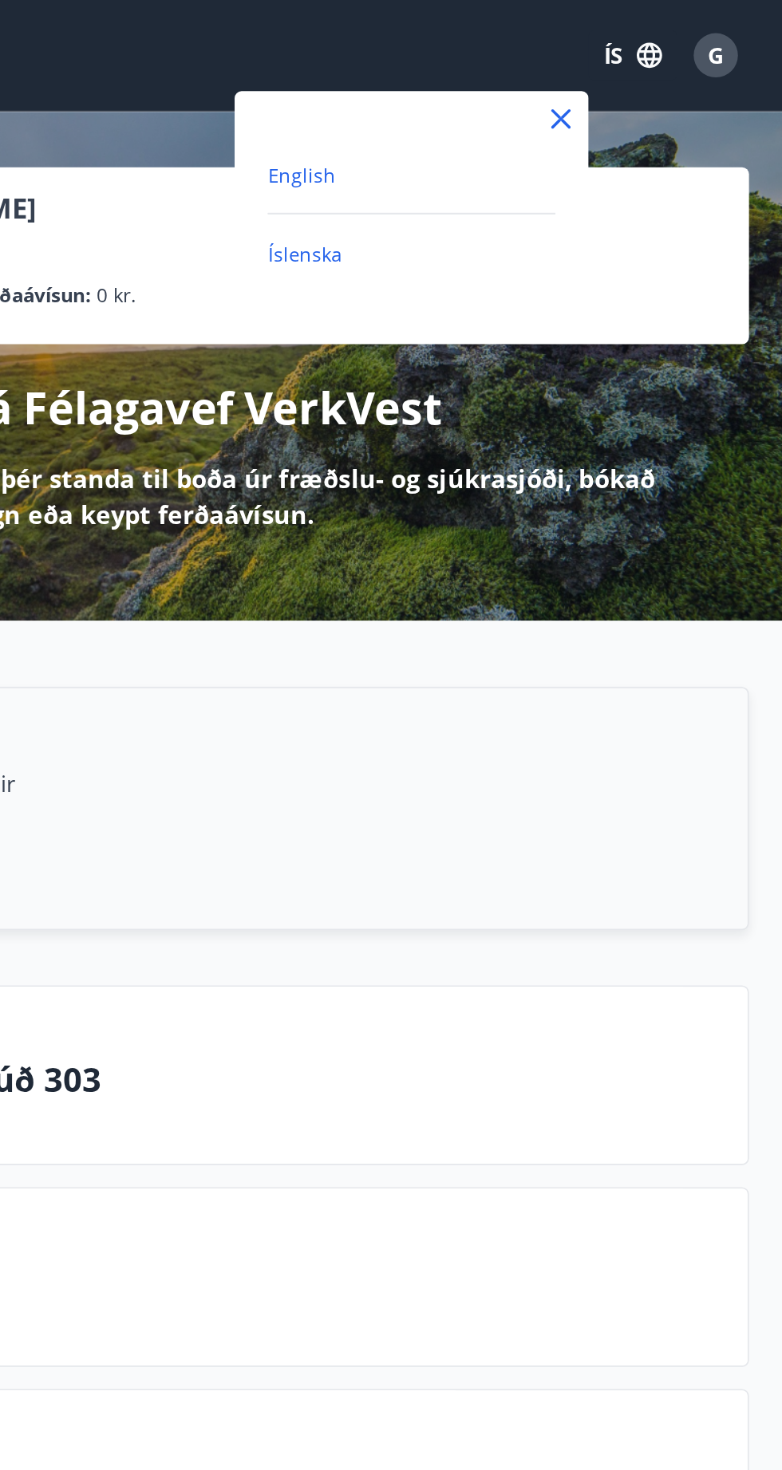
click at [507, 102] on span "English" at bounding box center [504, 100] width 39 height 15
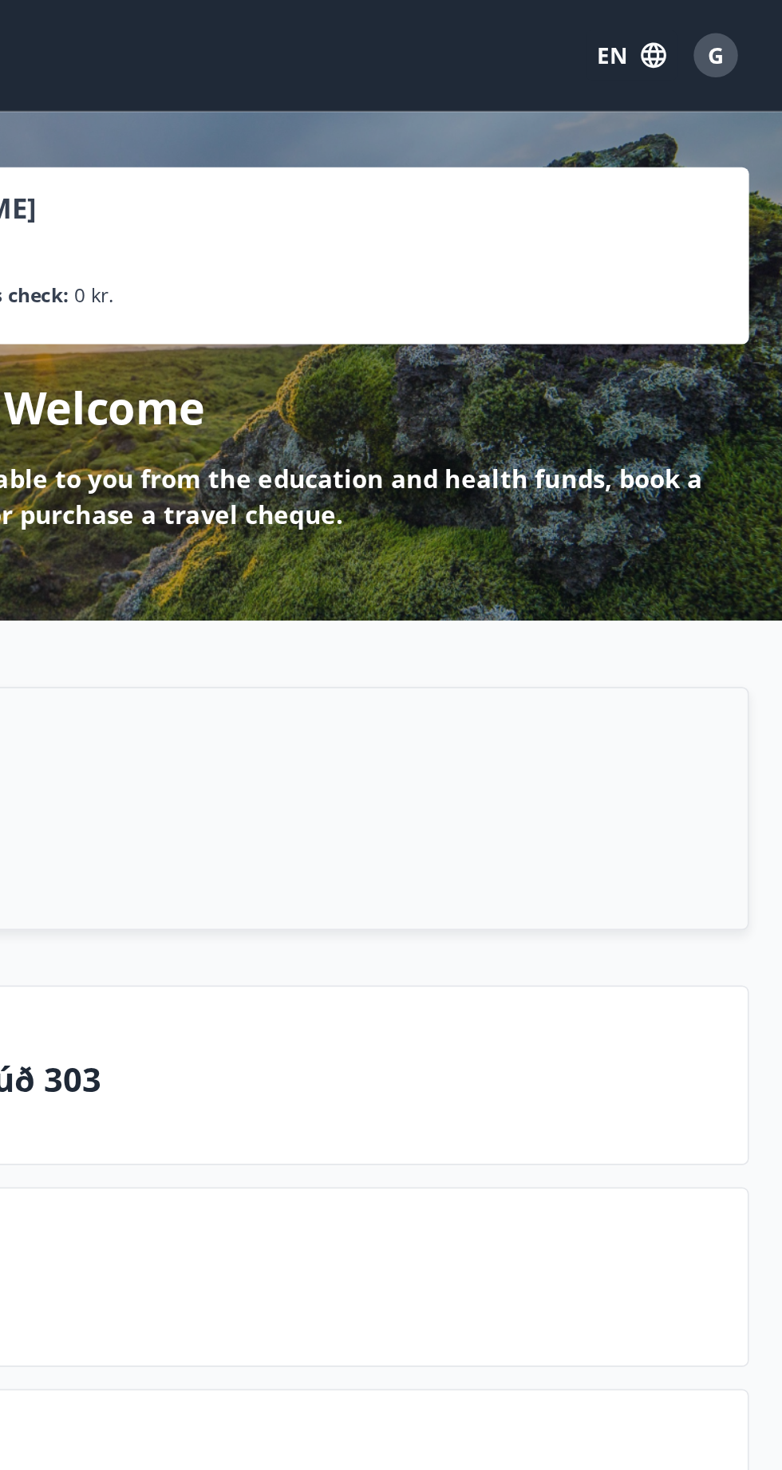
click at [754, 44] on span "G" at bounding box center [744, 32] width 26 height 26
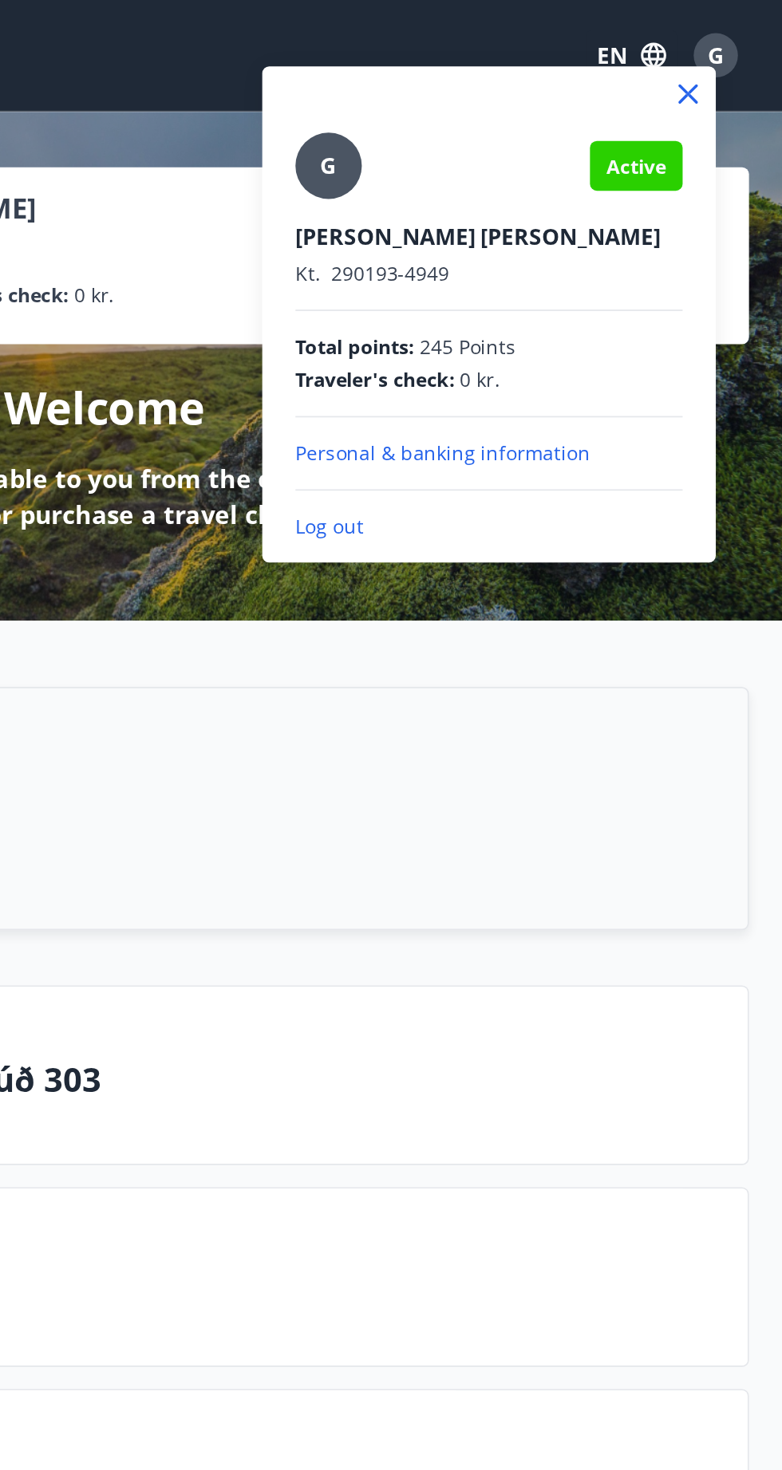
click at [557, 399] on div at bounding box center [391, 735] width 782 height 1470
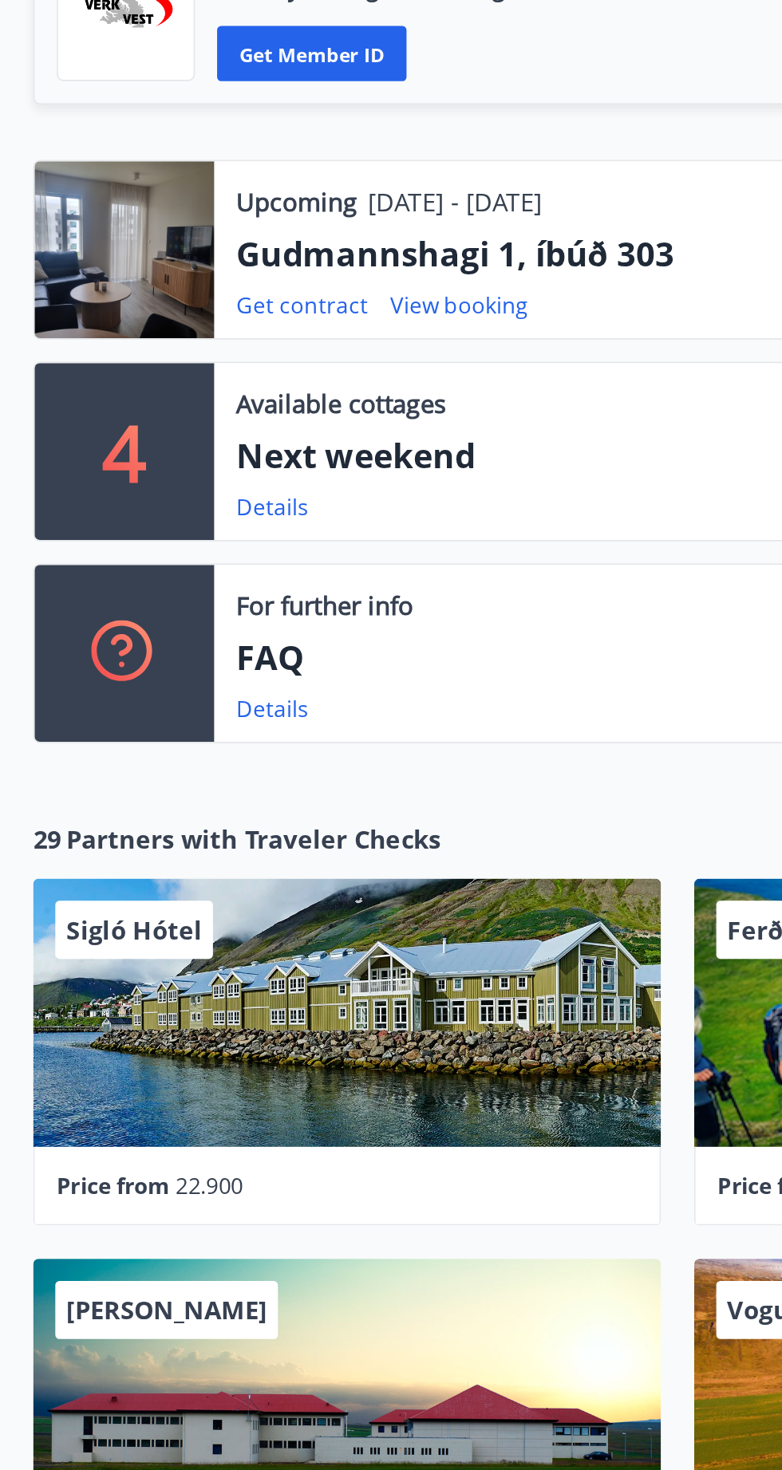
scroll to position [421, 0]
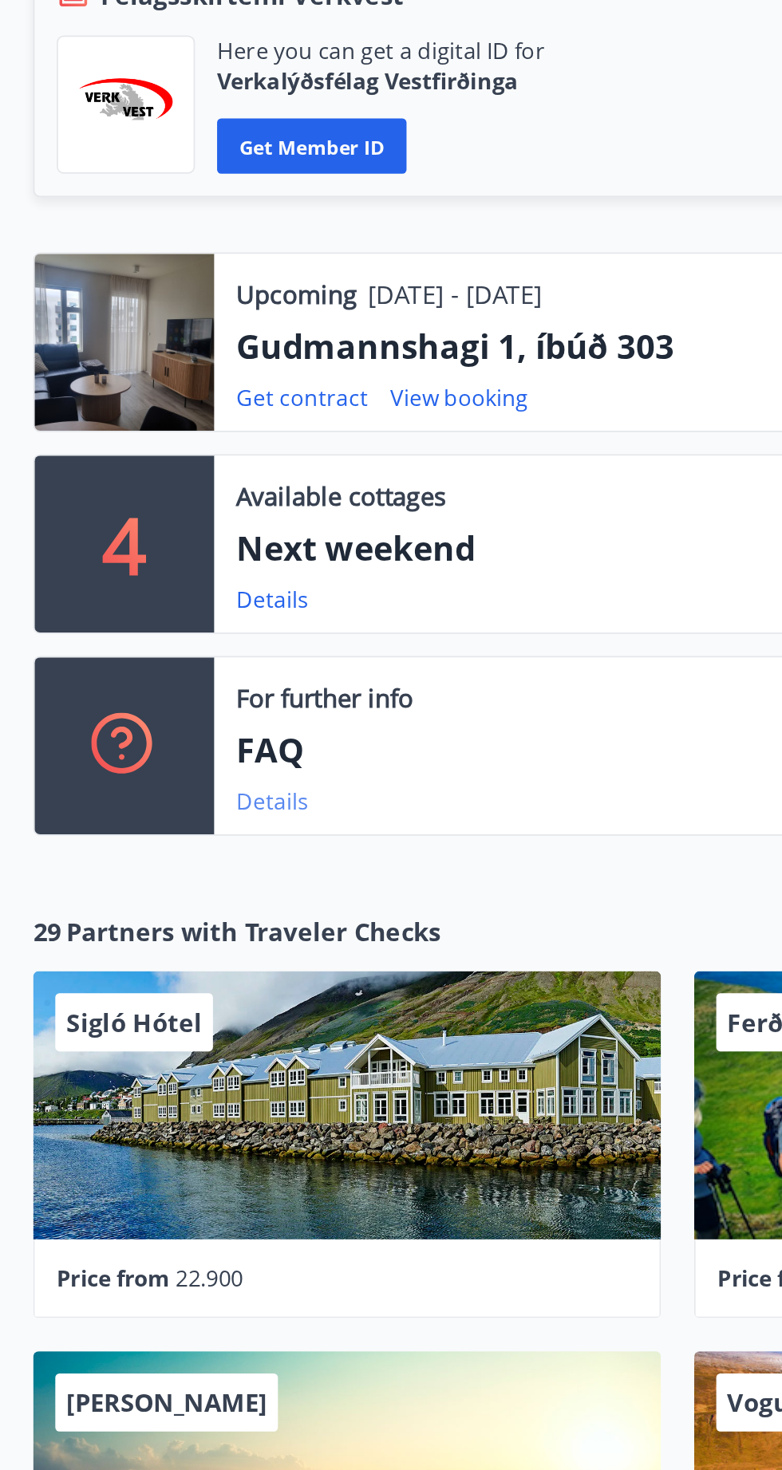
click at [159, 467] on link "Details" at bounding box center [156, 464] width 41 height 18
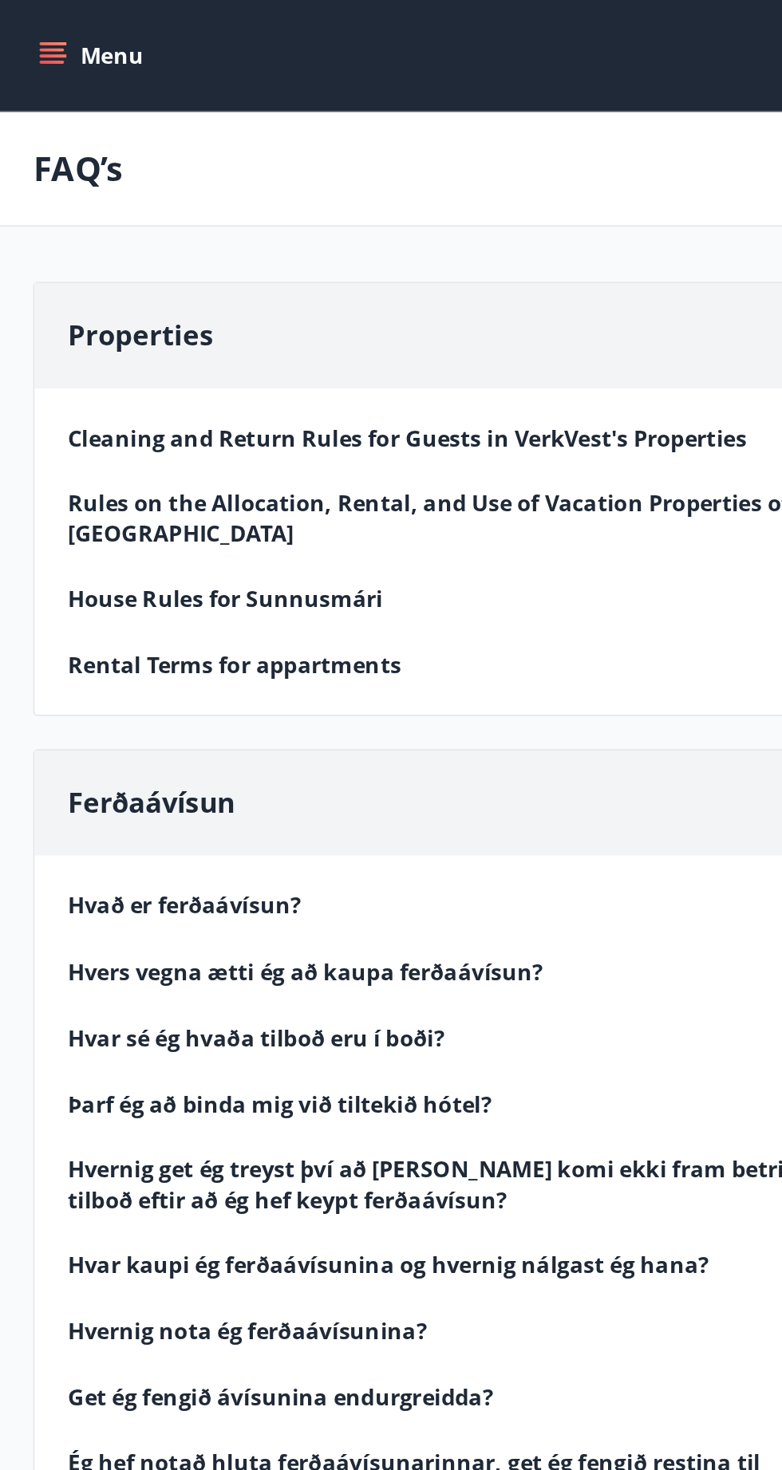
click at [451, 95] on div "FAQ’s" at bounding box center [391, 98] width 782 height 66
click at [30, 29] on icon "menu" at bounding box center [30, 29] width 14 height 2
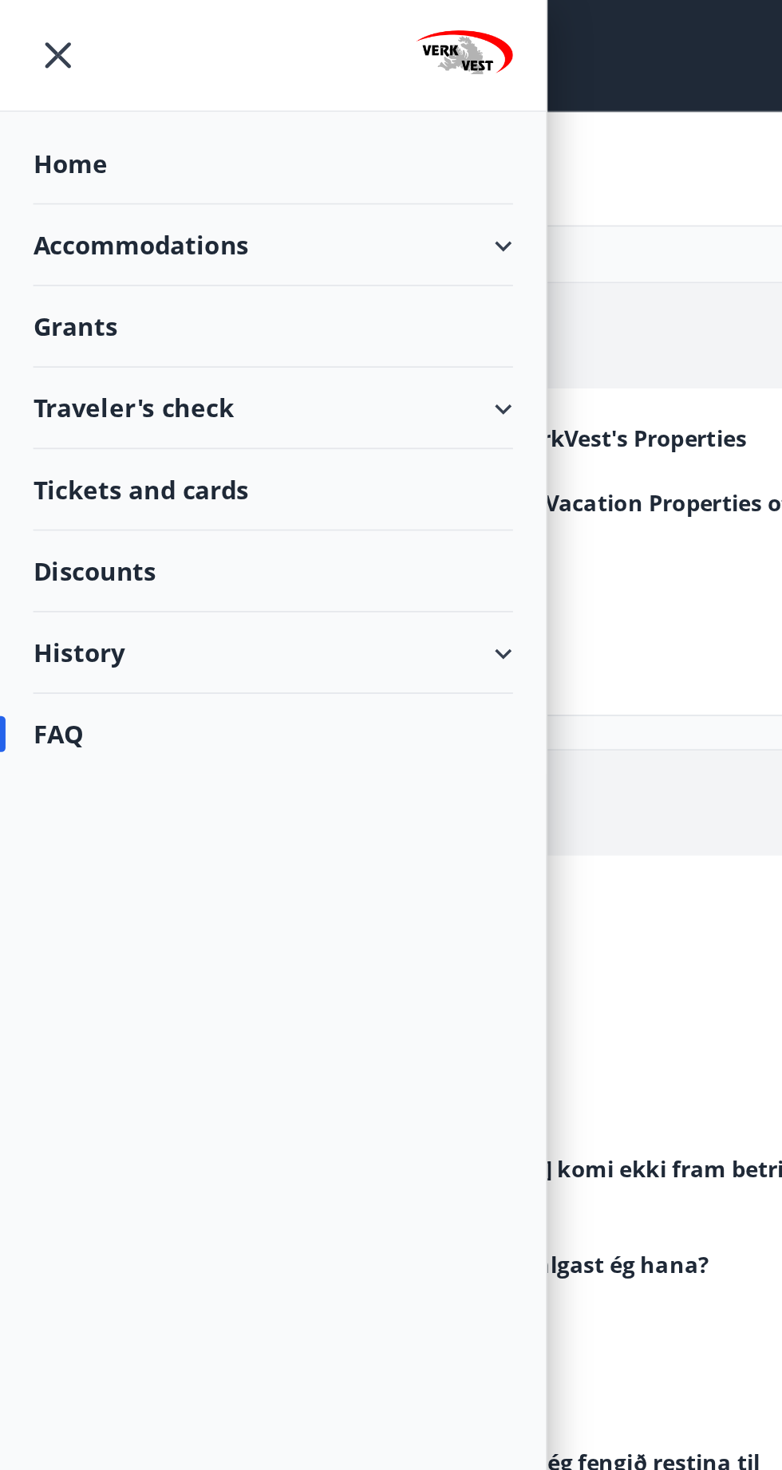
click at [288, 378] on div "History" at bounding box center [157, 376] width 277 height 47
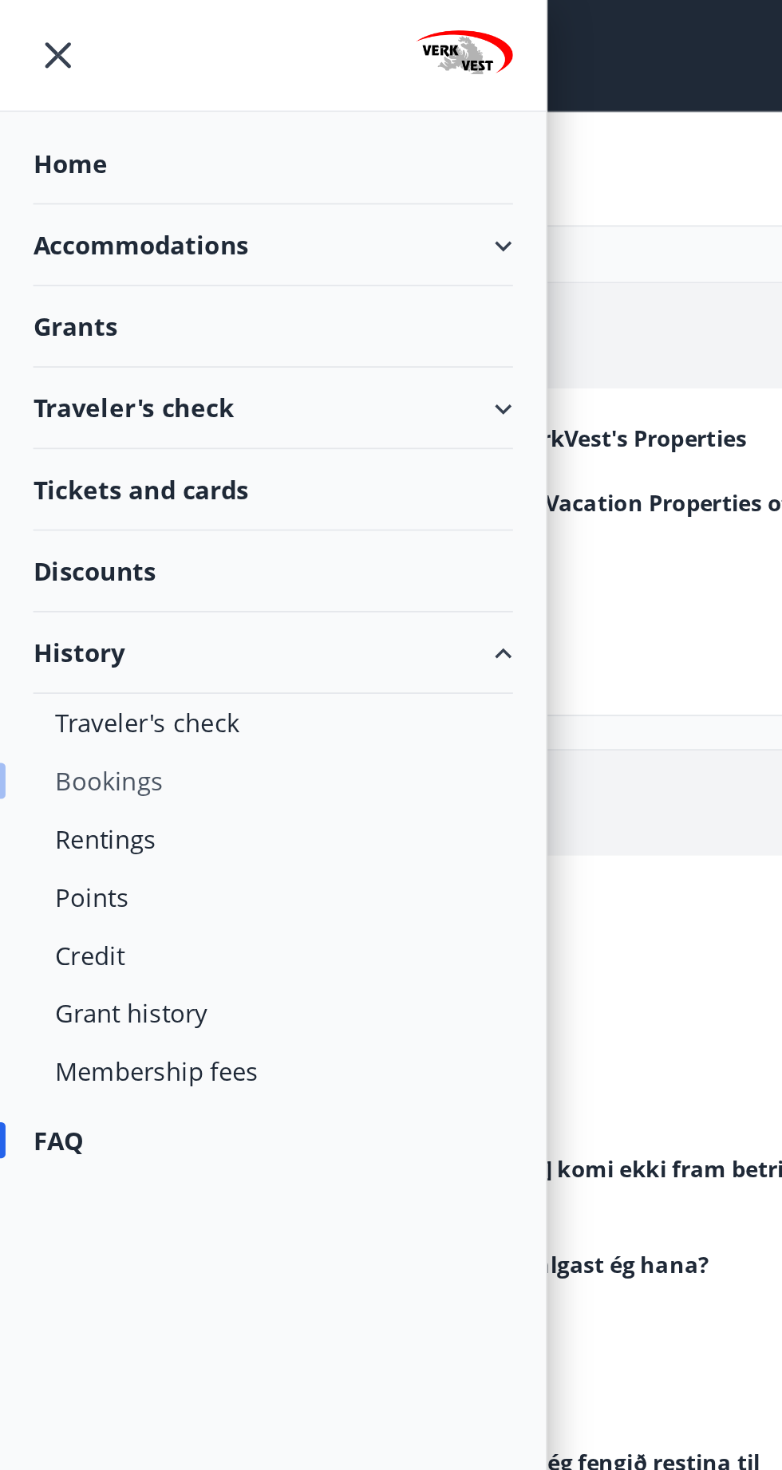
click at [83, 456] on div "Bookings" at bounding box center [157, 451] width 251 height 34
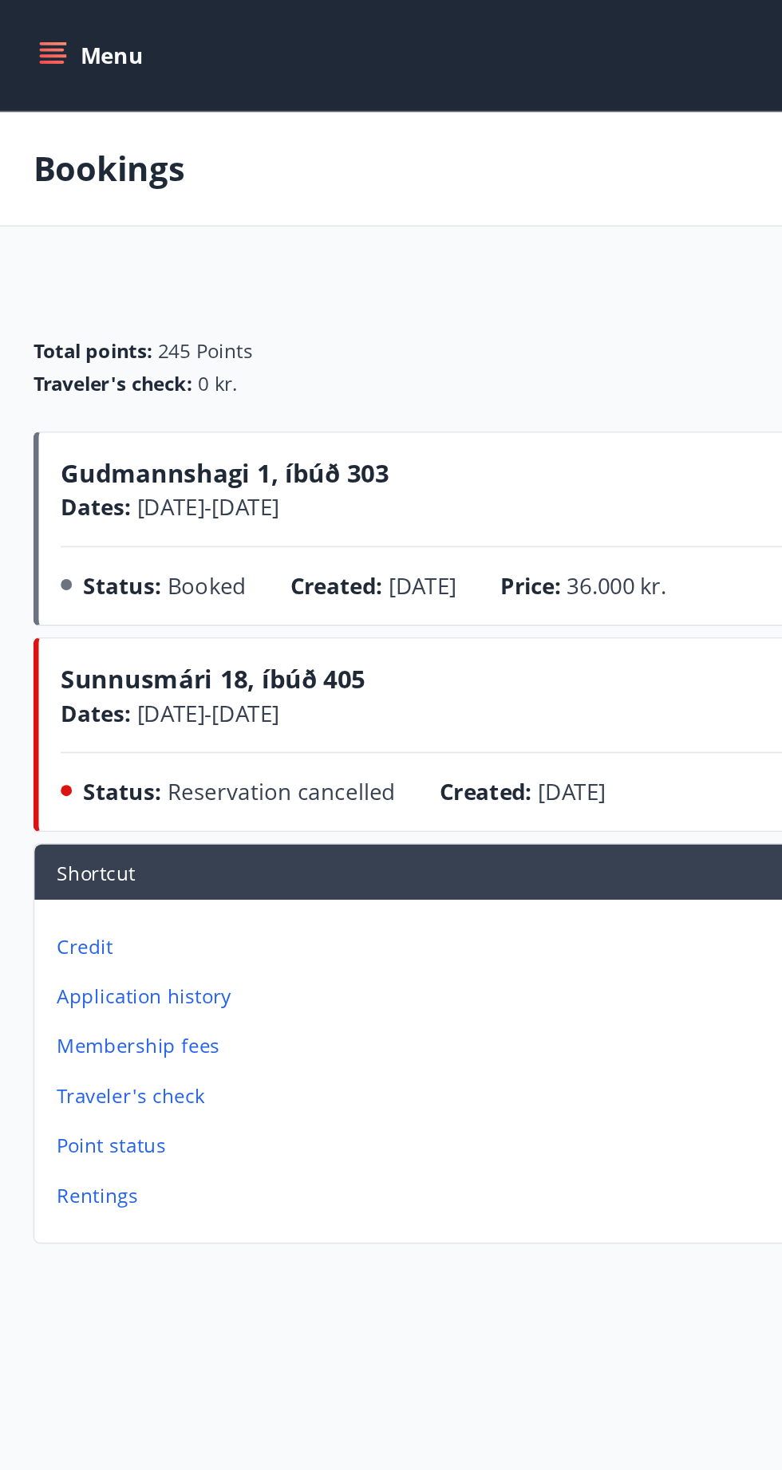
click at [161, 294] on span "[DATE] - [DATE]" at bounding box center [118, 293] width 85 height 18
click at [247, 290] on div "Gudmannshagi 1, íbúð 303 Dates : [DATE] - [DATE] Cancel Contract Receipt" at bounding box center [392, 282] width 714 height 40
click at [276, 326] on div "Gudmannshagi 1, íbúð 303 Dates : [DATE] - [DATE] Cancel Contract Receipt Status…" at bounding box center [392, 308] width 714 height 92
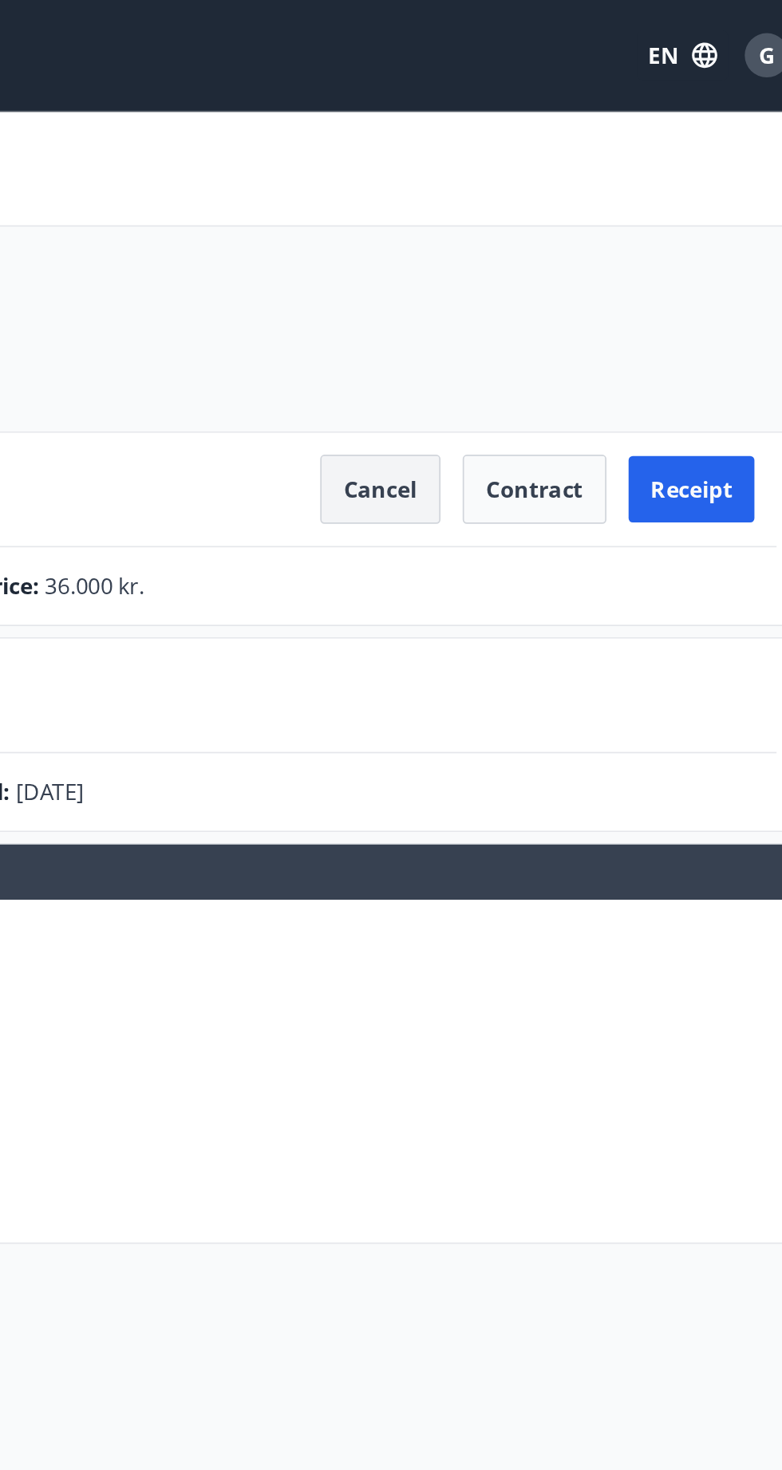
click at [526, 283] on button "Cancel" at bounding box center [520, 282] width 69 height 40
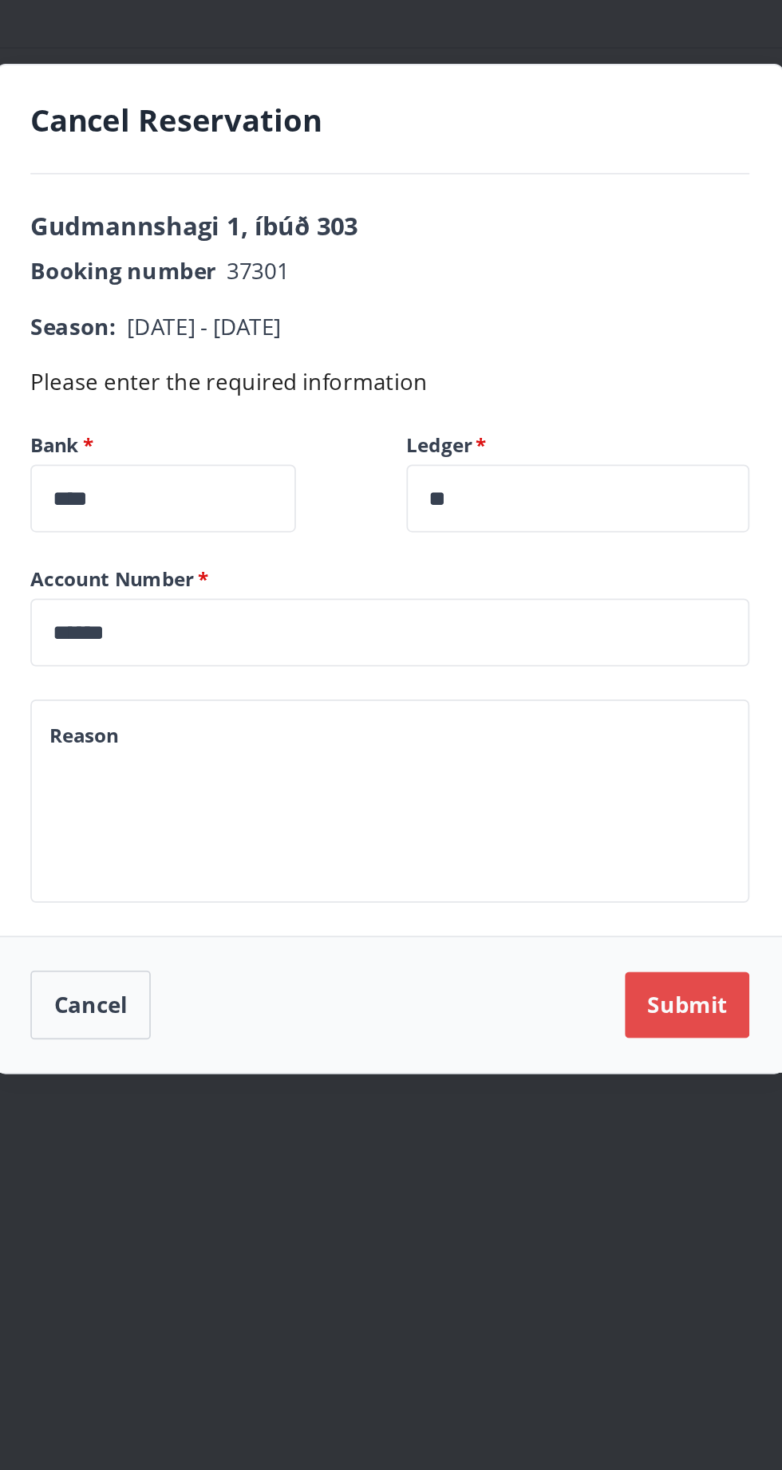
click at [570, 992] on button "Submit" at bounding box center [562, 987] width 72 height 38
